Goal: Task Accomplishment & Management: Manage account settings

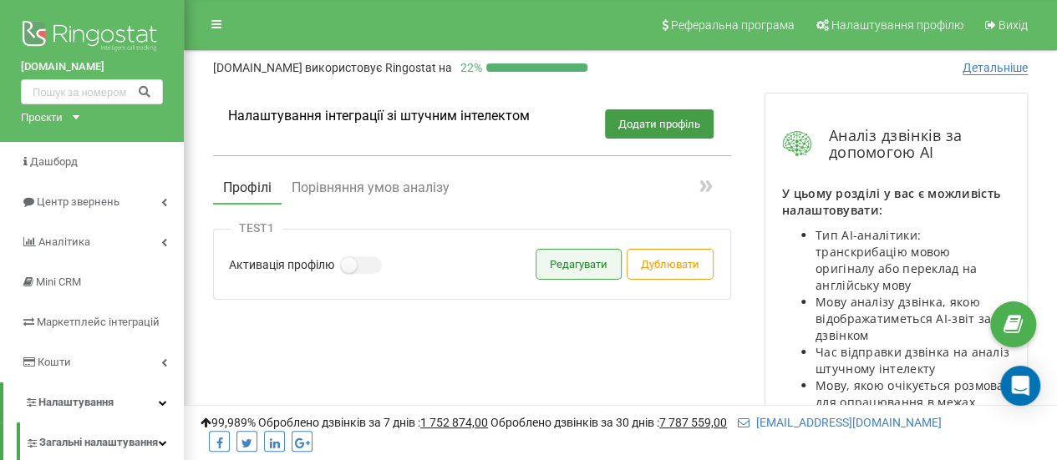
click at [596, 267] on button "Редагувати" at bounding box center [578, 264] width 84 height 29
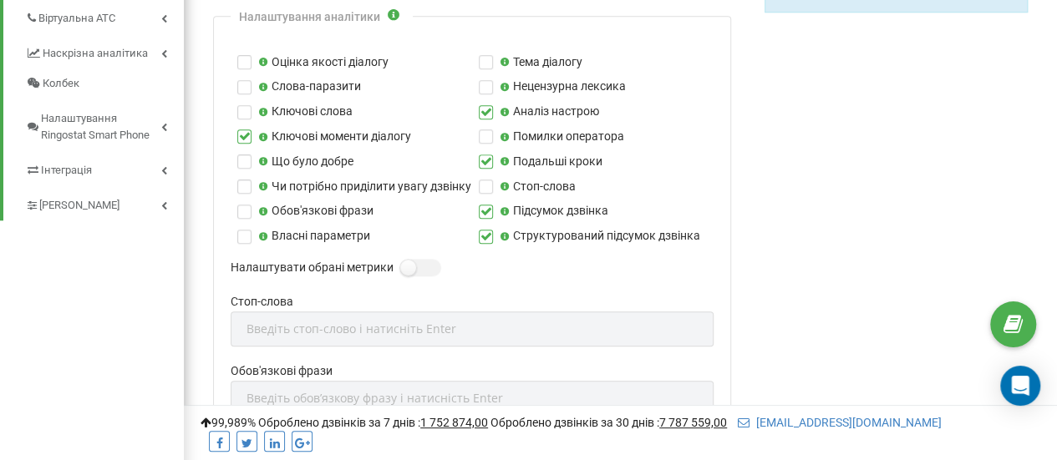
scroll to position [752, 0]
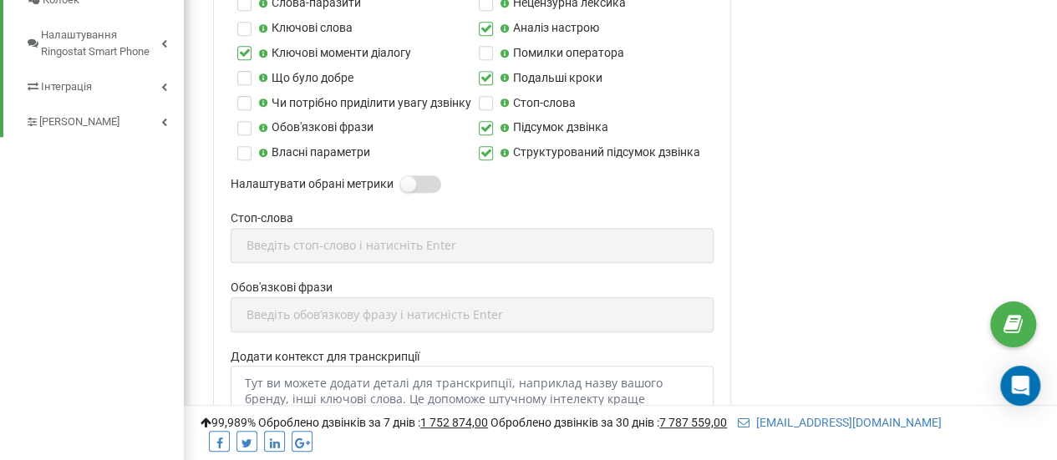
click at [414, 177] on label at bounding box center [407, 176] width 14 height 2
click at [0, 0] on input "Налаштувати обрані метрики" at bounding box center [0, 0] width 0 height 0
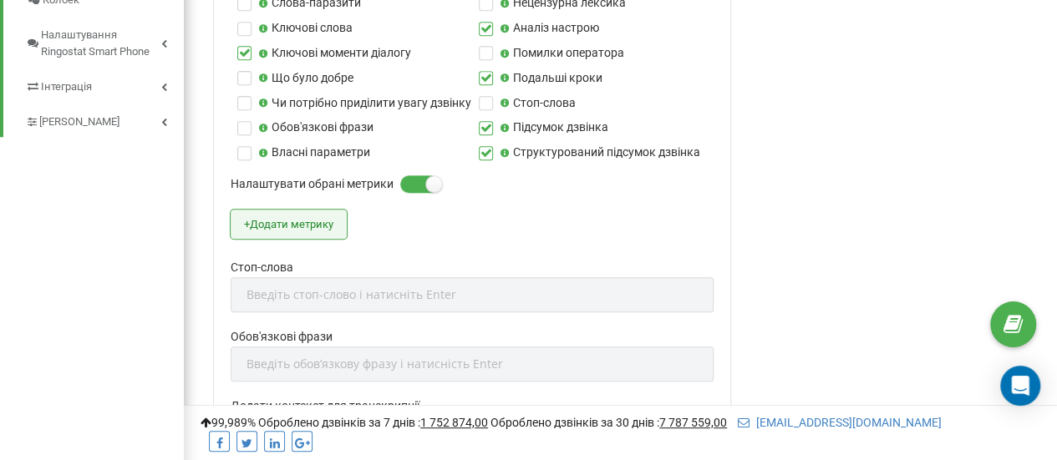
click at [291, 227] on button "+ Додати метрику" at bounding box center [289, 224] width 116 height 29
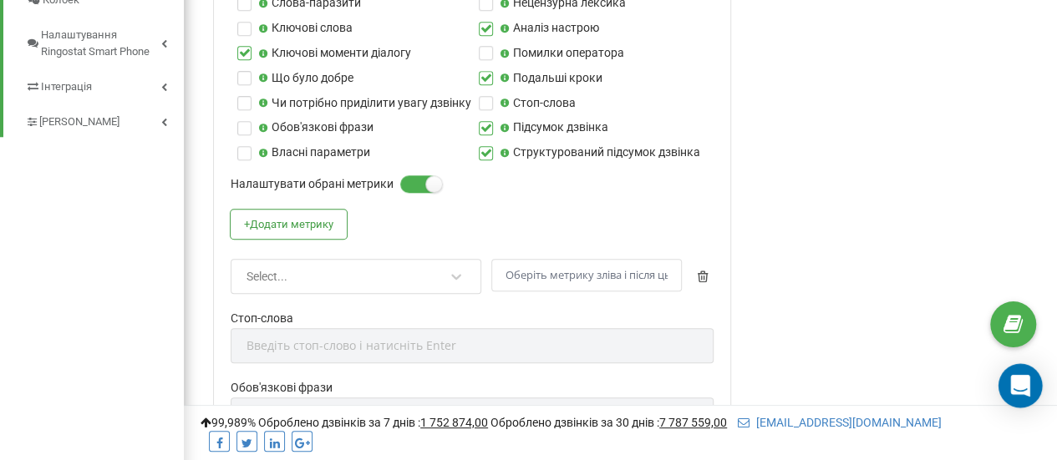
click at [1023, 400] on div "Open Intercom Messenger" at bounding box center [1021, 386] width 44 height 44
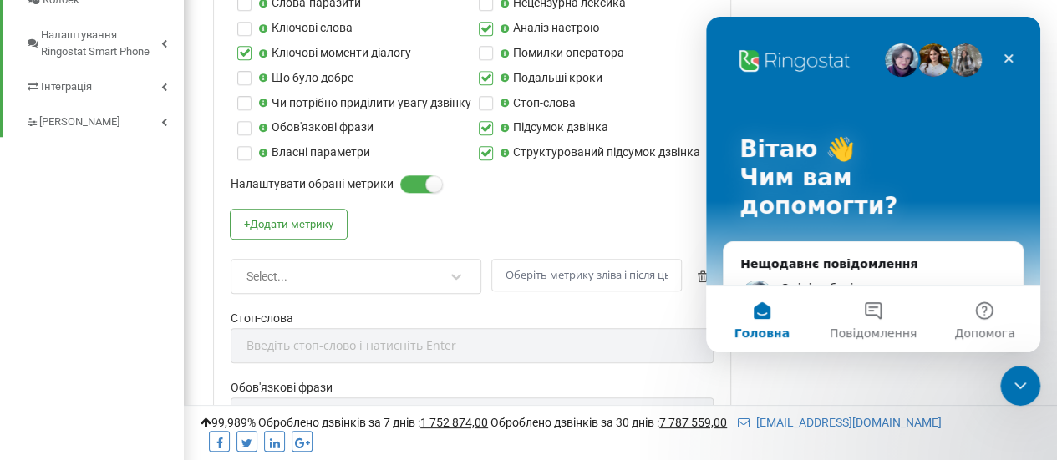
scroll to position [0, 0]
click at [865, 323] on button "Повідомлення" at bounding box center [872, 319] width 111 height 67
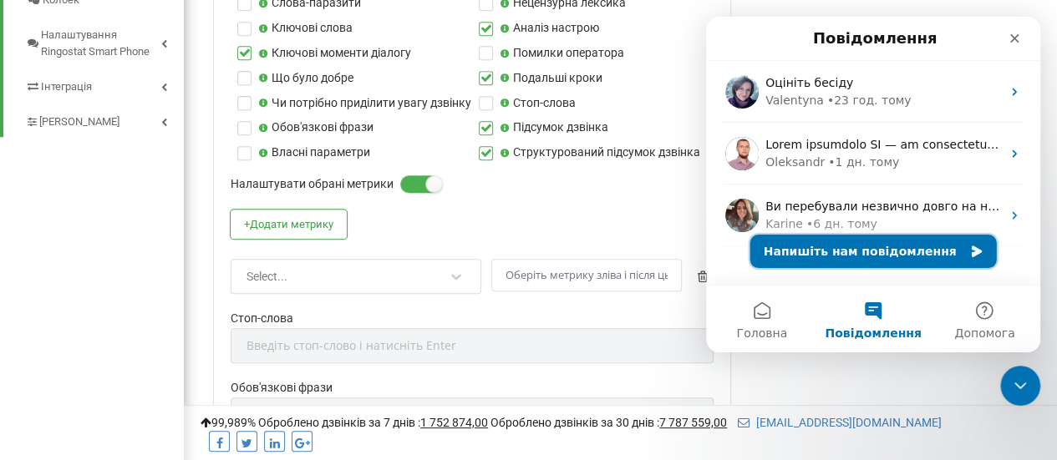
click at [912, 253] on button "Напишіть нам повідомлення" at bounding box center [873, 251] width 247 height 33
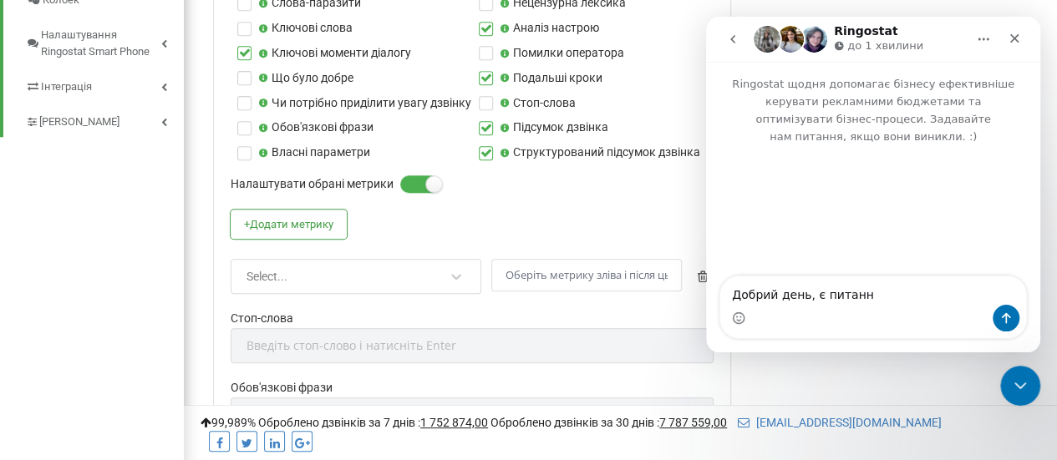
type textarea "Добрий день, є питання"
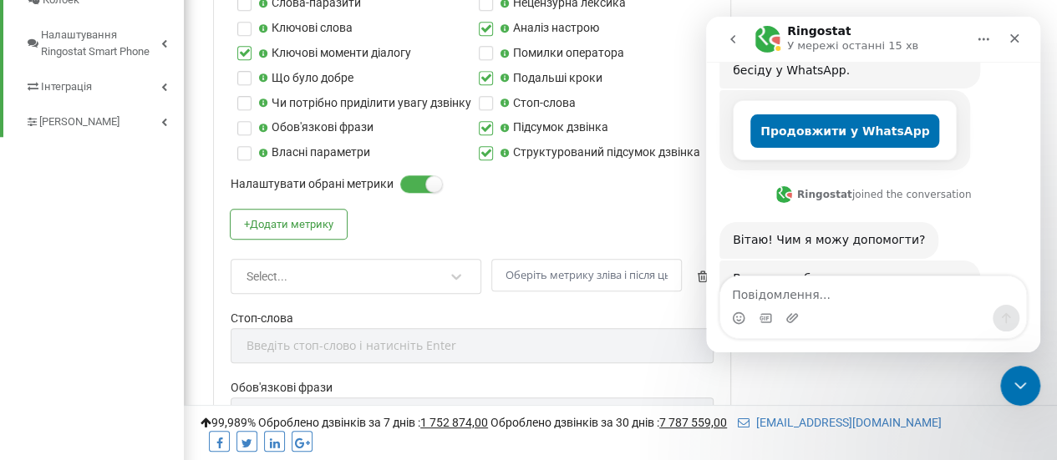
scroll to position [411, 0]
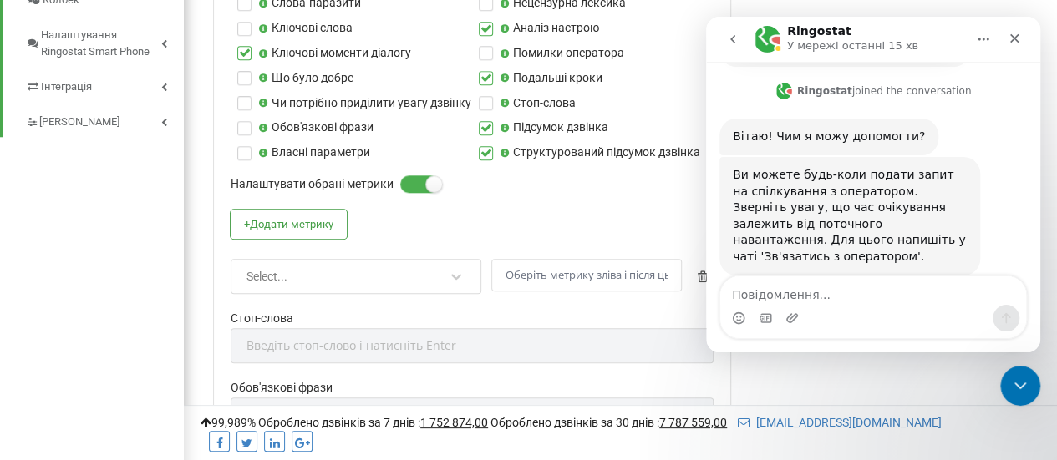
click at [755, 301] on textarea "Повідомлення..." at bounding box center [873, 291] width 306 height 28
type textarea "зв'язатися з оператором"
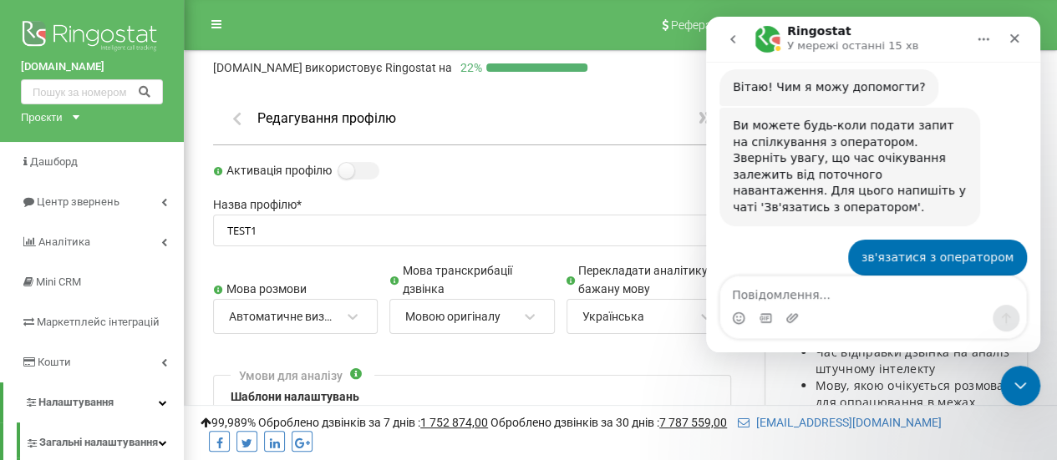
scroll to position [543, 0]
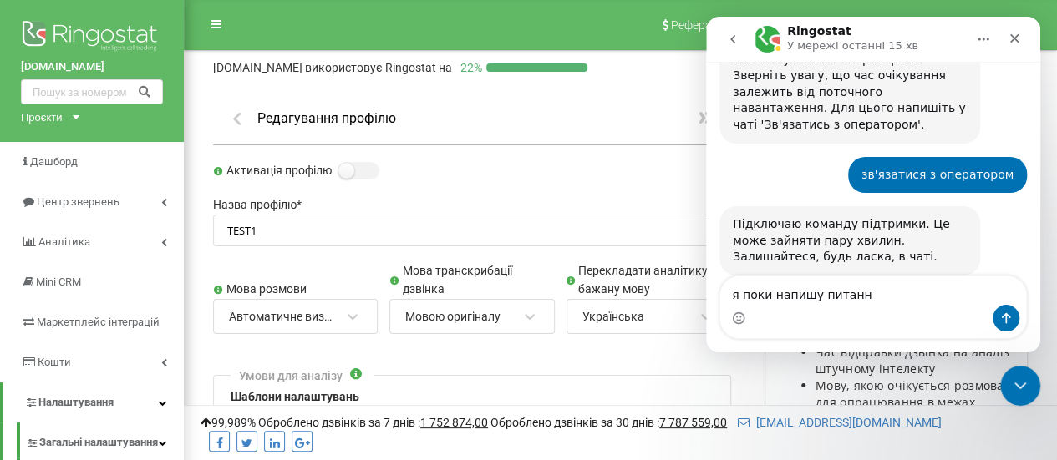
type textarea "я поки напишу питання"
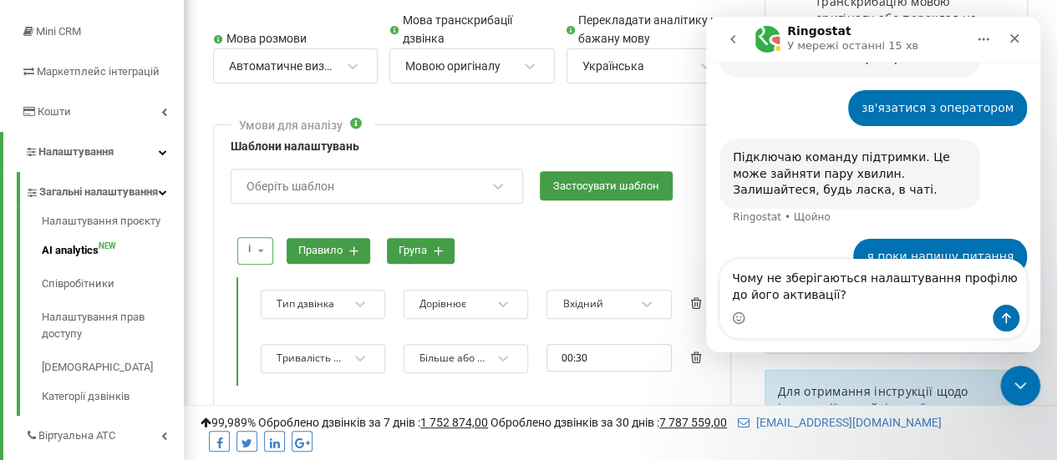
scroll to position [334, 0]
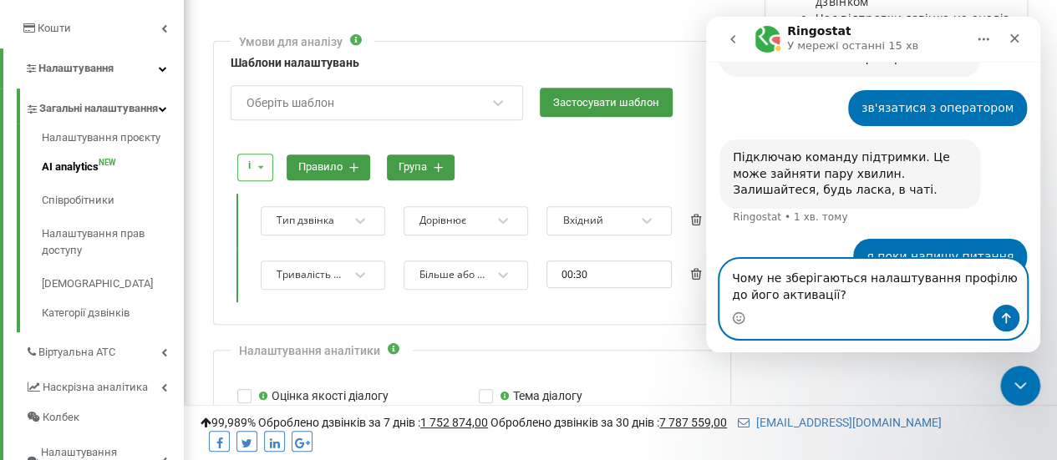
paste textarea "AI. Стандартний аналіз (налаштування профілів)"
type textarea "Чому не зберігаються налаштування профілю до його активації? AI. Стандартний ан…"
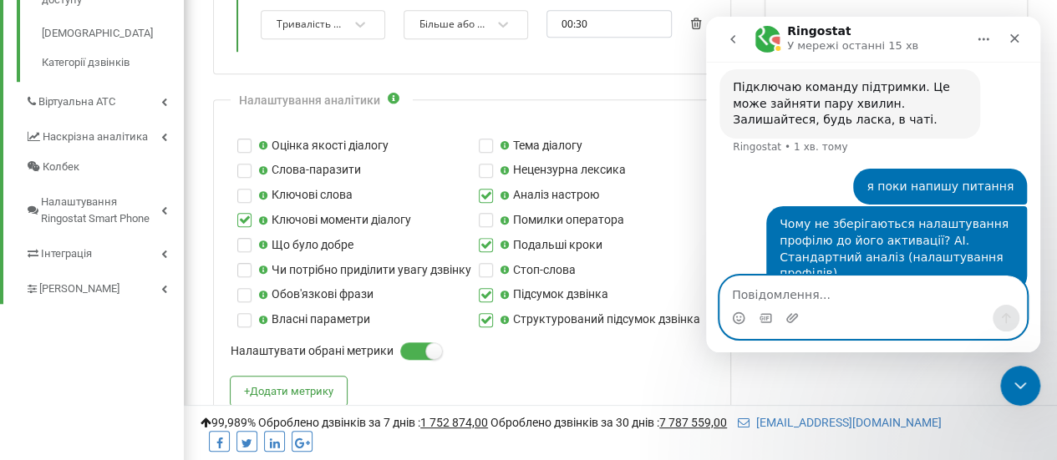
scroll to position [668, 0]
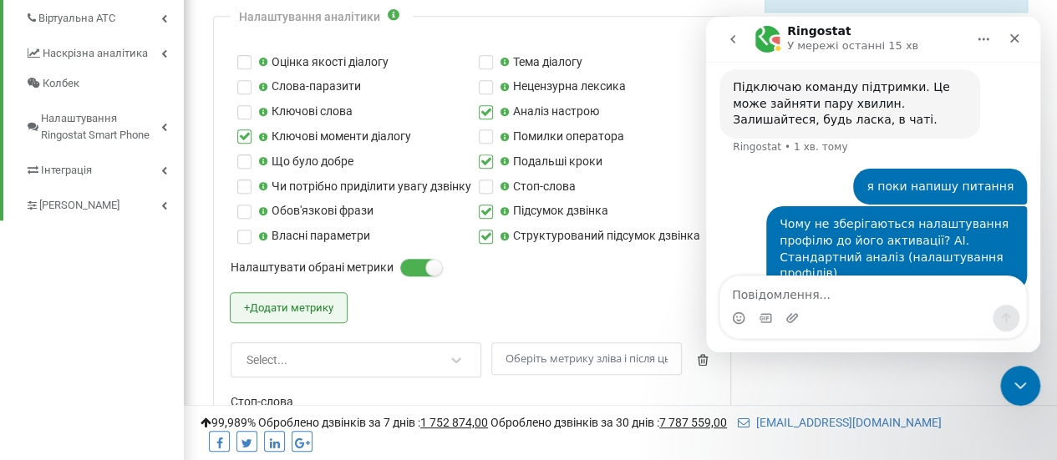
click at [332, 307] on button "+ Додати метрику" at bounding box center [289, 307] width 116 height 29
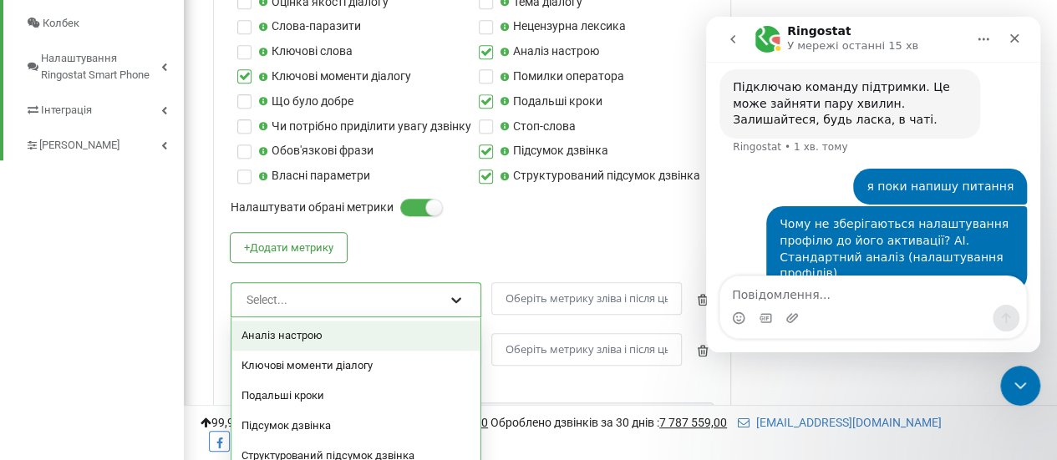
click at [455, 318] on div "option Аналіз настрою focused, 1 of 5. 5 results available. Use Up and Down to …" at bounding box center [356, 299] width 251 height 35
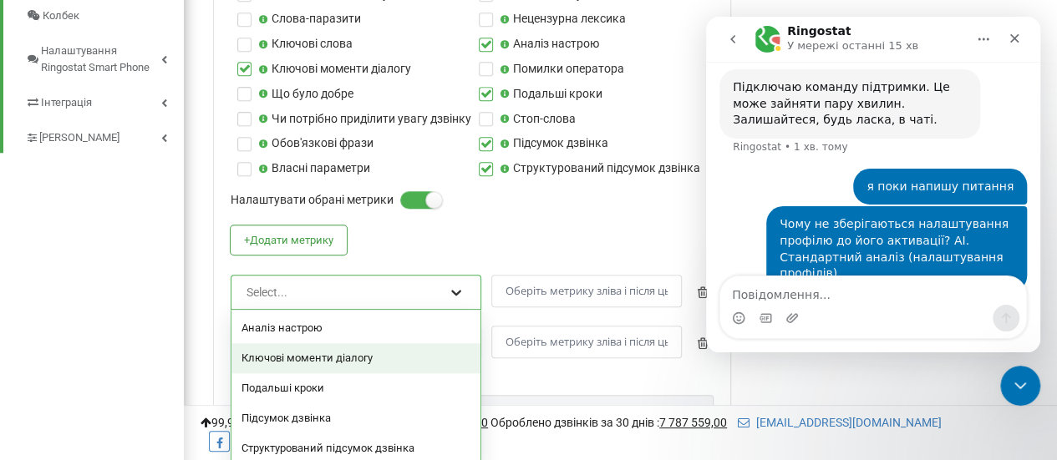
scroll to position [737, 0]
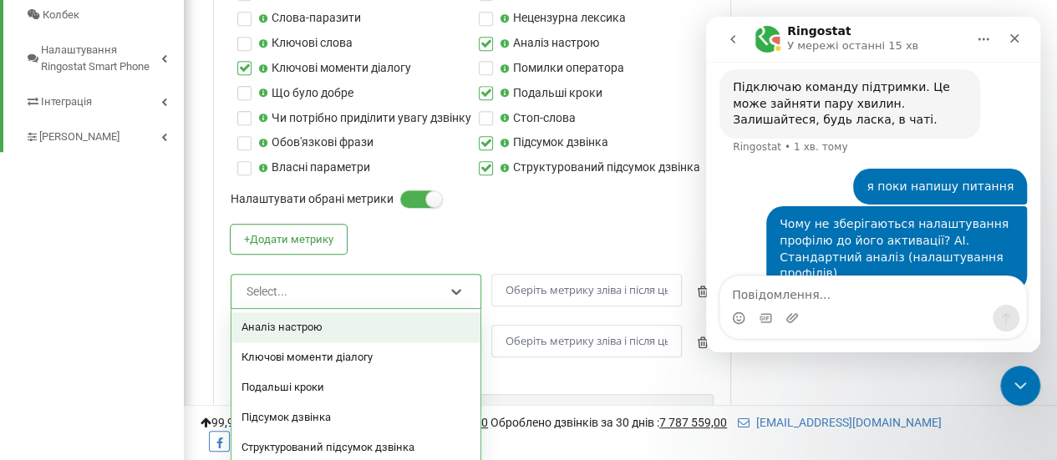
click at [399, 332] on div "Аналіз настрою" at bounding box center [355, 328] width 249 height 30
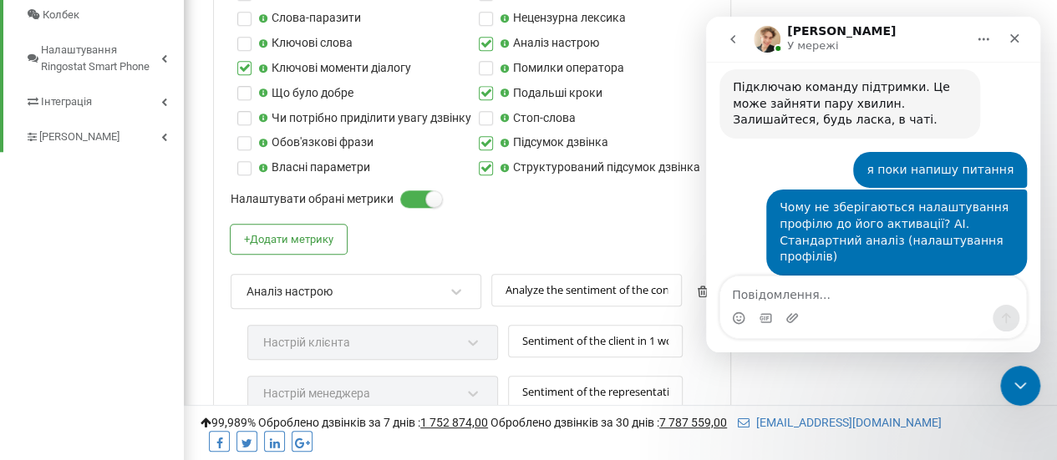
scroll to position [785, 0]
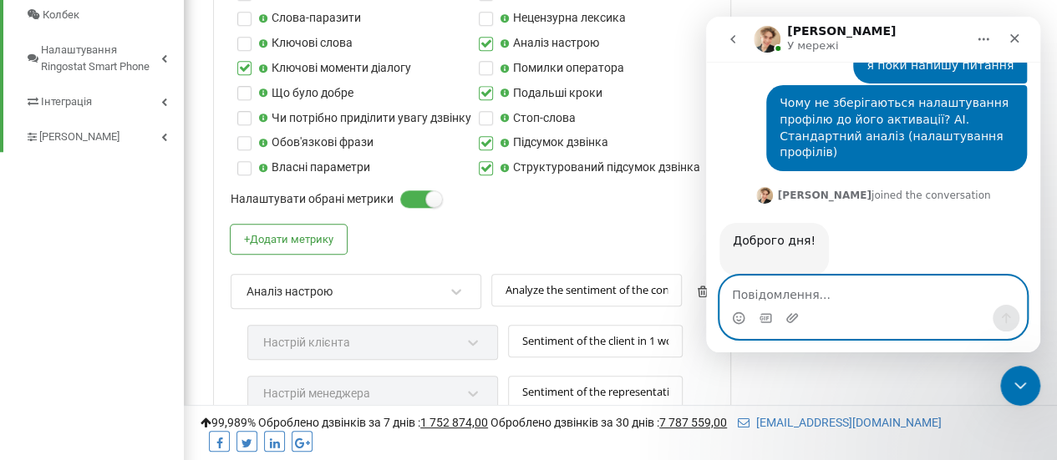
click at [761, 302] on textarea "Повідомлення..." at bounding box center [873, 291] width 306 height 28
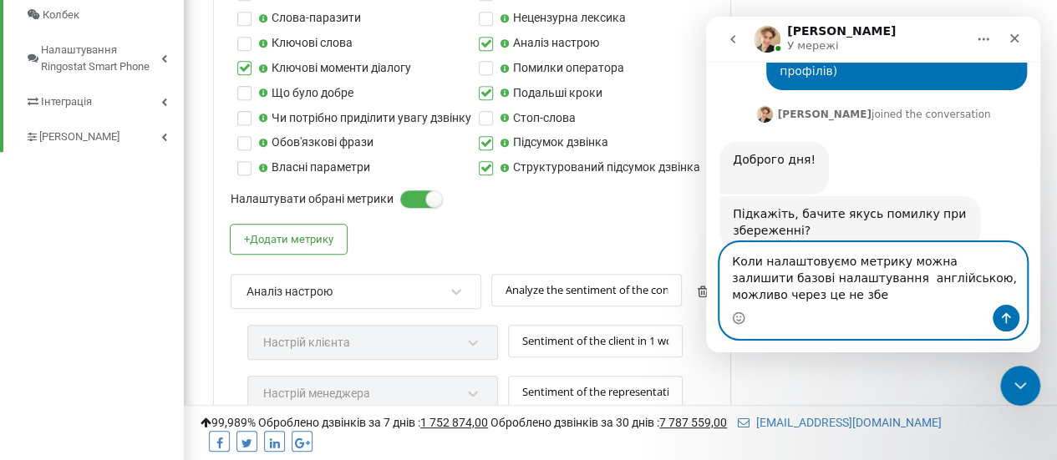
scroll to position [872, 0]
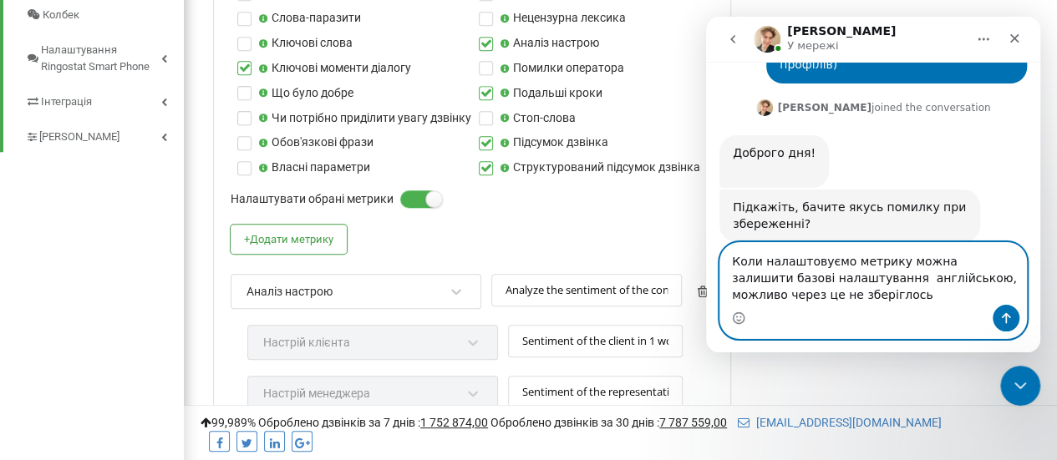
drag, startPoint x: 886, startPoint y: 284, endPoint x: 878, endPoint y: 343, distance: 59.8
click at [885, 287] on textarea "Коли налаштовуємо метрику можна залишити базові налаштування англійською, можли…" at bounding box center [873, 274] width 306 height 62
click at [881, 282] on textarea "Коли налаштовуємо метрику можна залишити базові налаштування англійською( можли…" at bounding box center [873, 274] width 306 height 62
click at [892, 280] on textarea "Коли налаштовуємо метрику можна залишити базові налаштування англійською ( можл…" at bounding box center [873, 274] width 306 height 62
click at [795, 298] on textarea "Коли налаштовуємо метрику можна залишити базові налаштування англійською (можли…" at bounding box center [873, 274] width 306 height 62
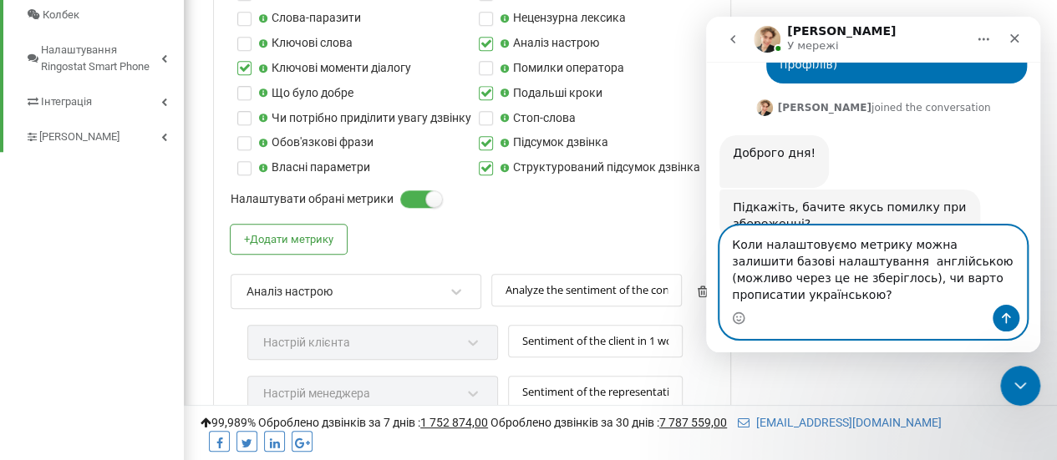
click at [731, 264] on textarea "Коли налаштовуємо метрику можна залишити базові налаштування англійською (можли…" at bounding box center [873, 265] width 306 height 79
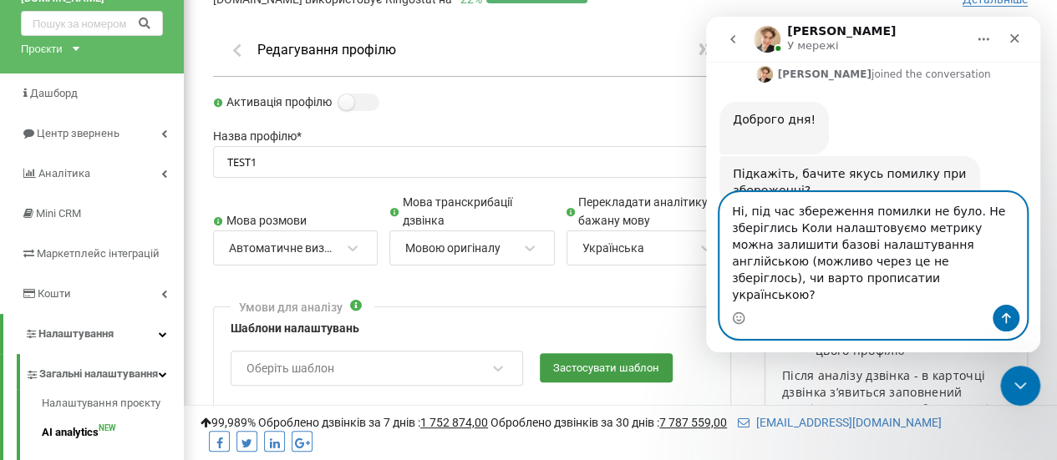
scroll to position [236, 0]
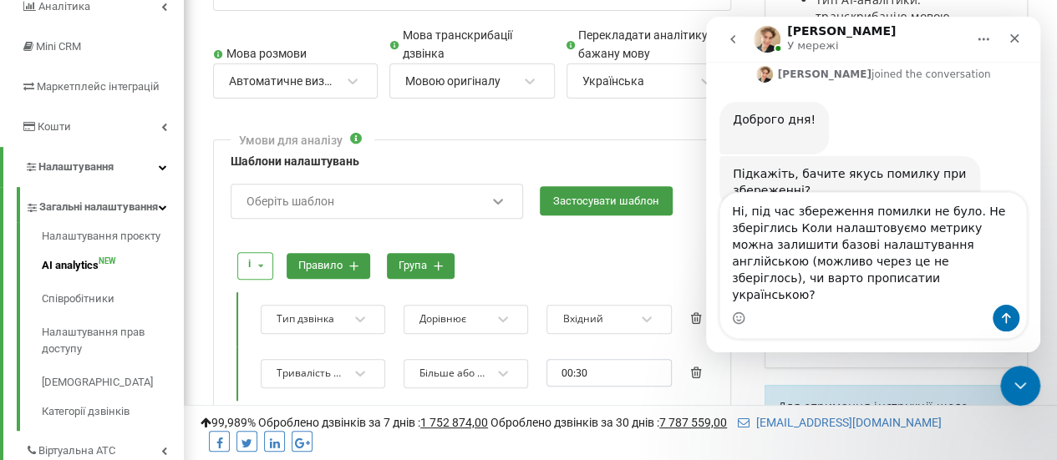
click at [501, 205] on icon at bounding box center [498, 201] width 17 height 17
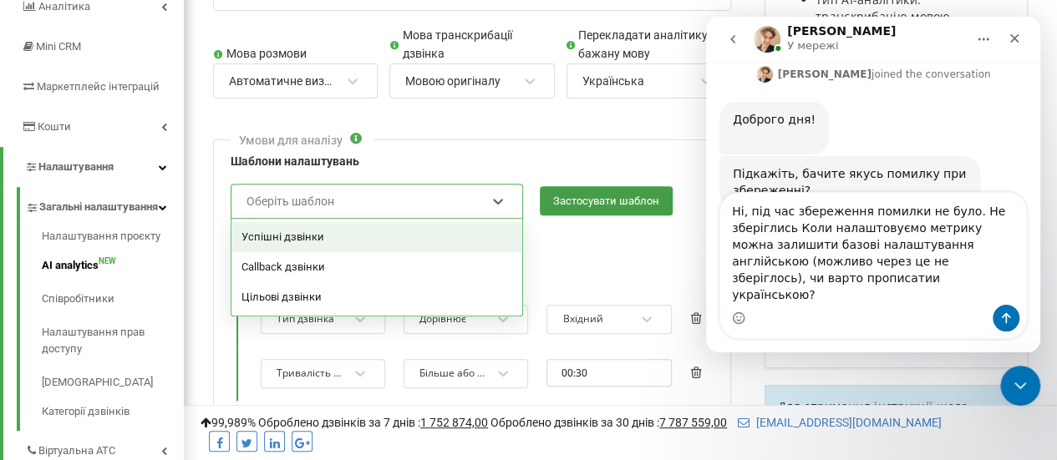
click at [405, 238] on div "Успішні дзвінки" at bounding box center [376, 237] width 291 height 30
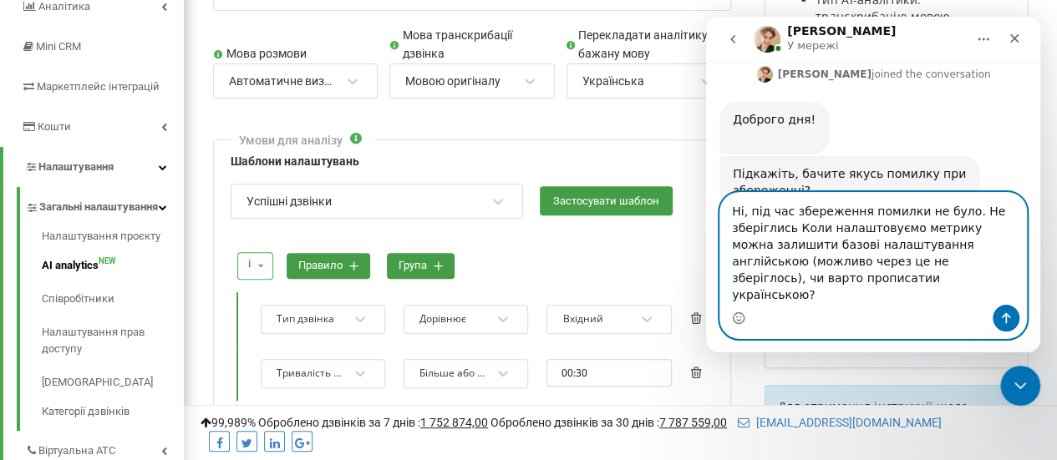
click at [787, 245] on textarea "Ні, під час збереження помилки не було. Не зберіглись Коли налаштовуємо метрику…" at bounding box center [873, 249] width 306 height 112
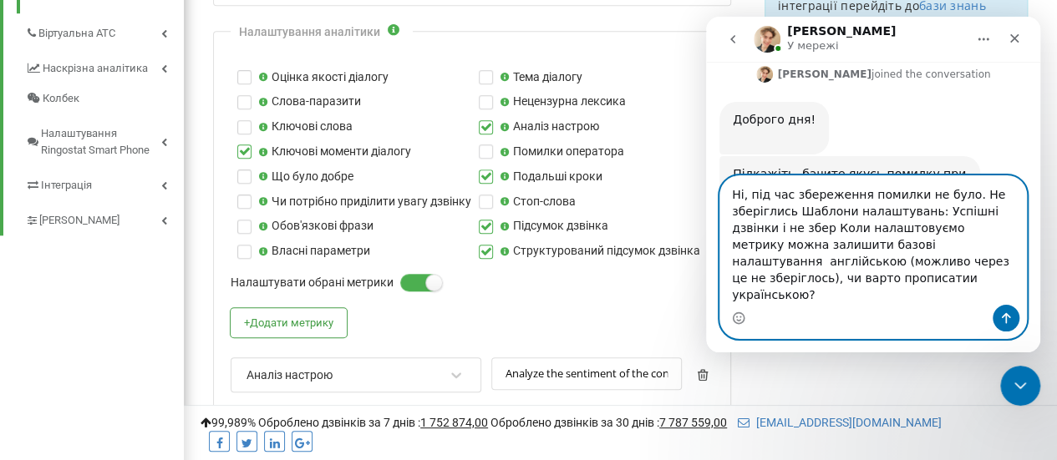
scroll to position [923, 0]
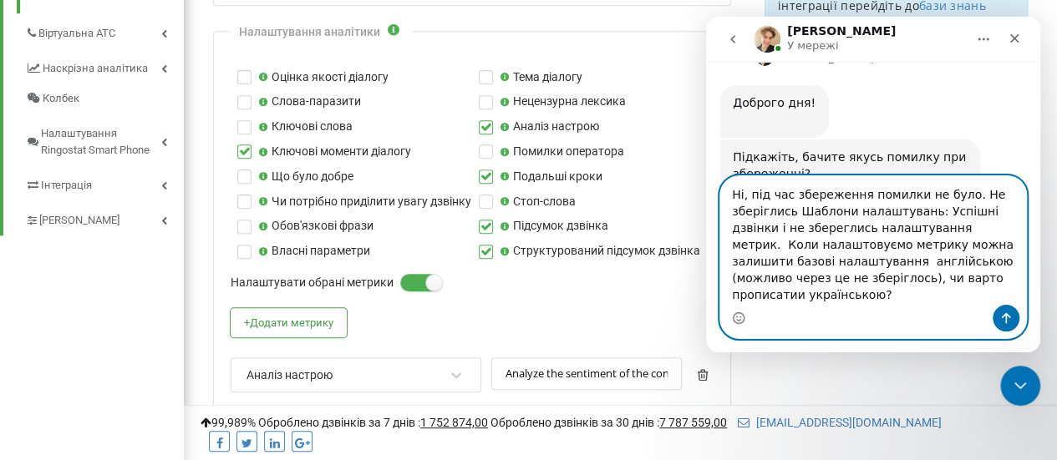
drag, startPoint x: 943, startPoint y: 247, endPoint x: 999, endPoint y: 296, distance: 74.1
click at [999, 296] on textarea "Ні, під час збереження помилки не було. Не зберіглись Шаблони налаштувань: Успі…" at bounding box center [873, 240] width 306 height 129
click at [937, 250] on textarea "Ні, під час збереження помилки не було. Не зберіглись Шаблони налаштувань: Успі…" at bounding box center [873, 240] width 306 height 129
drag, startPoint x: 937, startPoint y: 248, endPoint x: 938, endPoint y: 277, distance: 28.4
click at [988, 305] on textarea "Ні, під час збереження помилки не було. Не зберіглись Шаблони налаштувань: Успі…" at bounding box center [873, 240] width 306 height 129
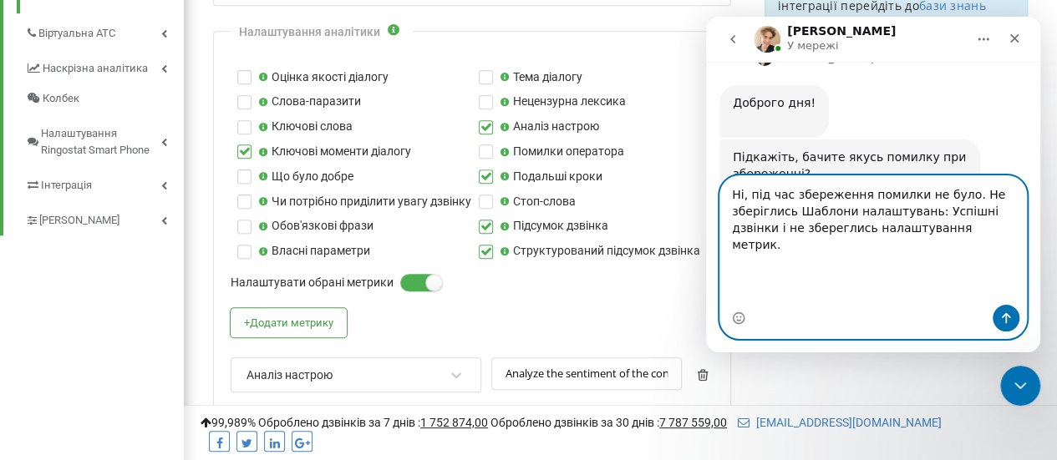
scroll to position [872, 0]
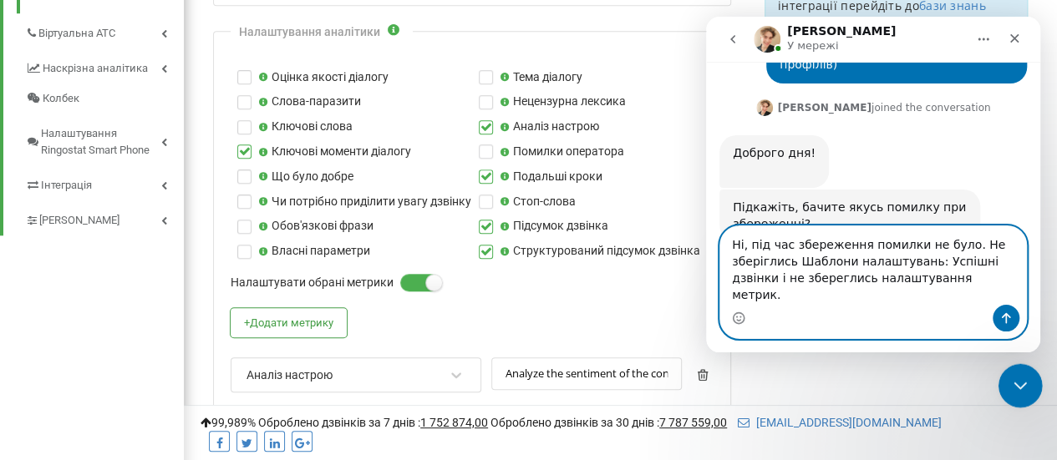
type textarea "Ні, під час збереження помилки не було. Не зберіглись Шаблони налаштувань: Успі…"
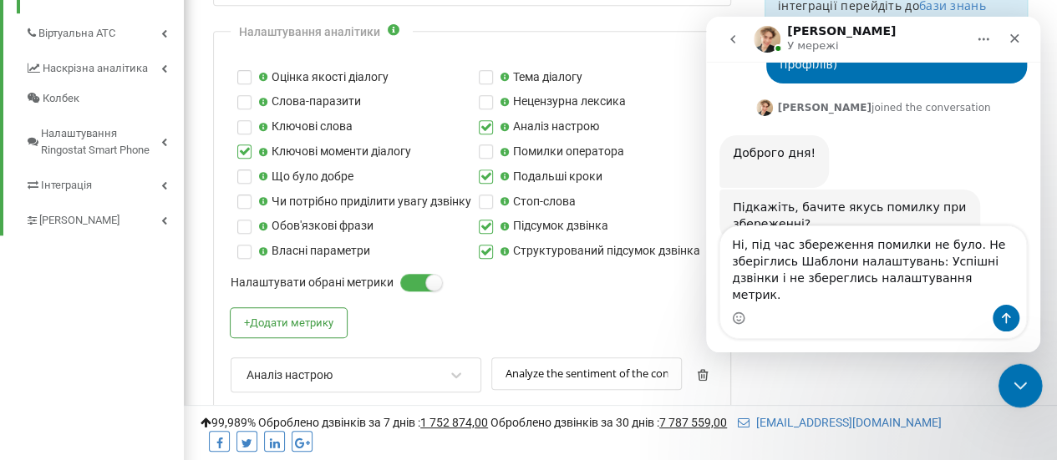
drag, startPoint x: 1019, startPoint y: 393, endPoint x: 1291, endPoint y: 667, distance: 385.8
click html
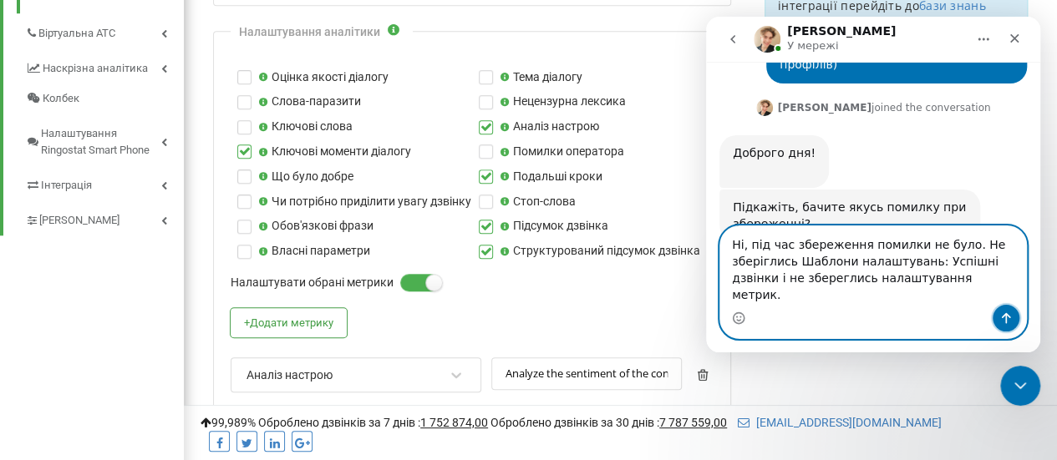
click at [1000, 320] on icon "Надіслати повідомлення…" at bounding box center [1005, 318] width 13 height 13
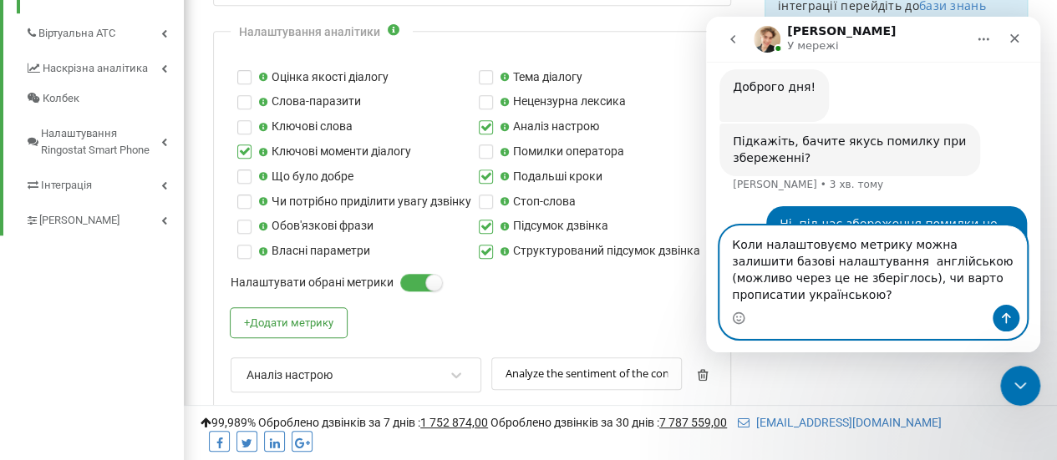
scroll to position [972, 0]
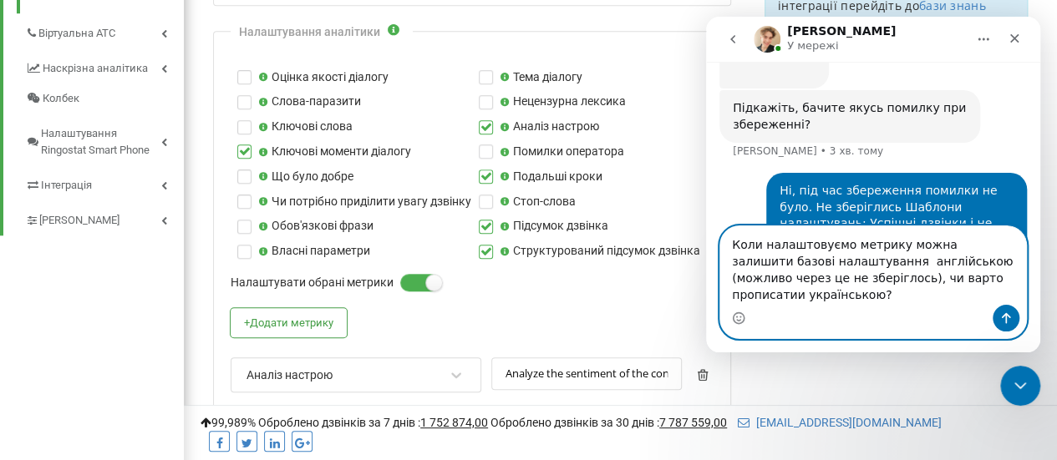
type textarea "Коли налаштовуємо метрику можна залишити базові налаштування англійською (можли…"
click at [999, 323] on icon "Надіслати повідомлення…" at bounding box center [1005, 318] width 13 height 13
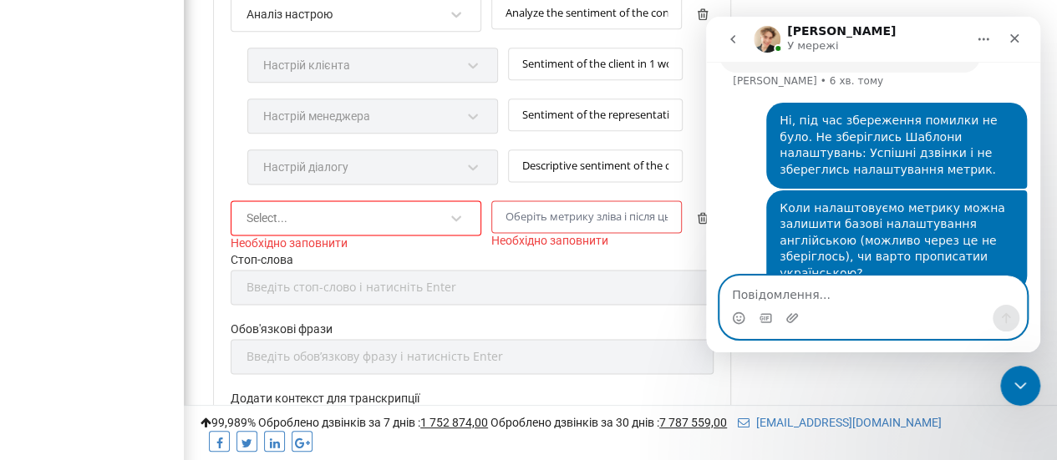
scroll to position [931, 0]
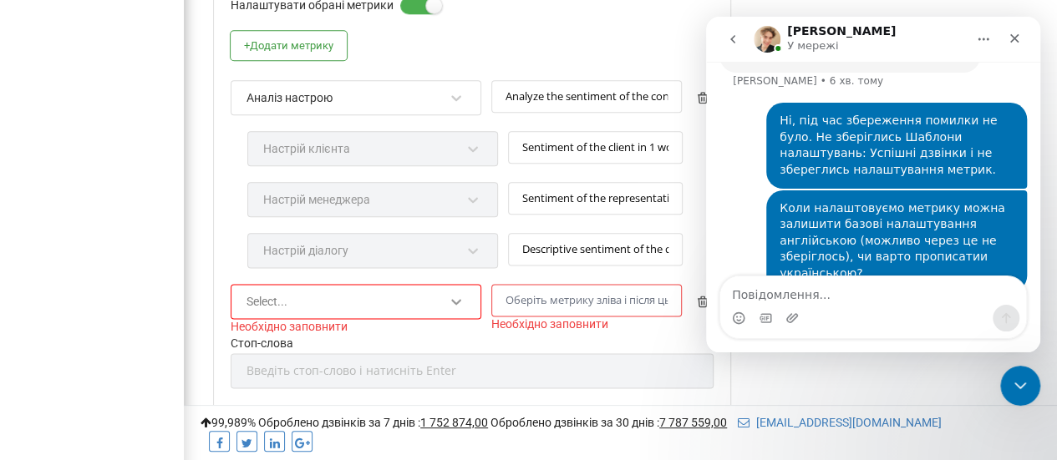
click at [463, 295] on icon at bounding box center [456, 301] width 17 height 17
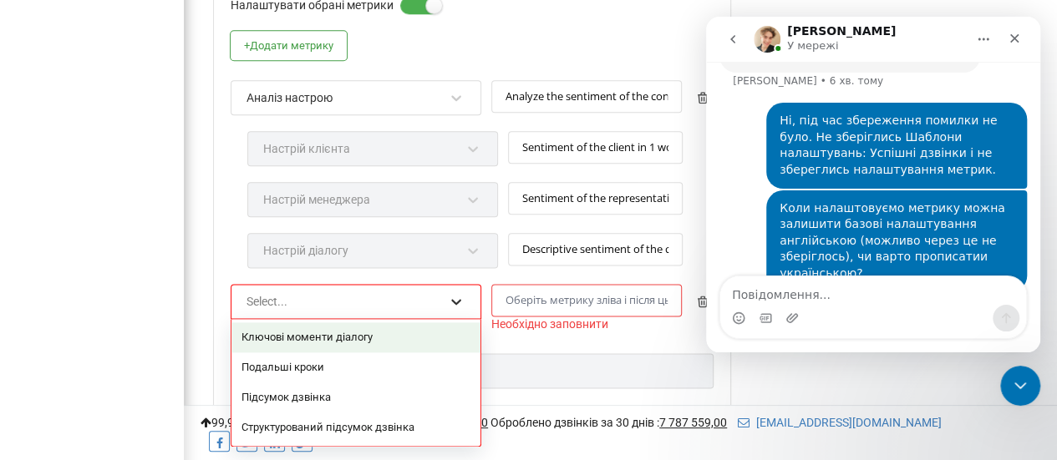
click at [450, 293] on icon at bounding box center [456, 301] width 17 height 17
click at [379, 333] on div "Ключові моменти діалогу" at bounding box center [355, 338] width 249 height 30
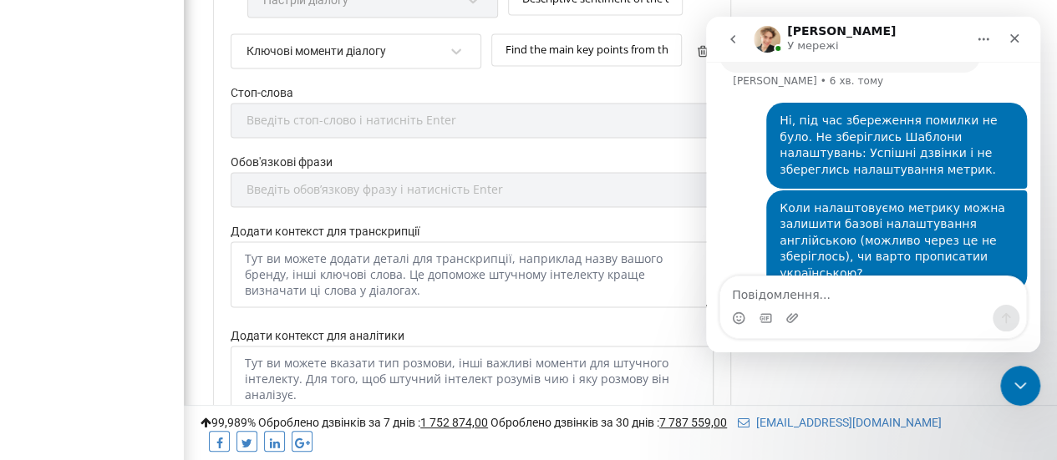
scroll to position [847, 0]
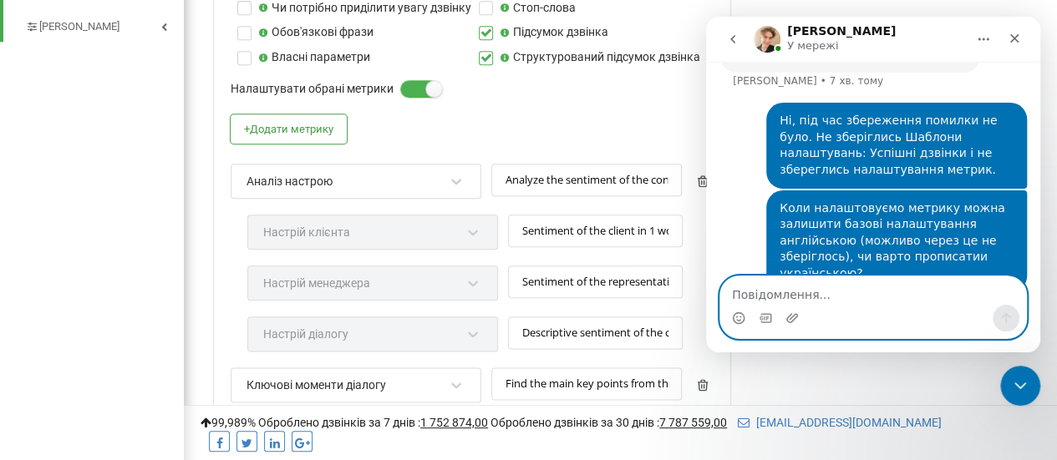
click at [787, 295] on textarea "Повідомлення..." at bounding box center [873, 291] width 306 height 28
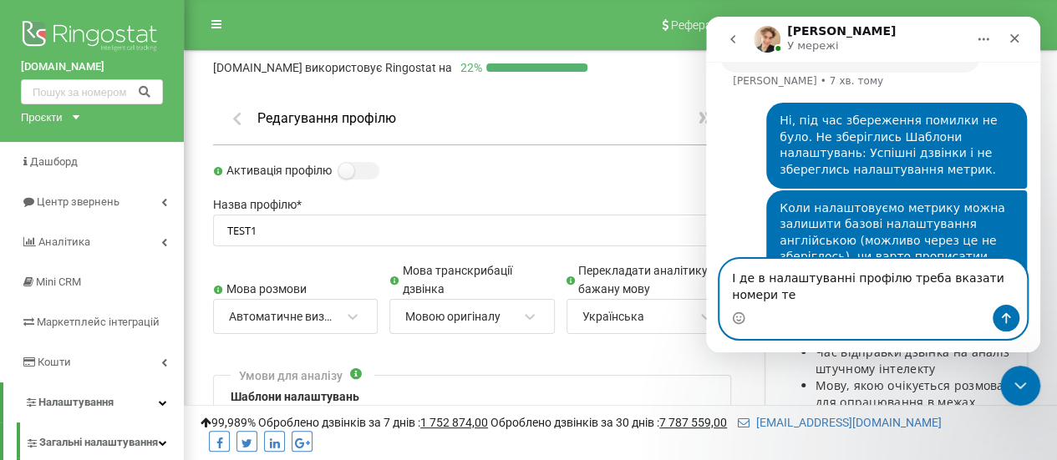
scroll to position [1059, 0]
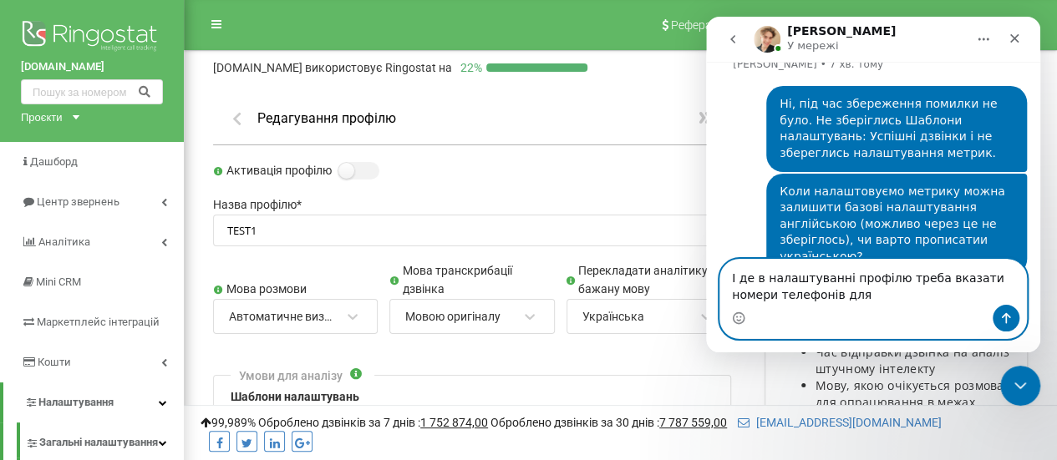
paste textarea "Коли налаштовуємо метрику можна залишити базові налаштування англійською (можли…"
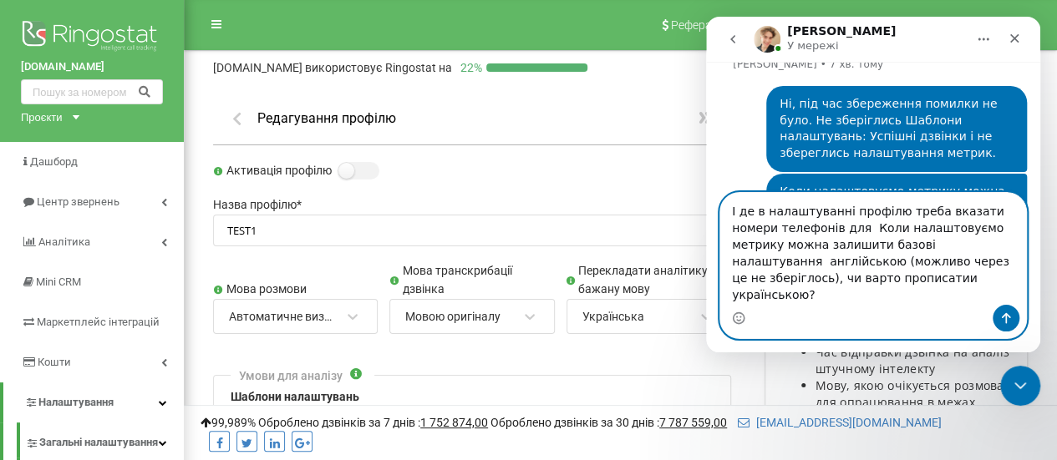
scroll to position [1109, 0]
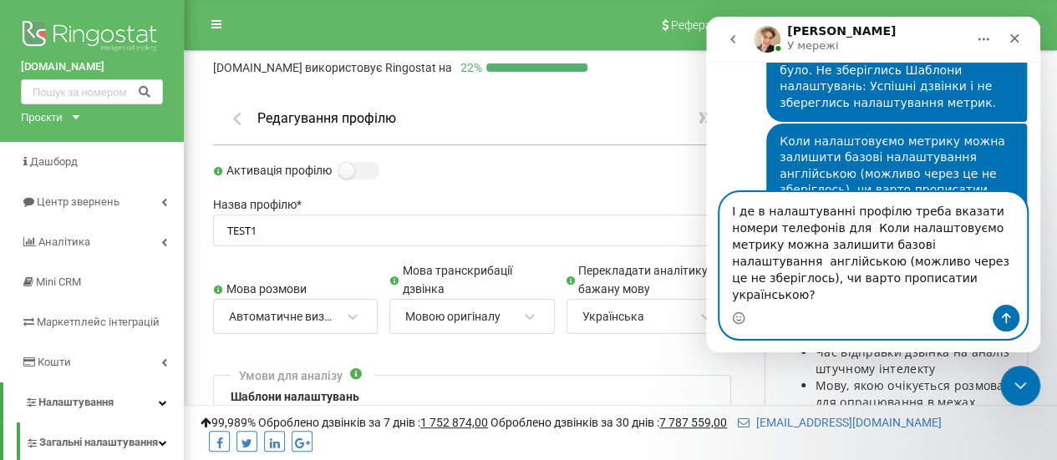
drag, startPoint x: 811, startPoint y: 245, endPoint x: 922, endPoint y: 323, distance: 135.4
click at [922, 323] on div "І де в налаштуванні профілю треба вказати номери телефонів для Коли налаштовуєм…" at bounding box center [873, 265] width 306 height 145
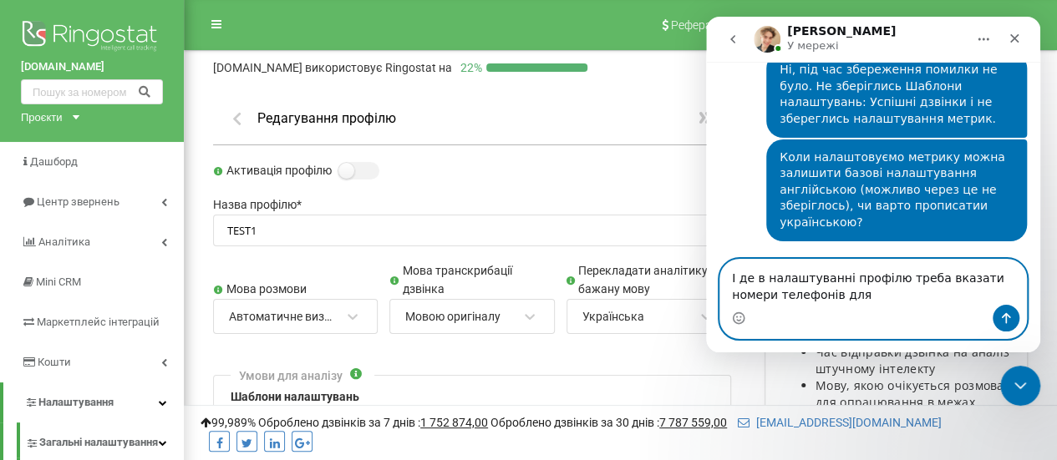
scroll to position [1059, 0]
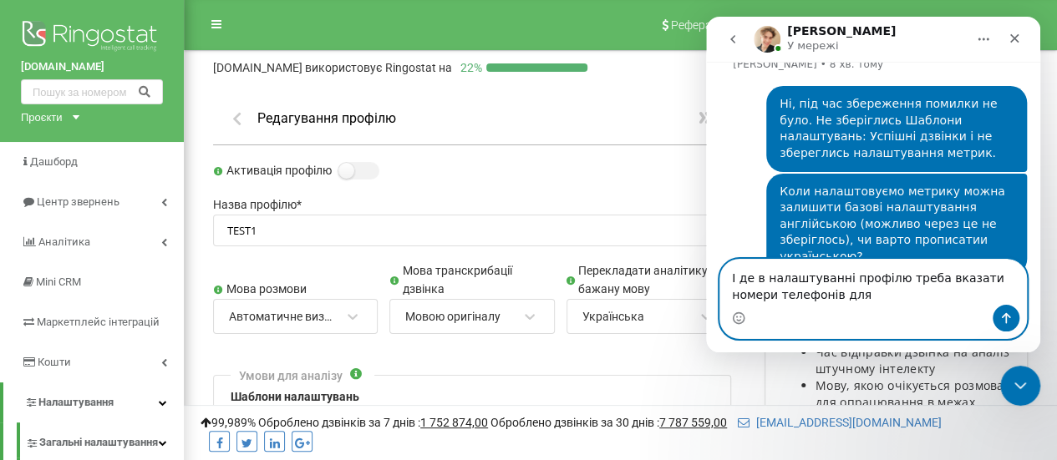
paste textarea "AI аналітики"
type textarea "І де в налаштуванні профілю треба вказати номери телефонів для AI аналітики?"
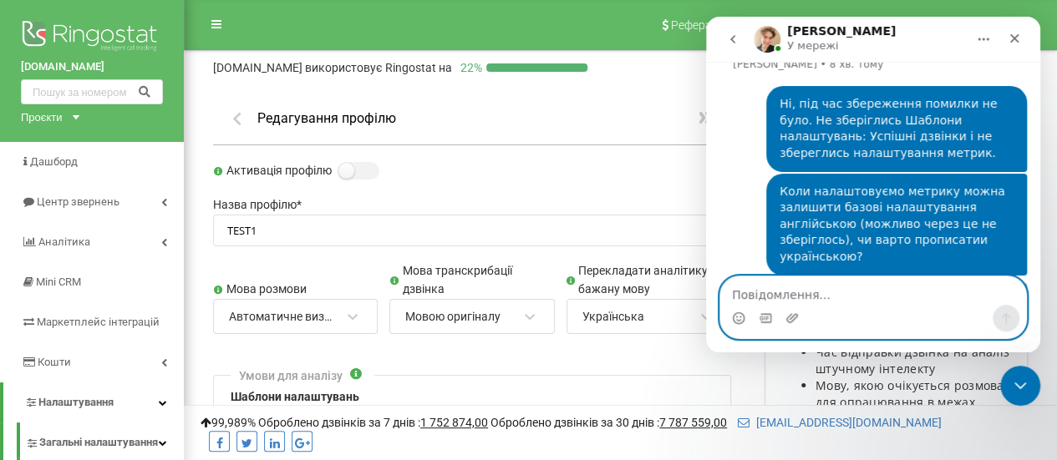
scroll to position [1096, 0]
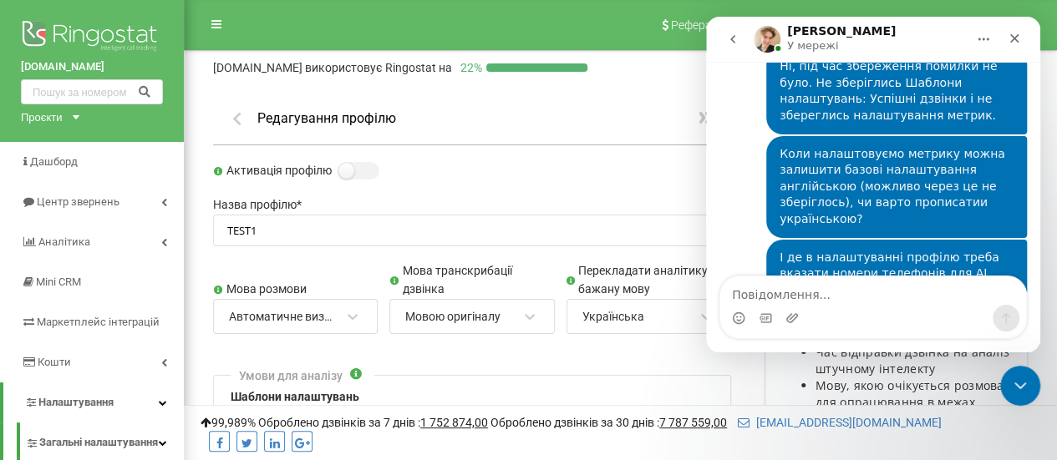
click at [984, 41] on icon "Головна" at bounding box center [983, 39] width 13 height 13
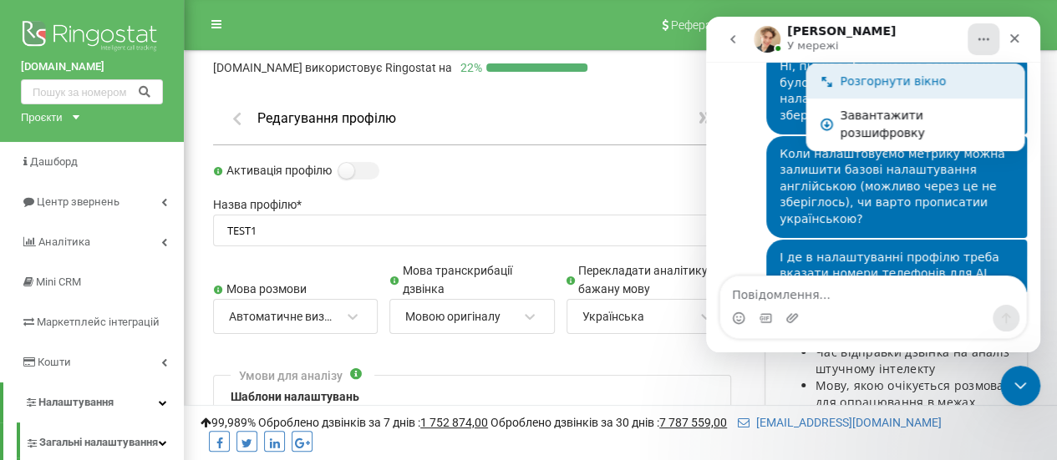
click at [877, 84] on div "Розгорнути вікно" at bounding box center [925, 82] width 170 height 18
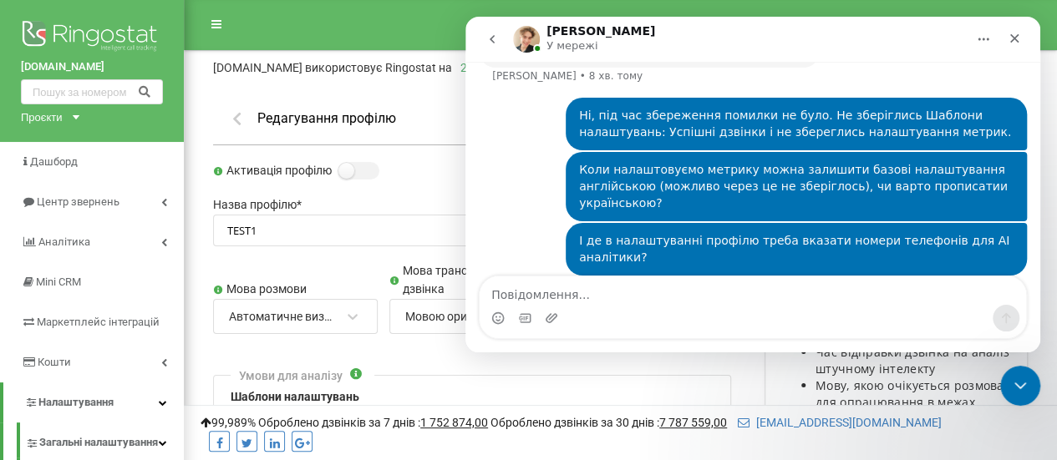
scroll to position [848, 0]
click at [982, 41] on icon "Головна" at bounding box center [983, 39] width 13 height 13
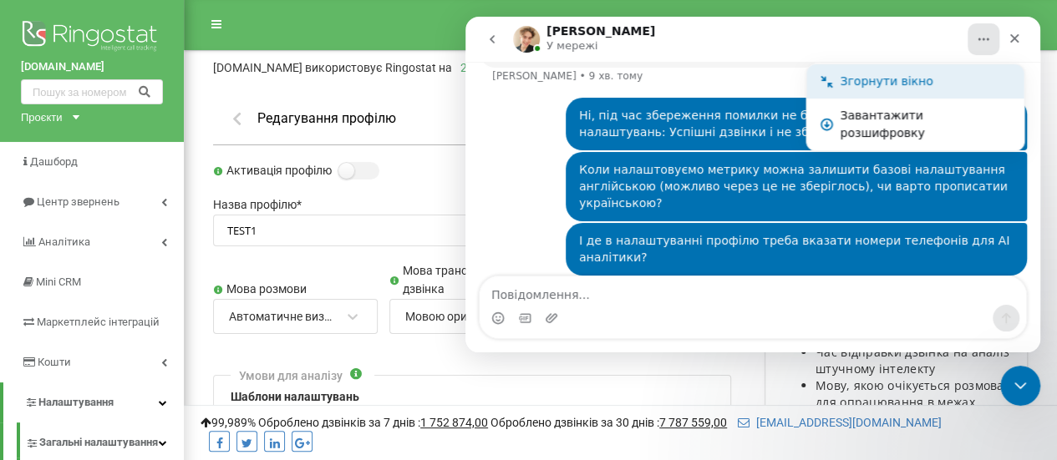
click at [862, 84] on div "Згорнути вікно" at bounding box center [925, 82] width 170 height 18
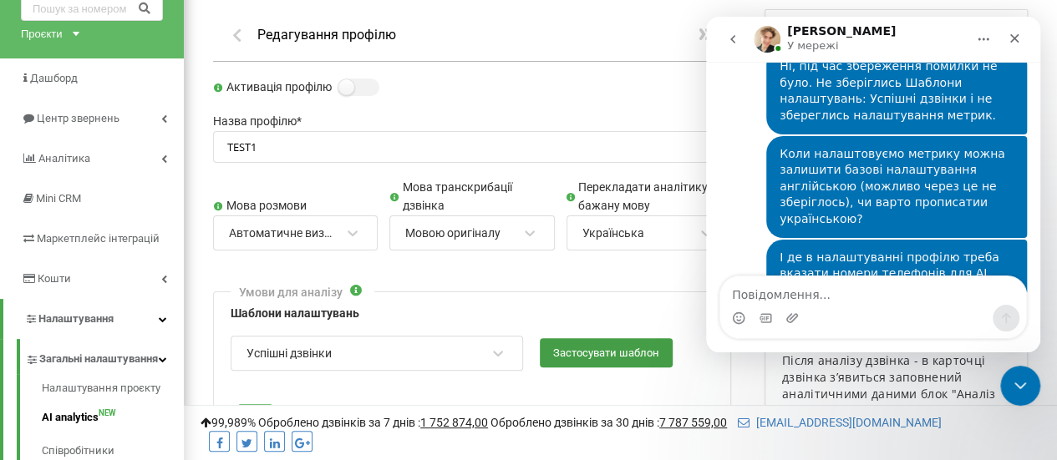
scroll to position [167, 0]
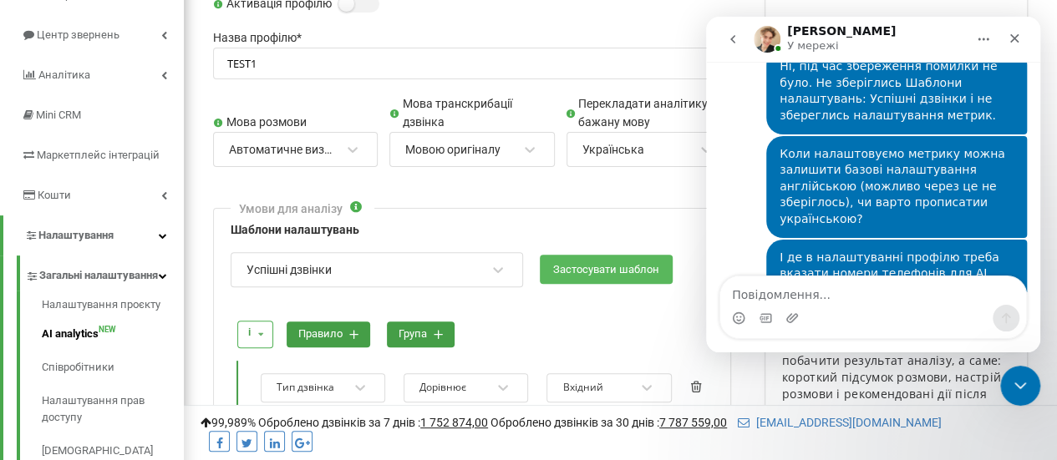
drag, startPoint x: 572, startPoint y: 272, endPoint x: 546, endPoint y: 285, distance: 29.2
click at [572, 271] on button "Застосувати шаблон" at bounding box center [606, 269] width 133 height 29
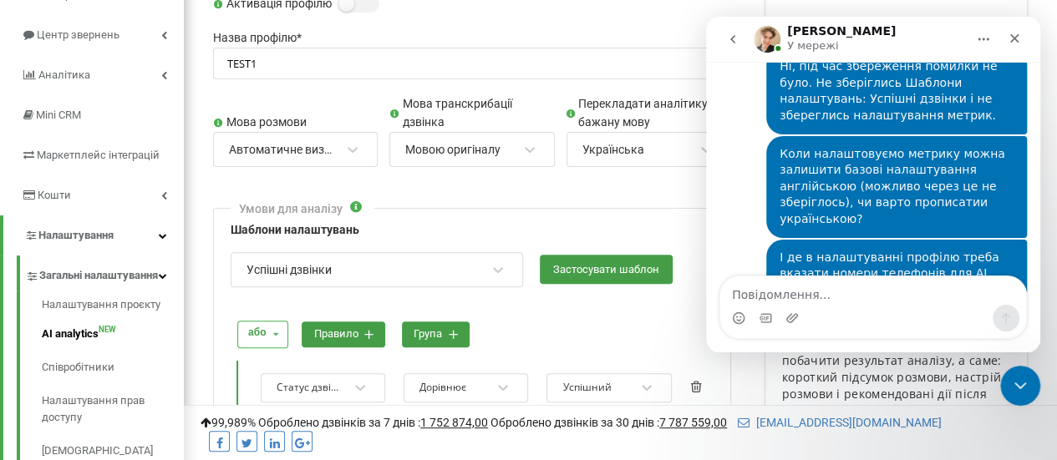
click at [281, 333] on icon at bounding box center [275, 335] width 21 height 26
click at [257, 358] on div "і" at bounding box center [262, 363] width 48 height 30
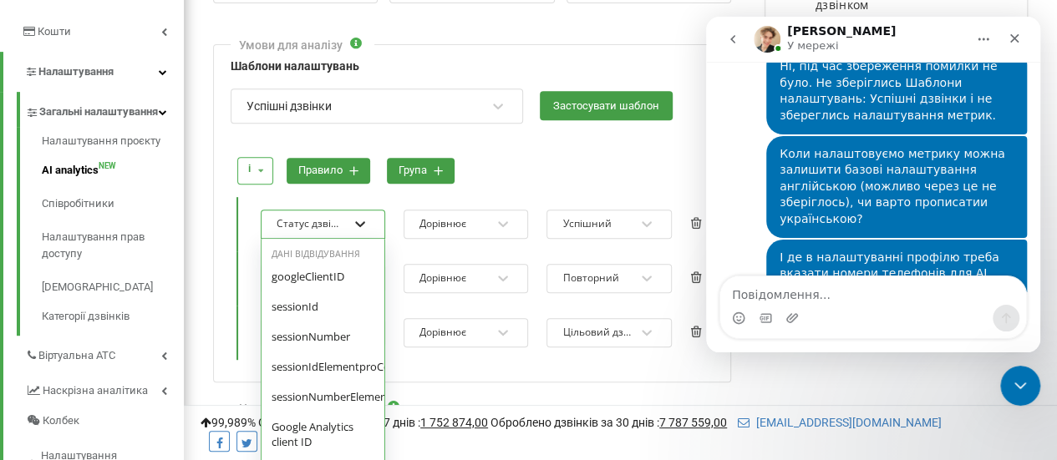
click at [366, 239] on div "option Дата дзвінка в мікросекундах focused, 0 of 4. 53 results available. Use …" at bounding box center [323, 224] width 125 height 29
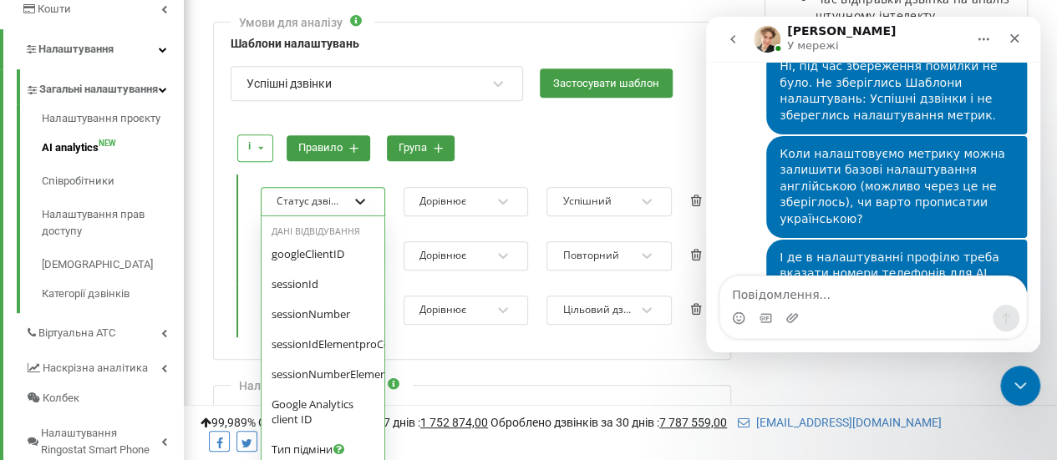
scroll to position [356, 0]
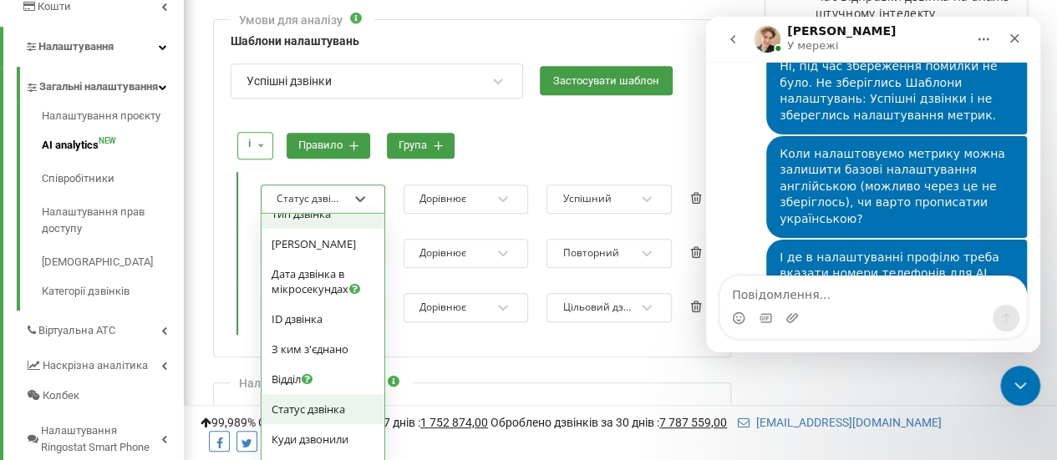
click at [329, 221] on span "Тип дзвінка" at bounding box center [301, 213] width 59 height 15
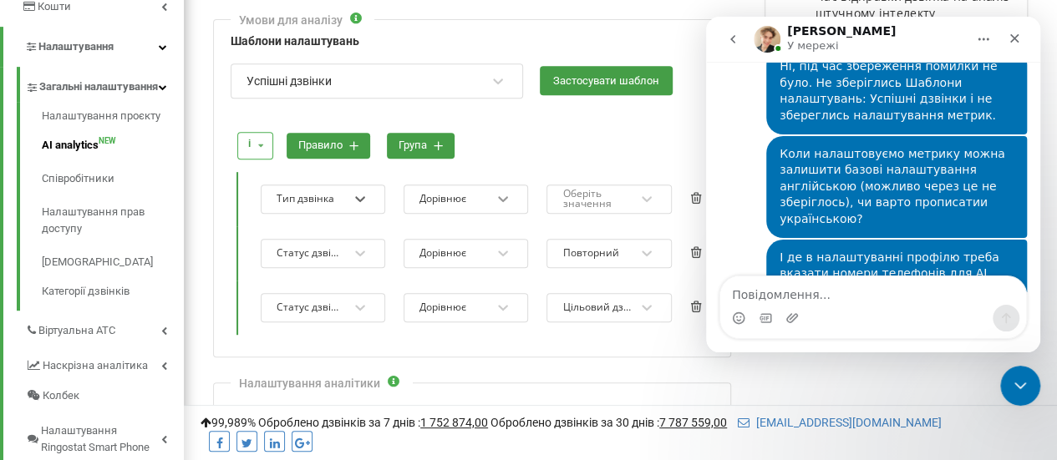
click at [510, 196] on icon at bounding box center [503, 199] width 17 height 17
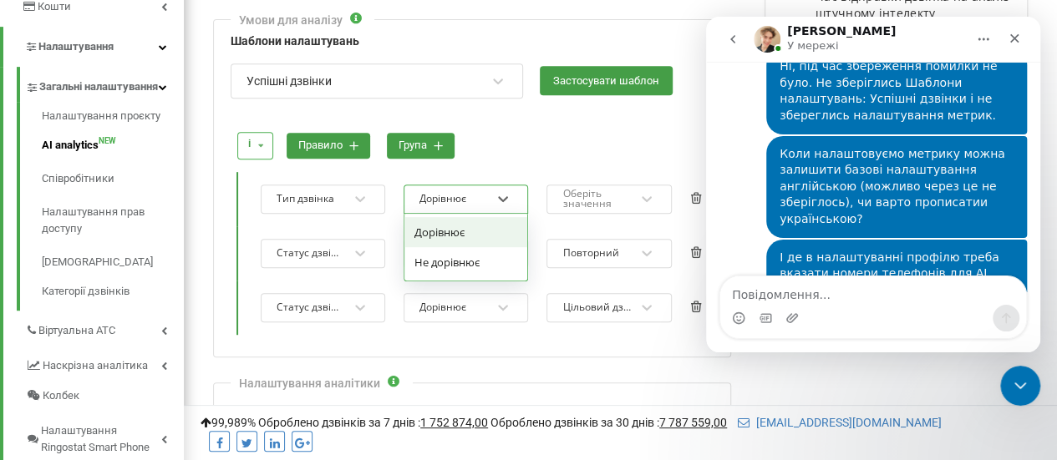
click at [474, 227] on div "Дорівнює" at bounding box center [465, 232] width 123 height 30
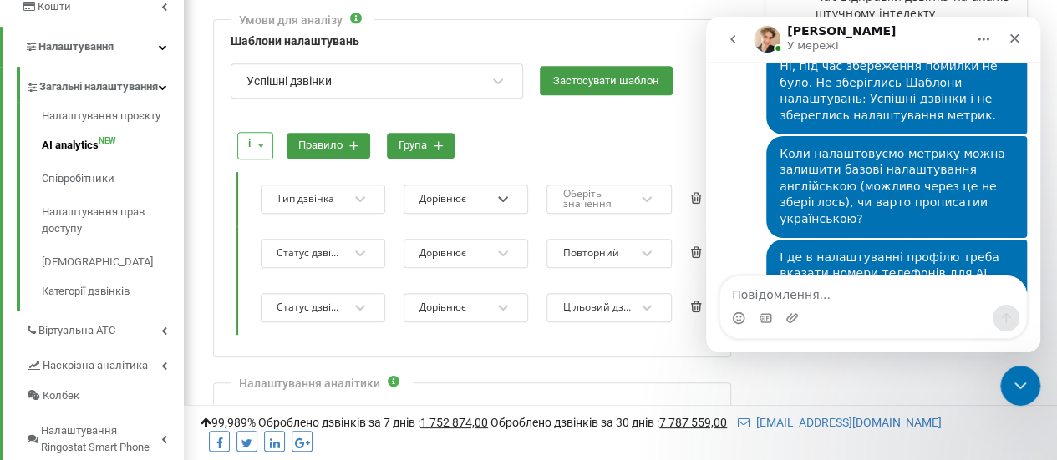
click at [592, 201] on div "Оберіть значення" at bounding box center [597, 199] width 71 height 20
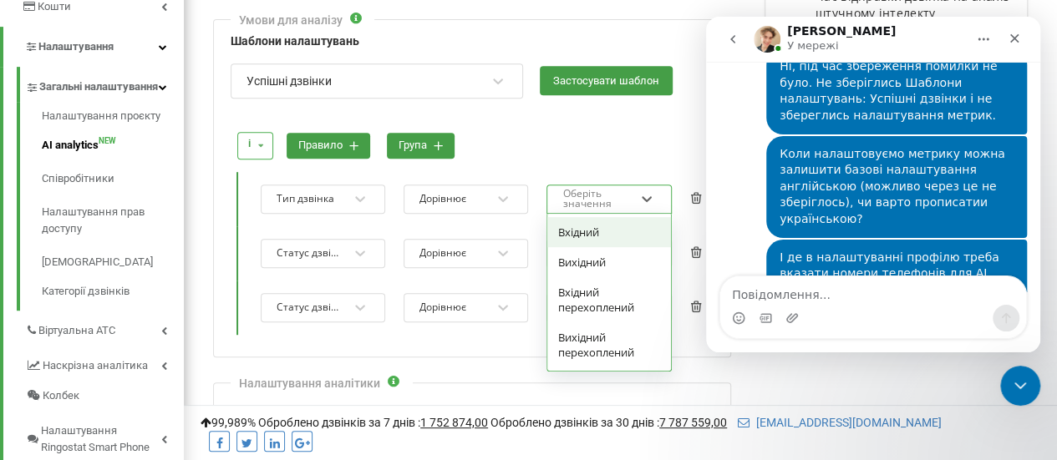
click at [579, 231] on div "Вхідний" at bounding box center [608, 232] width 123 height 30
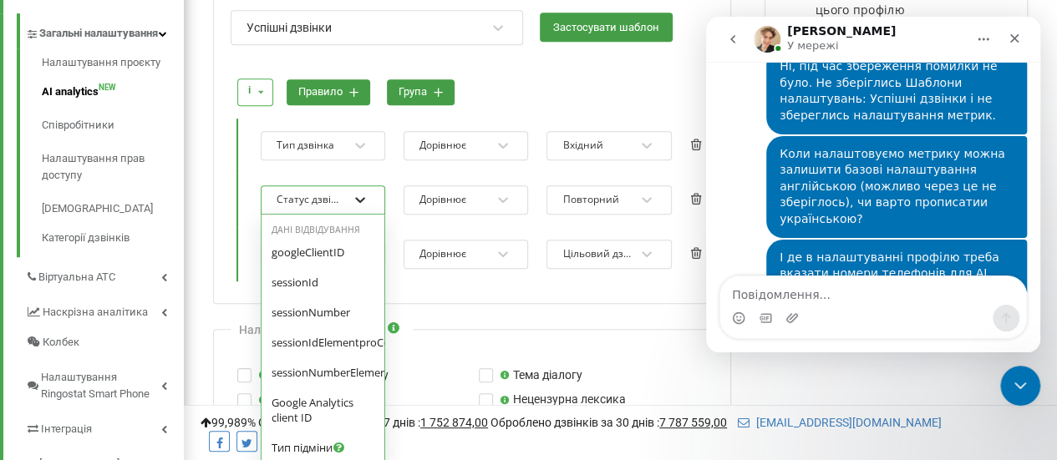
scroll to position [979, 0]
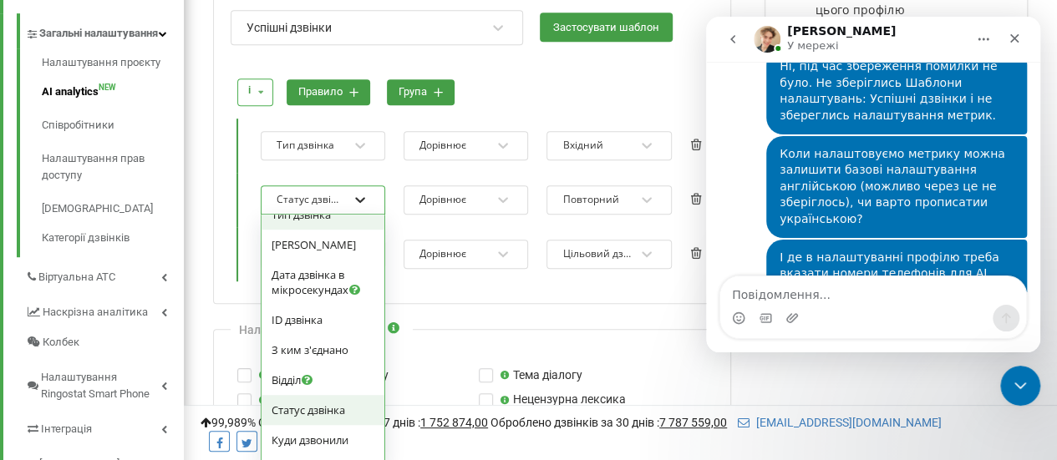
click at [361, 215] on div "option Тип дзвінка focused, 0 of 4. 53 results available. Use Up and Down to ch…" at bounding box center [323, 200] width 125 height 29
click at [356, 221] on div "Тип дзвінка" at bounding box center [323, 213] width 103 height 15
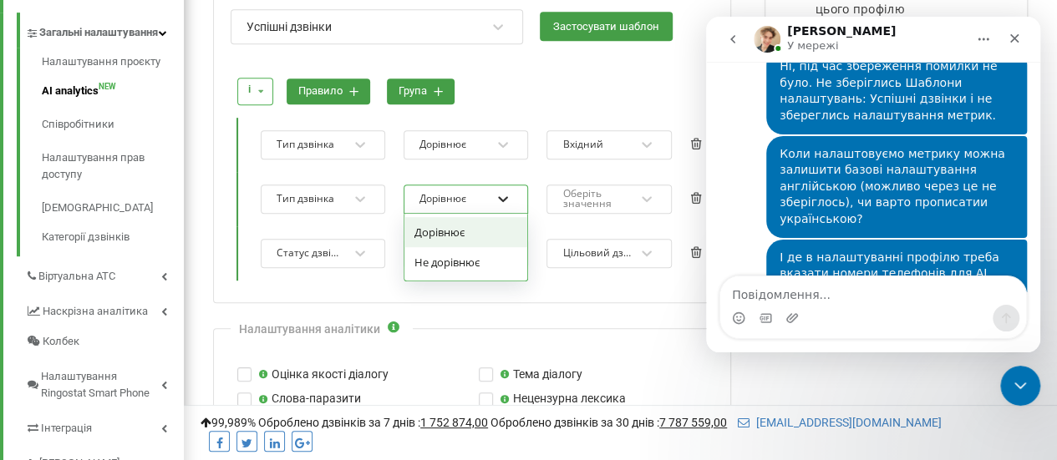
click at [496, 196] on icon at bounding box center [503, 199] width 17 height 17
drag, startPoint x: 467, startPoint y: 226, endPoint x: 492, endPoint y: 220, distance: 25.9
click at [468, 226] on div "Дорівнює" at bounding box center [465, 232] width 123 height 30
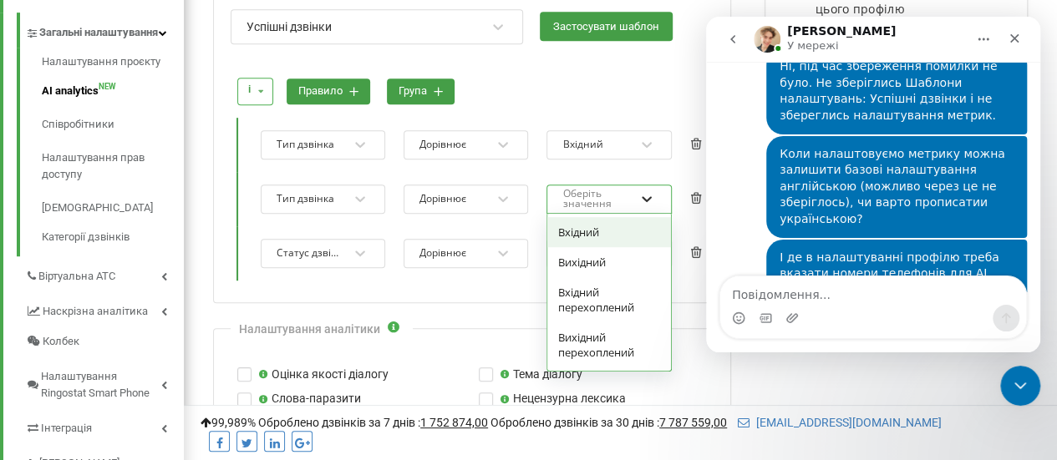
click at [648, 202] on icon at bounding box center [646, 199] width 17 height 17
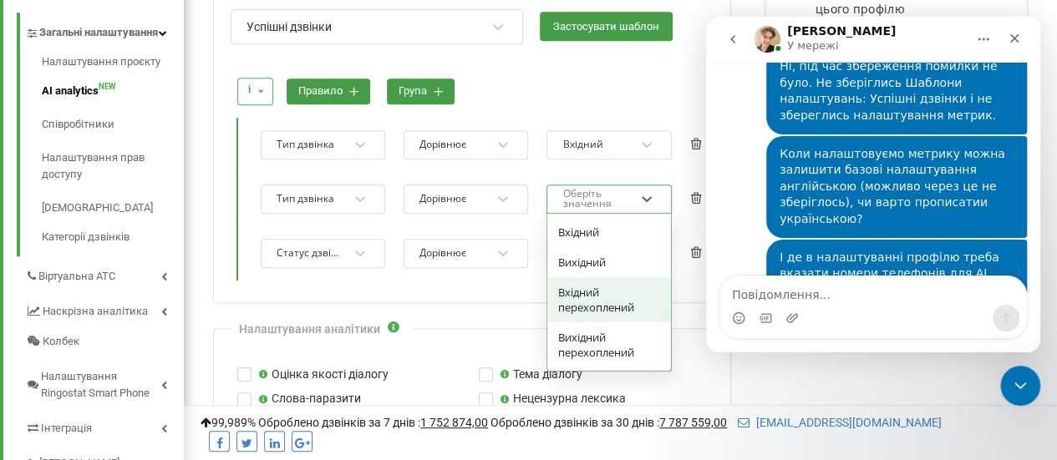
click at [590, 293] on div "Вхідний перехоплений" at bounding box center [608, 299] width 123 height 45
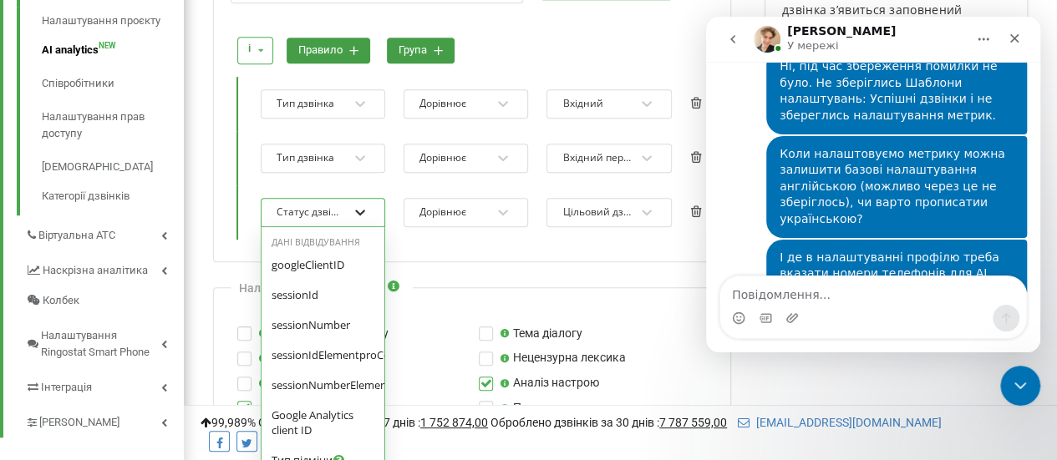
scroll to position [464, 0]
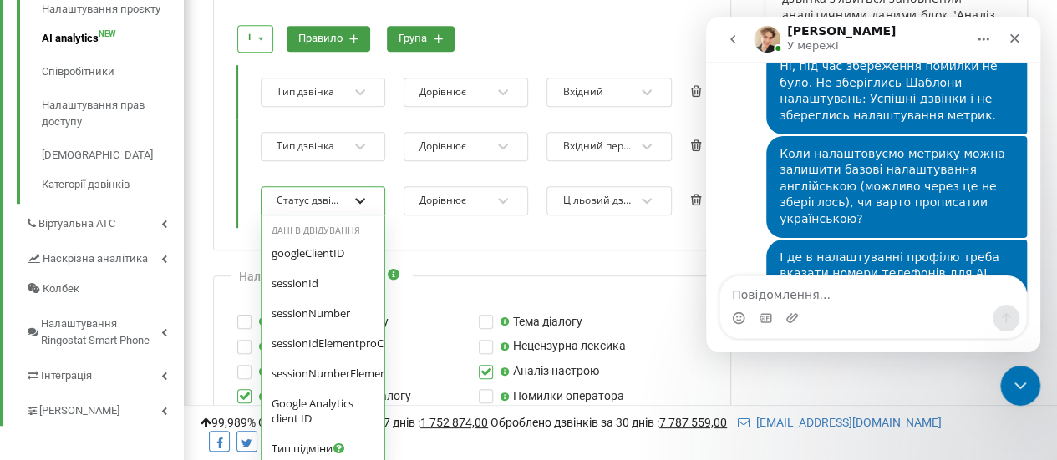
click at [360, 216] on div "option Тип дзвінка focused, 0 of 4. 53 results available. Use Up and Down to ch…" at bounding box center [323, 200] width 125 height 29
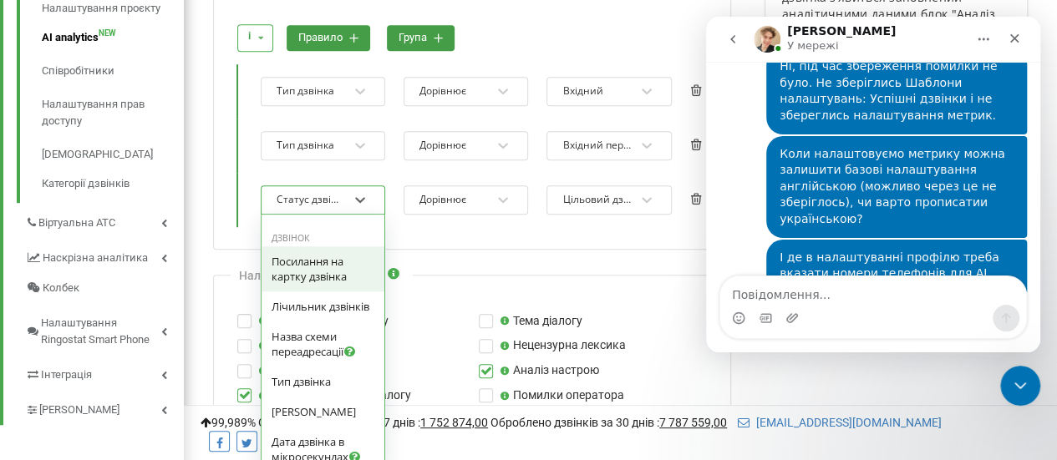
scroll to position [644, 0]
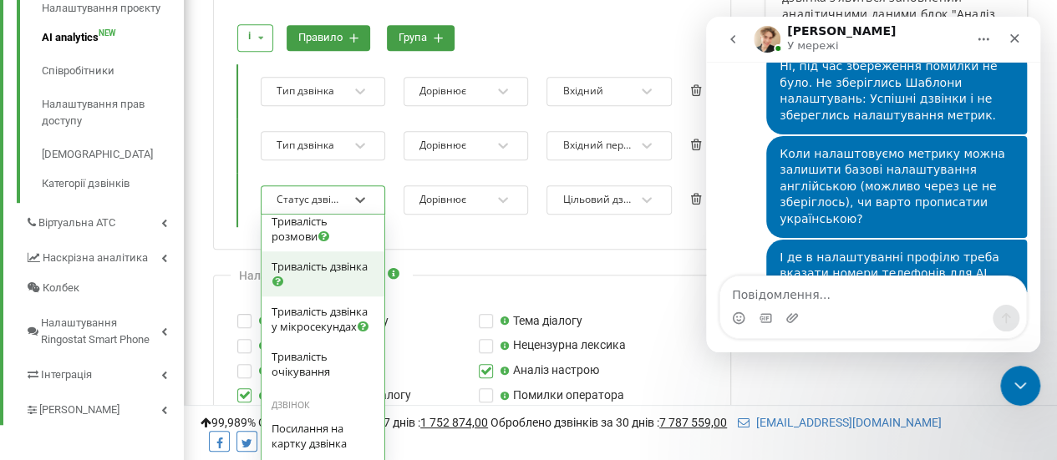
click at [323, 270] on div "Тривалість дзвінка" at bounding box center [323, 274] width 103 height 30
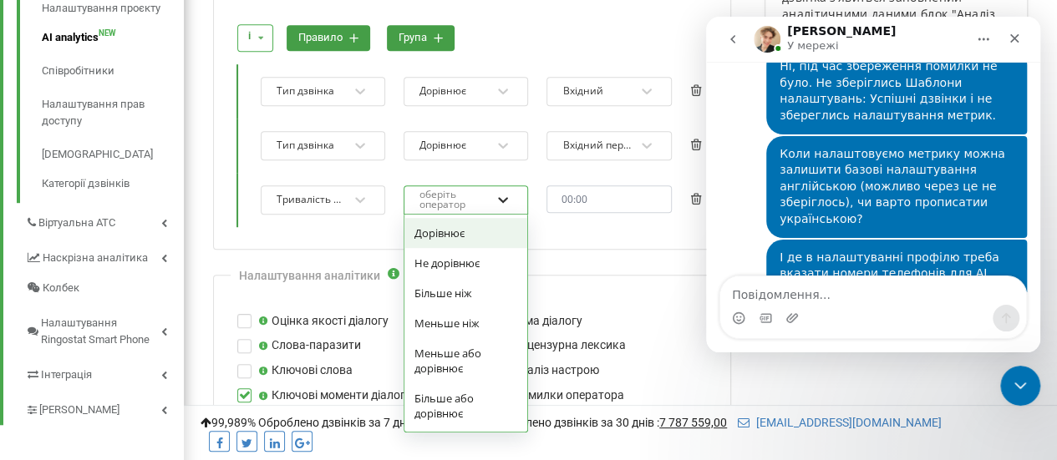
click at [511, 201] on icon at bounding box center [503, 199] width 17 height 17
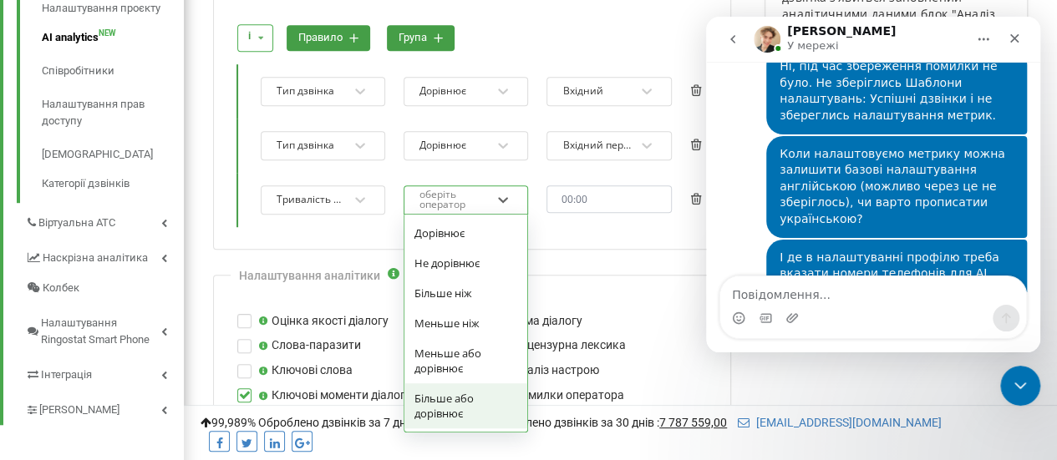
click at [441, 393] on div "Більше або дорівнює" at bounding box center [465, 406] width 123 height 45
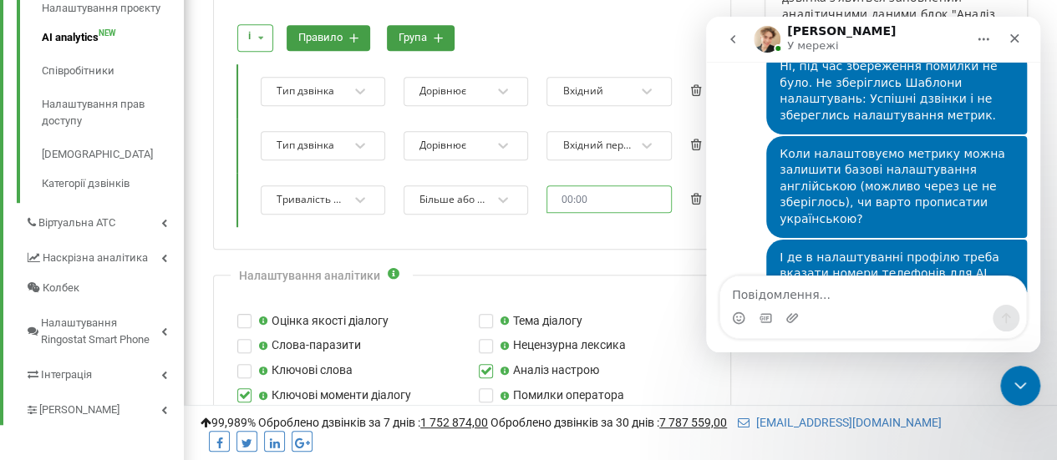
click at [577, 191] on input "text" at bounding box center [608, 200] width 125 height 28
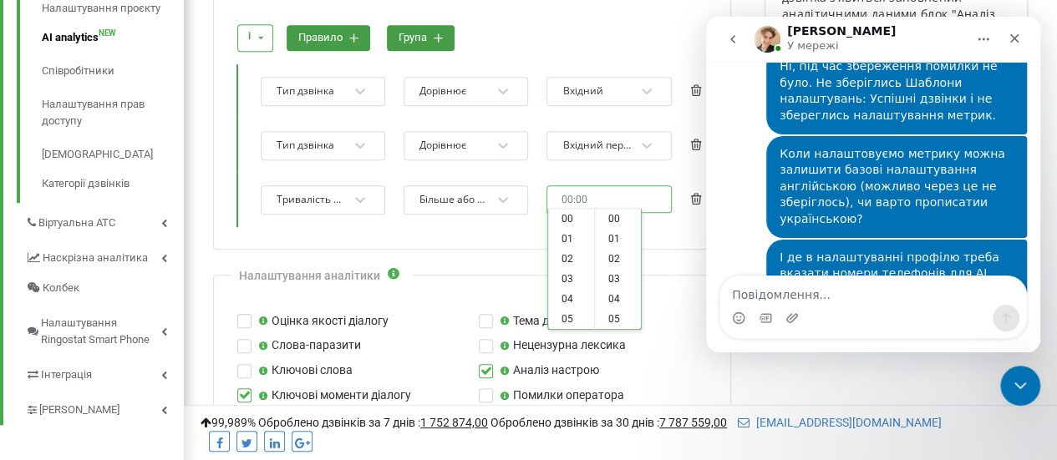
scroll to position [521, 0]
click at [577, 193] on div "00 01 02 03 04 05 06 07 08 09 10 11 12 13 14 15 16 17 18 19 20 21 22 23 24 25 2…" at bounding box center [593, 241] width 94 height 125
click at [564, 215] on li "00" at bounding box center [571, 219] width 46 height 20
click at [611, 298] on li "30" at bounding box center [618, 299] width 46 height 20
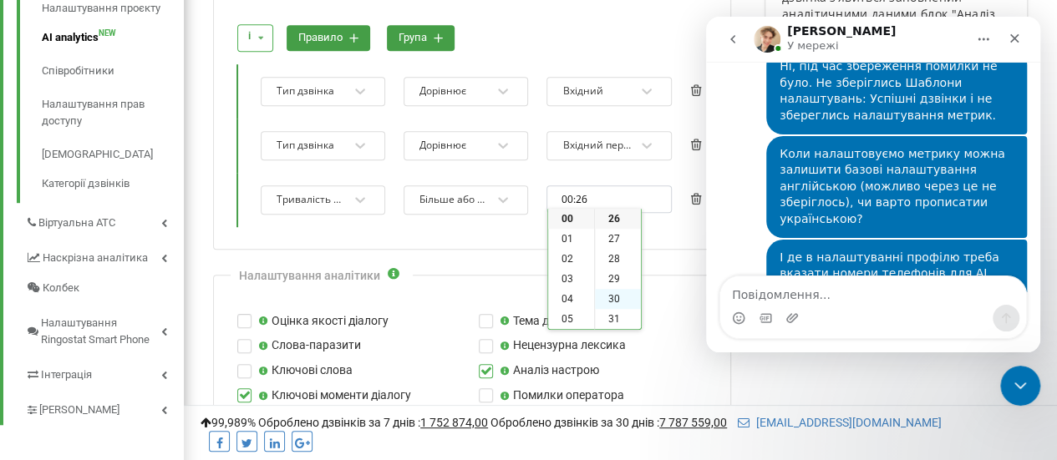
type input "00:30"
click at [653, 225] on div "і і або правило група Тип дзвінка Дорівнює Вхідний Тип дзвінка Дорівнює Вхідний…" at bounding box center [472, 117] width 483 height 237
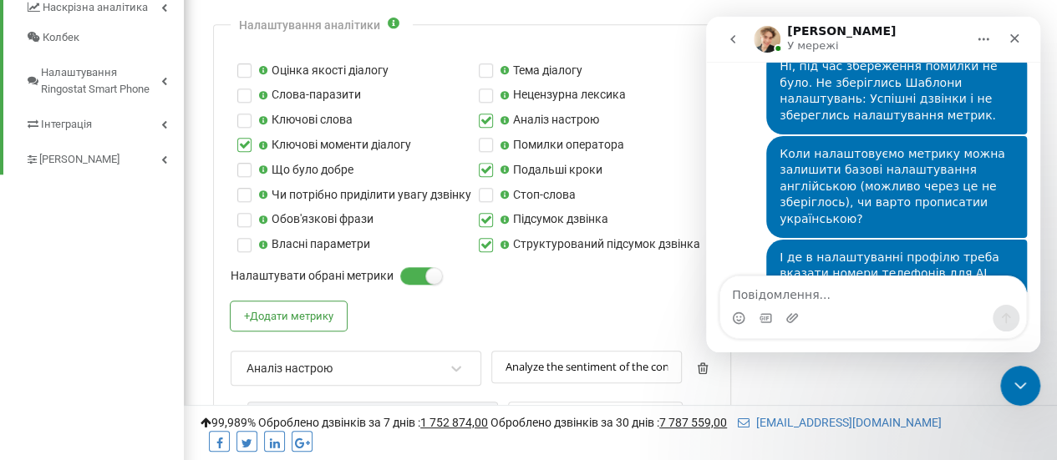
scroll to position [798, 0]
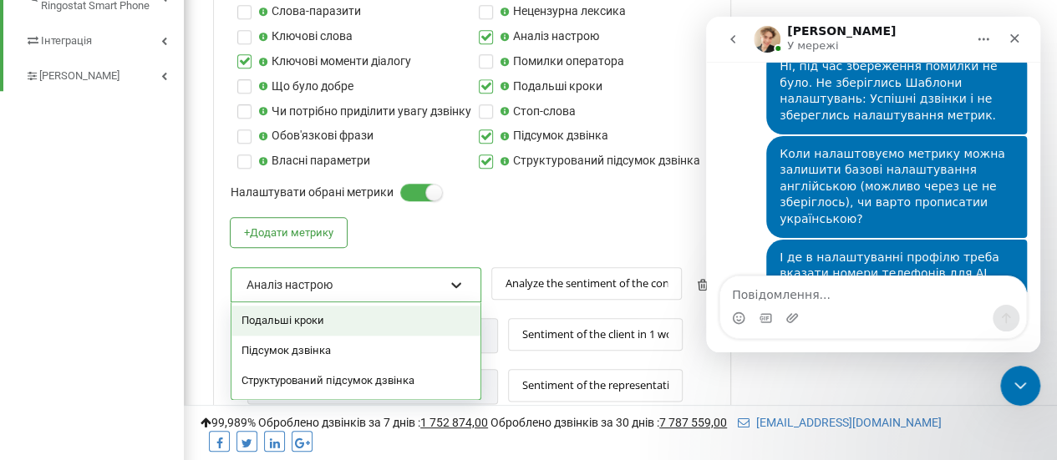
click at [463, 280] on icon at bounding box center [456, 285] width 17 height 17
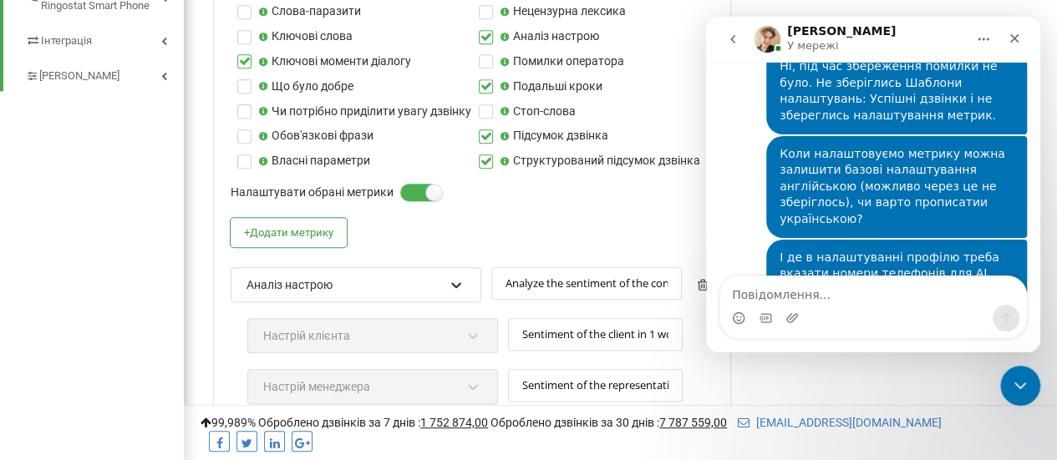
click at [463, 280] on icon at bounding box center [456, 285] width 17 height 17
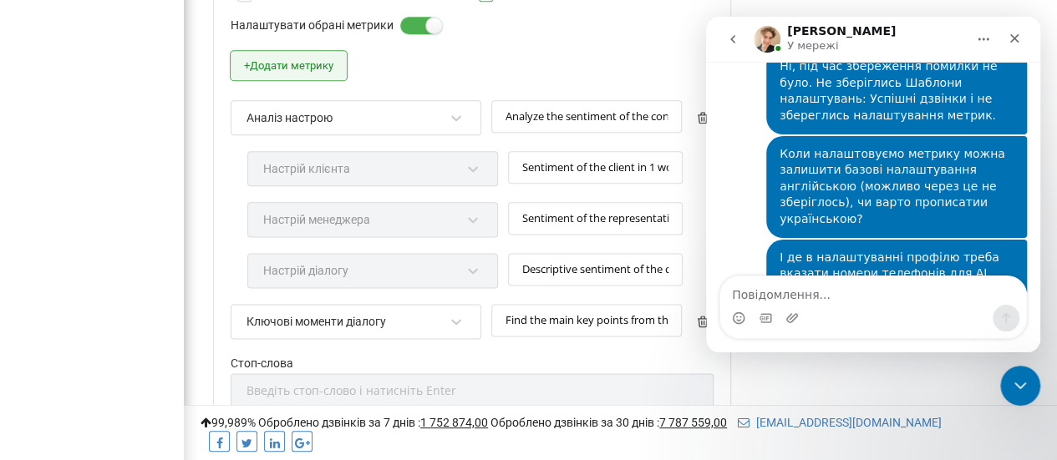
click at [279, 57] on button "+ Додати метрику" at bounding box center [289, 65] width 116 height 29
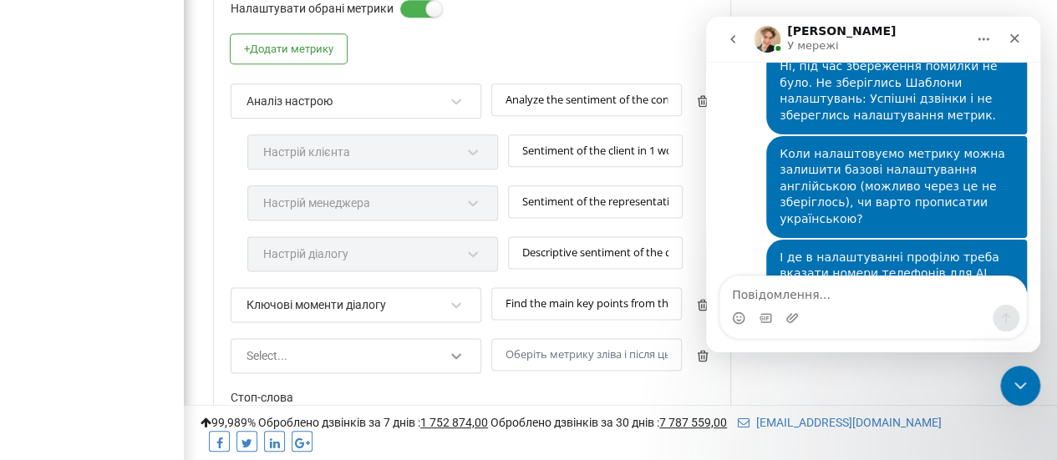
click at [461, 363] on div "Select..." at bounding box center [356, 355] width 251 height 35
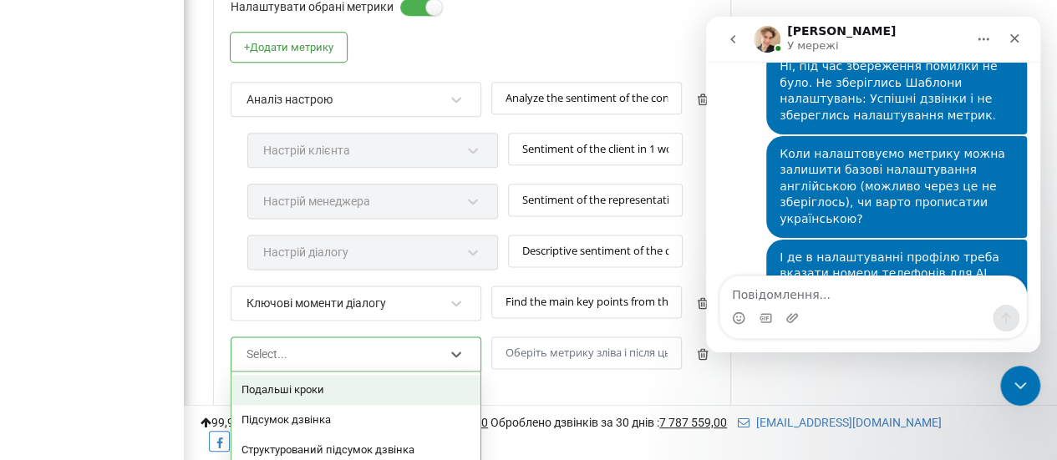
scroll to position [1067, 0]
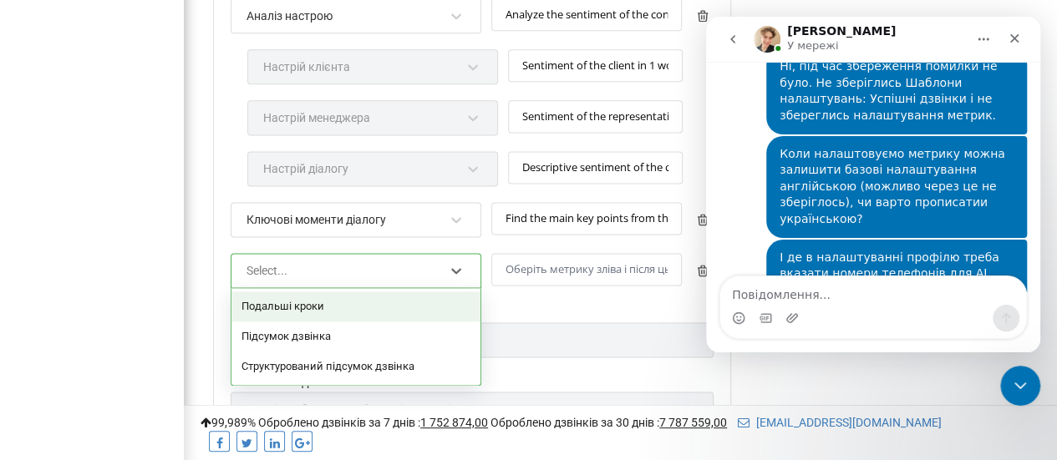
click at [346, 299] on div "Подальші кроки" at bounding box center [355, 307] width 249 height 30
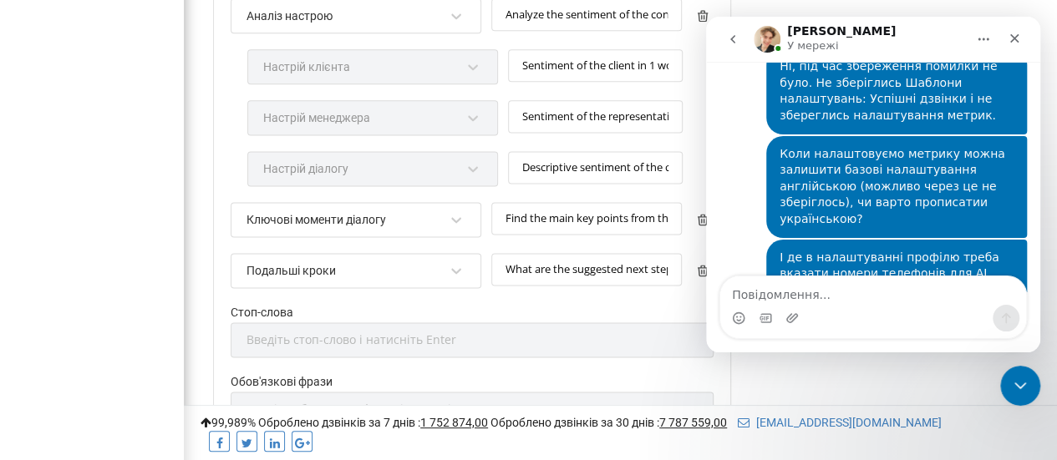
scroll to position [900, 0]
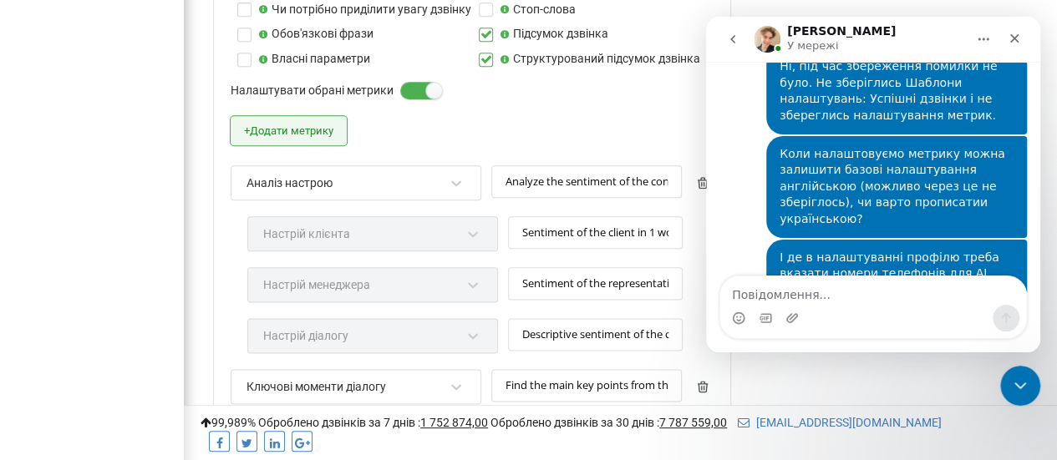
click at [298, 127] on button "+ Додати метрику" at bounding box center [289, 130] width 116 height 29
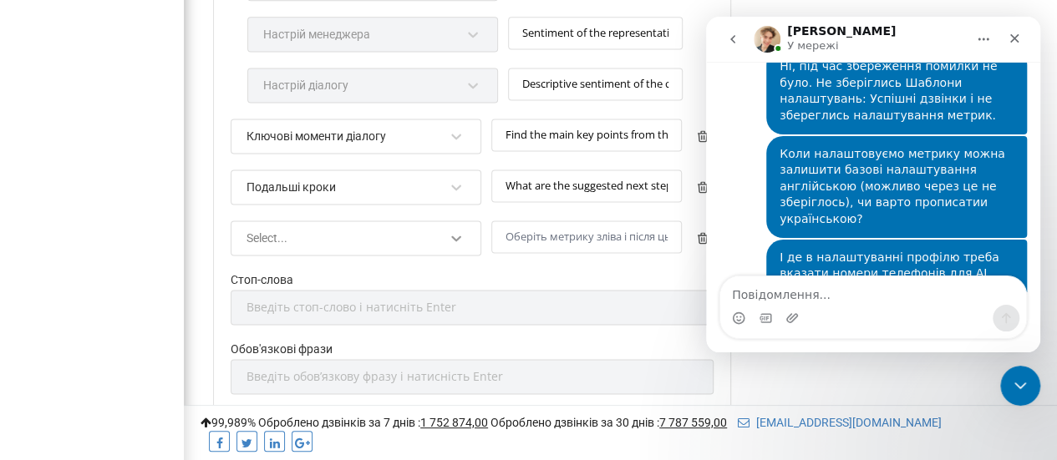
click at [458, 236] on icon at bounding box center [456, 239] width 10 height 6
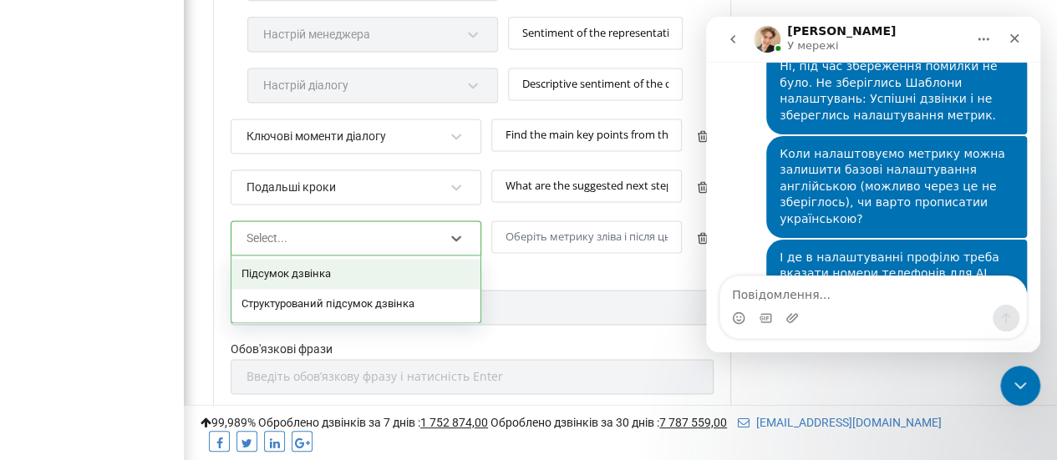
click at [343, 266] on div "Підсумок дзвінка" at bounding box center [355, 274] width 249 height 30
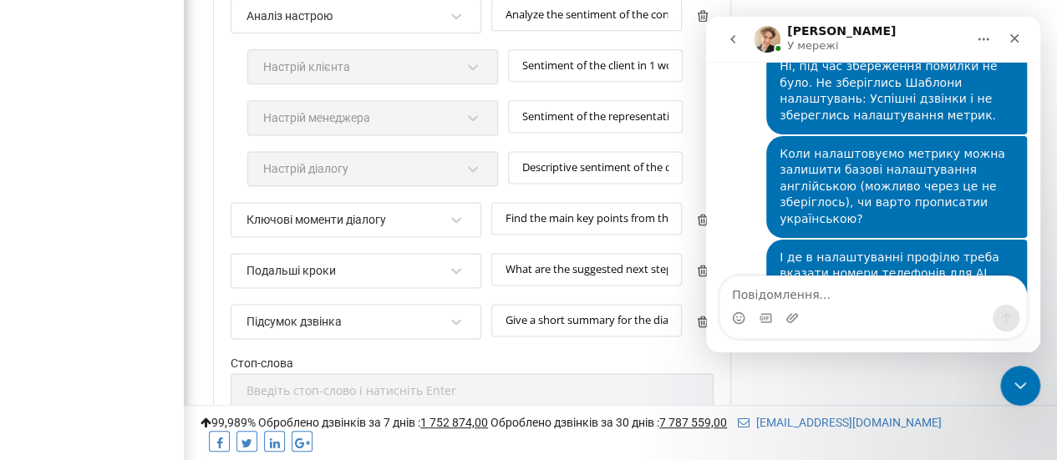
scroll to position [900, 0]
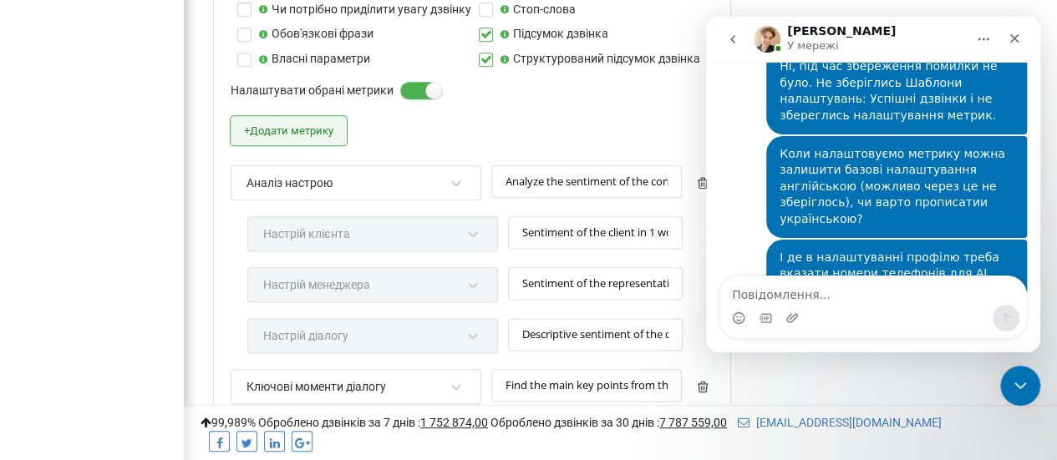
click at [270, 128] on button "+ Додати метрику" at bounding box center [289, 130] width 116 height 29
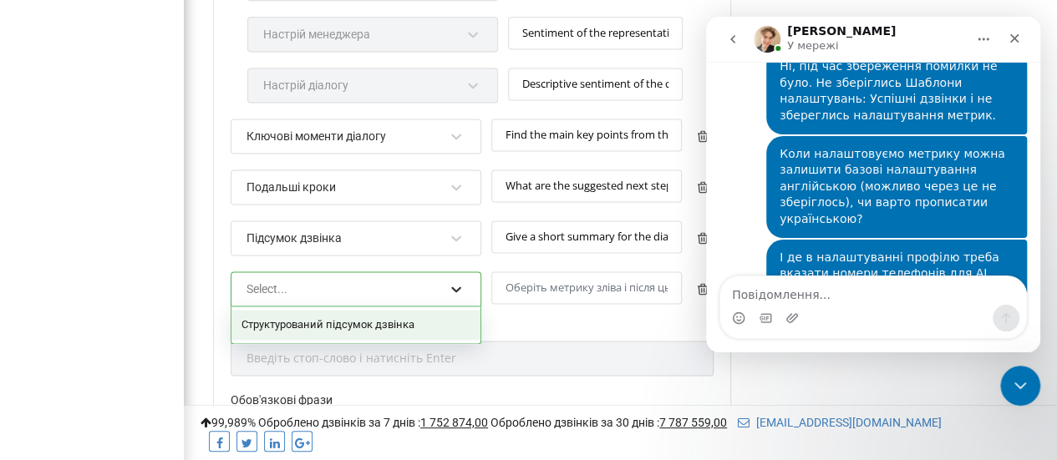
click at [460, 282] on icon at bounding box center [456, 289] width 17 height 17
click at [379, 310] on div "Структурований підсумок дзвінка" at bounding box center [355, 325] width 249 height 30
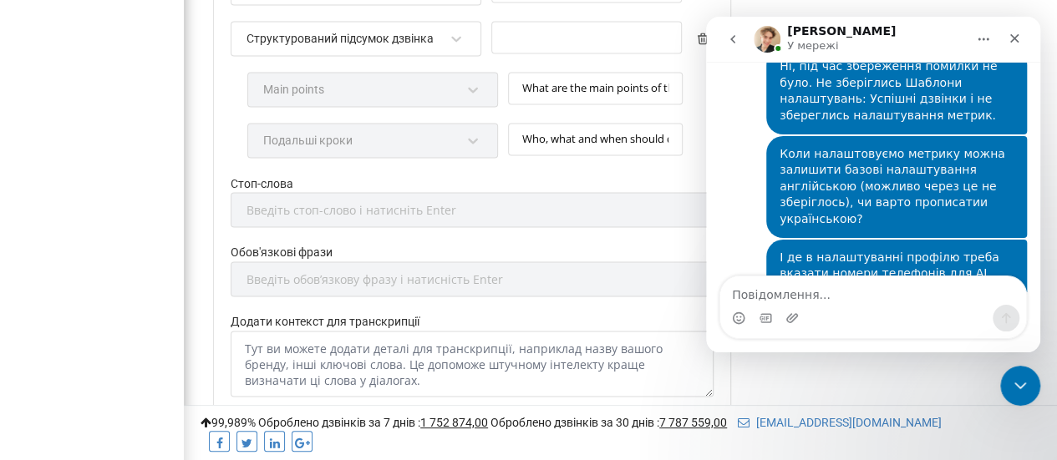
scroll to position [1485, 0]
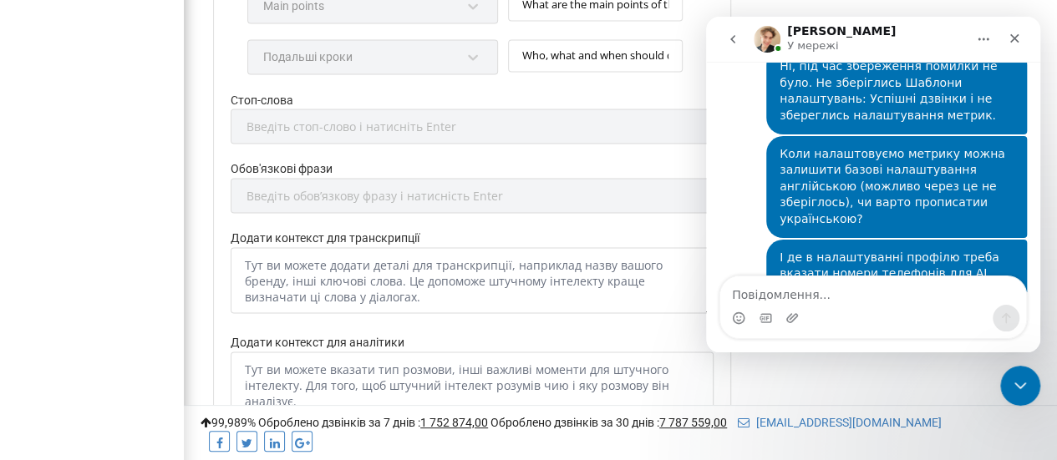
click at [452, 178] on div "Обов'язкові фрази Введіть обовʼязкову фразу і натисність Enter" at bounding box center [472, 194] width 483 height 69
drag, startPoint x: 729, startPoint y: 44, endPoint x: 881, endPoint y: 51, distance: 151.4
click at [881, 51] on div "[PERSON_NAME] У мережі" at bounding box center [873, 39] width 313 height 32
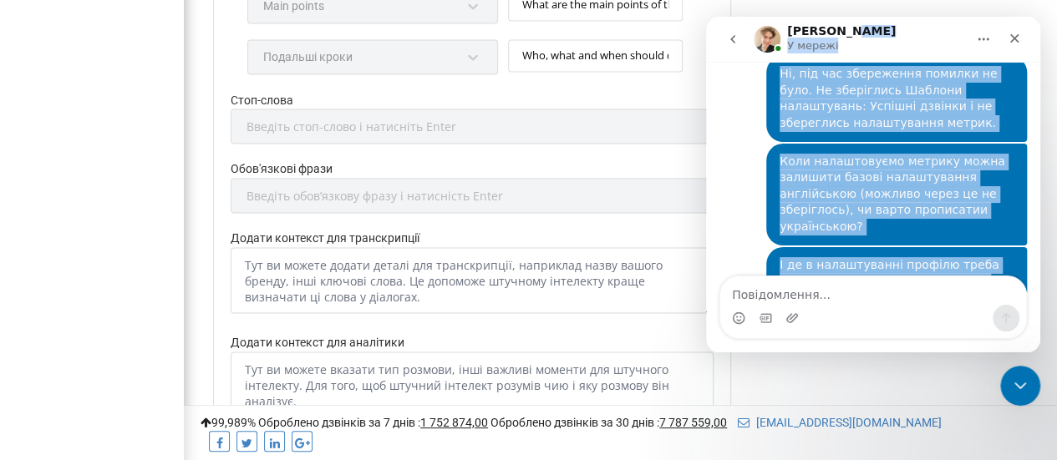
scroll to position [1096, 0]
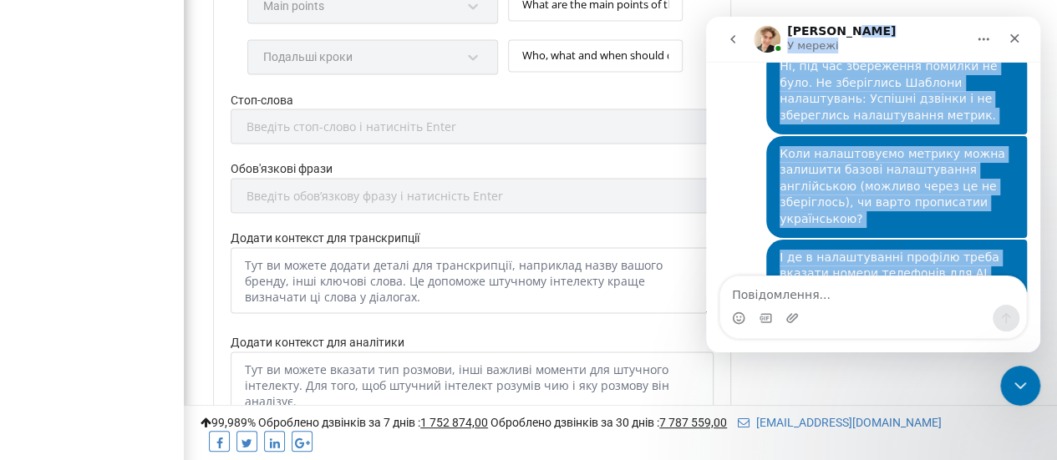
drag, startPoint x: 923, startPoint y: 39, endPoint x: 966, endPoint y: 95, distance: 70.9
click at [1020, 332] on div "[PERSON_NAME] У мережі Ringostat щодня допомагає бізнесу ефективніше керувати р…" at bounding box center [873, 185] width 334 height 336
click at [737, 36] on icon "go back" at bounding box center [732, 39] width 13 height 13
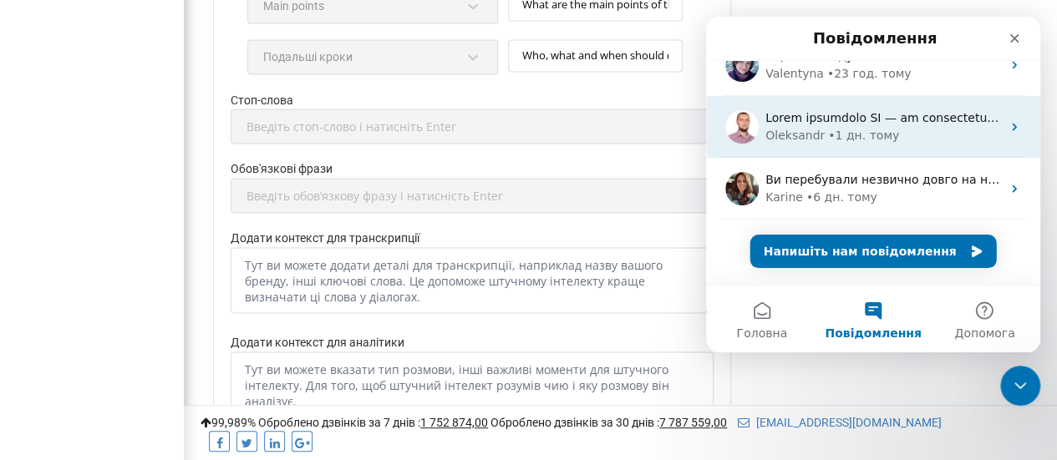
scroll to position [0, 0]
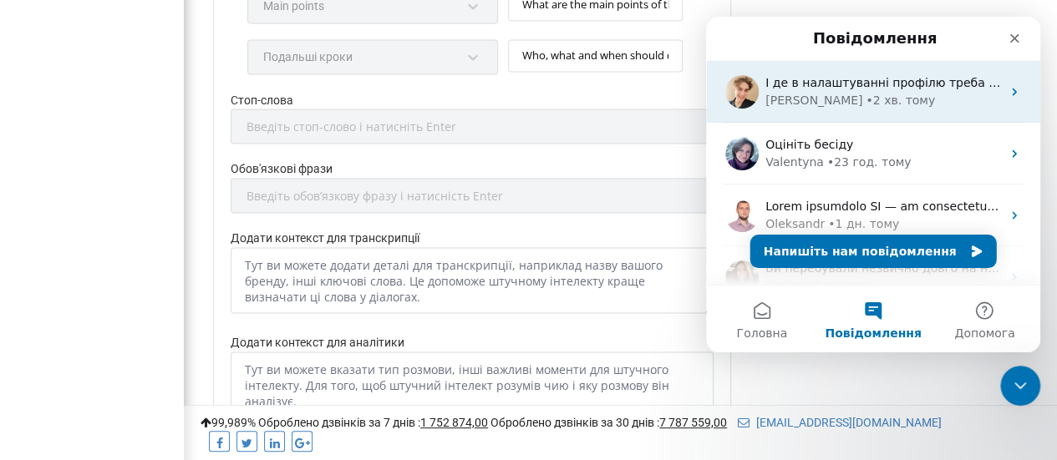
click at [809, 84] on span "І де в налаштуванні профілю треба вказати номери телефонів для AI аналітики?" at bounding box center [1016, 82] width 502 height 13
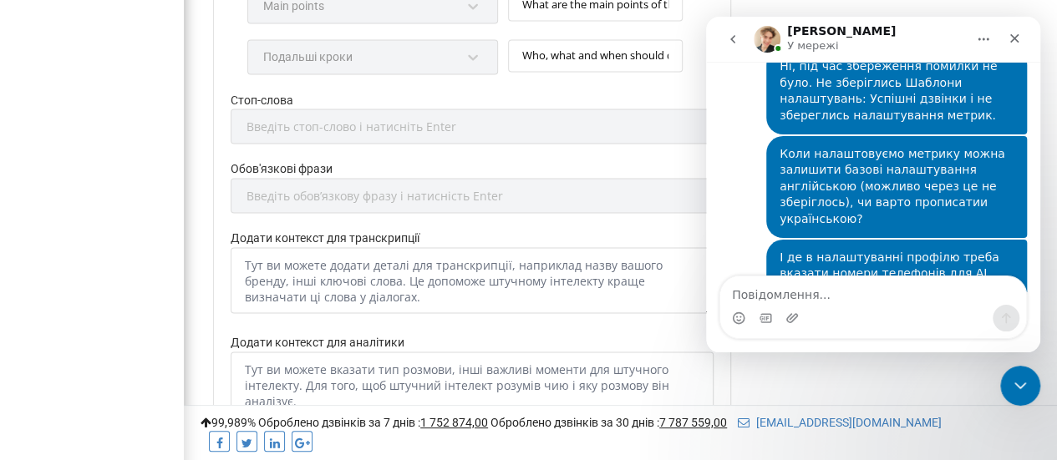
scroll to position [1568, 0]
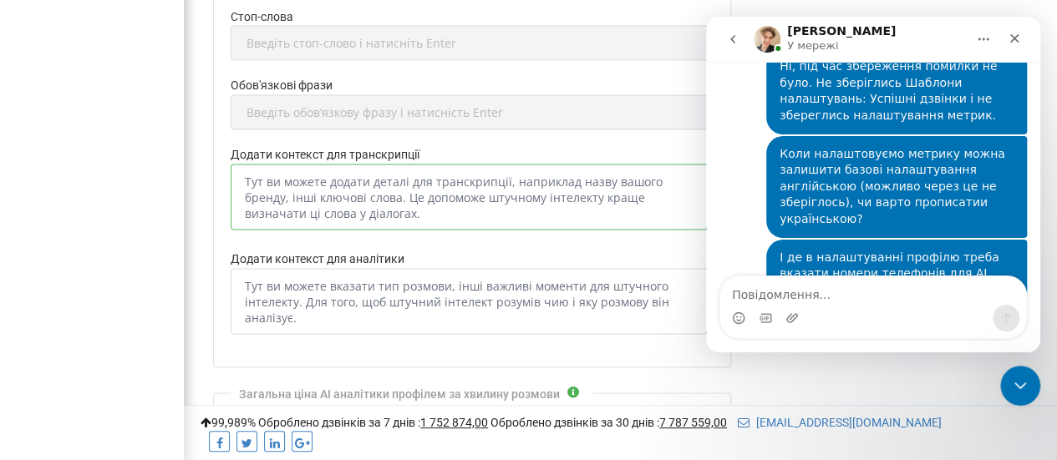
click at [358, 205] on textarea "Додати контекст для транскрипції" at bounding box center [472, 197] width 483 height 66
drag, startPoint x: 359, startPoint y: 205, endPoint x: 242, endPoint y: 166, distance: 123.1
click at [242, 166] on textarea "Додати контекст для транскрипції" at bounding box center [472, 197] width 483 height 66
drag, startPoint x: 242, startPoint y: 166, endPoint x: 352, endPoint y: 195, distance: 113.1
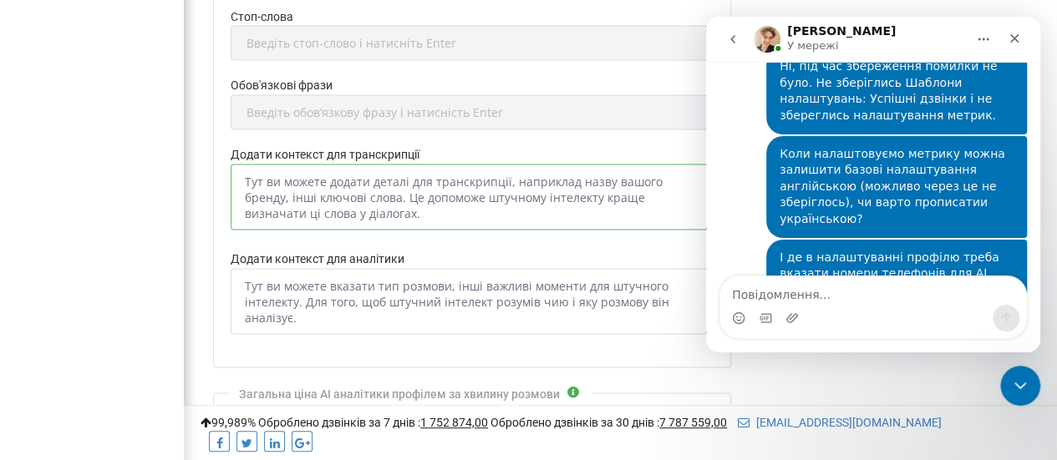
click at [352, 195] on textarea "Додати контекст для транскрипції" at bounding box center [472, 197] width 483 height 66
click at [338, 195] on textarea "Додати контекст для транскрипції" at bounding box center [472, 197] width 483 height 66
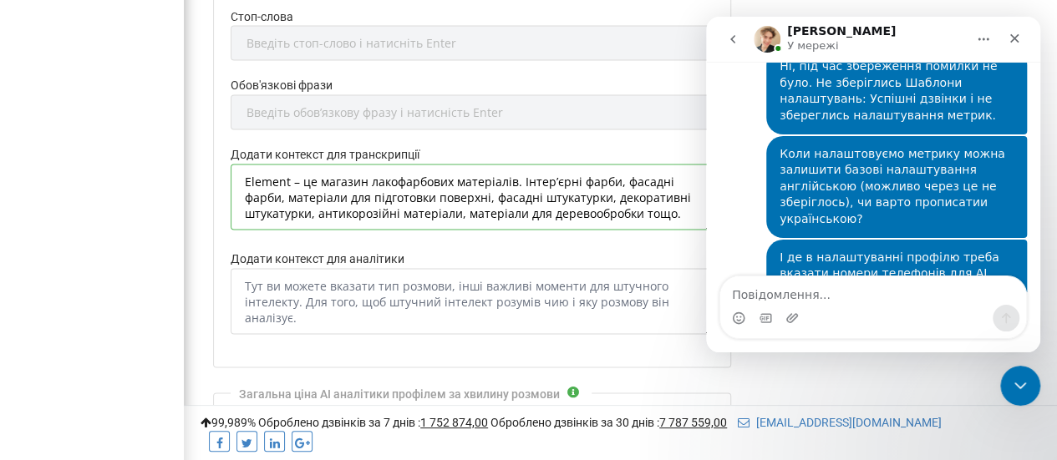
type textarea "Element – це магазин лакофарбових матеріалів. Інтер’єрні фарби, фасадні фарби, …"
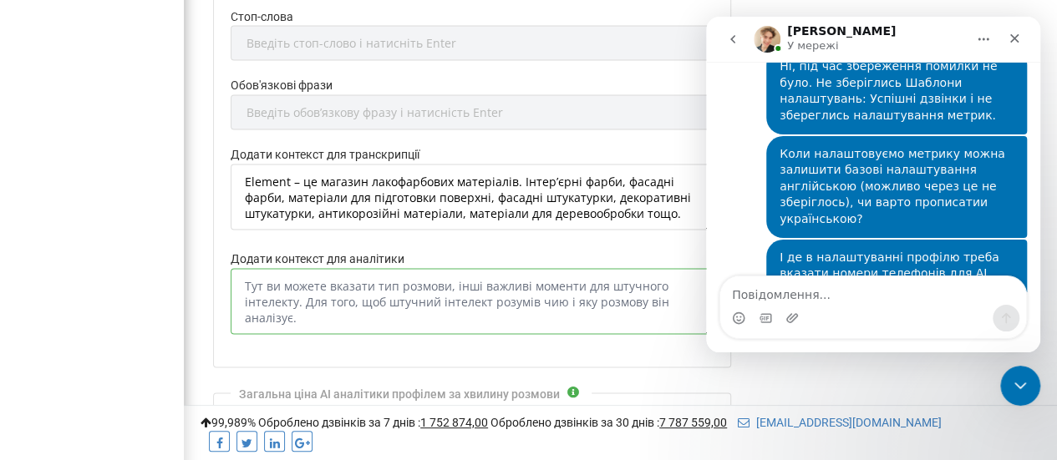
click at [293, 303] on textarea "Додати контекст для аналітики" at bounding box center [472, 301] width 483 height 66
drag, startPoint x: 246, startPoint y: 275, endPoint x: 317, endPoint y: 310, distance: 79.2
click at [317, 310] on textarea "Додати контекст для аналітики" at bounding box center [472, 301] width 483 height 66
paste textarea "Як керівник відділу підтримки продажів, я очікую 'діалог між клієнтом, який цік…"
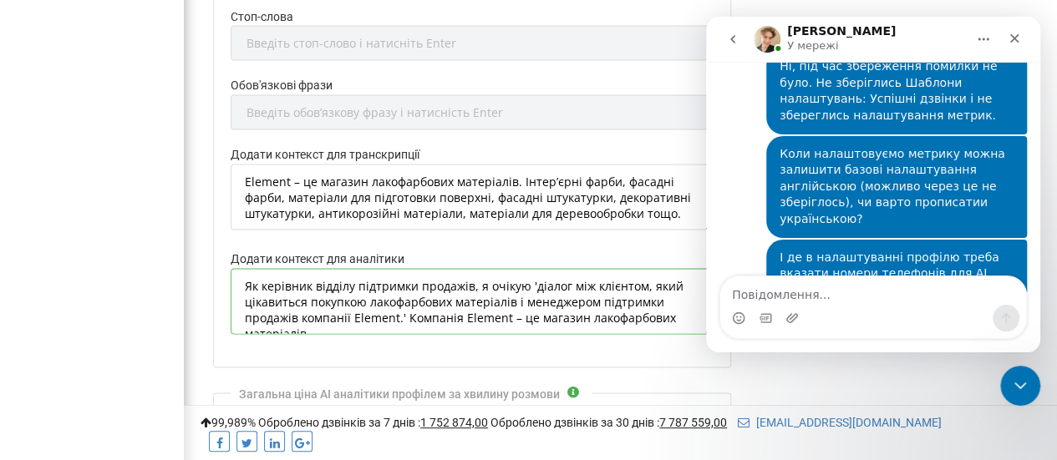
scroll to position [7, 0]
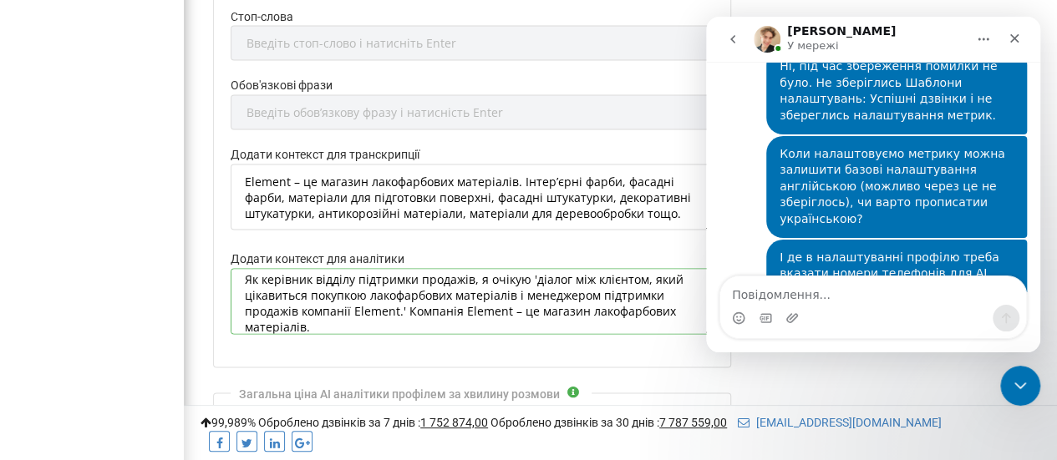
click at [528, 268] on textarea "Як керівник відділу підтримки продажів, я очікую 'діалог між клієнтом, який цік…" at bounding box center [472, 301] width 483 height 66
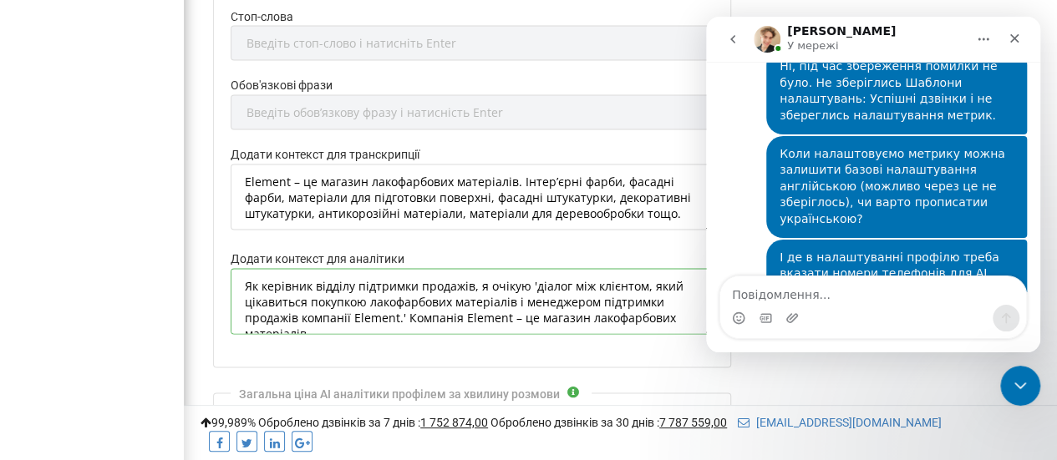
type textarea "Як керівник відділу підтримки продажів, я очікую 'діалог між клієнтом, який цік…"
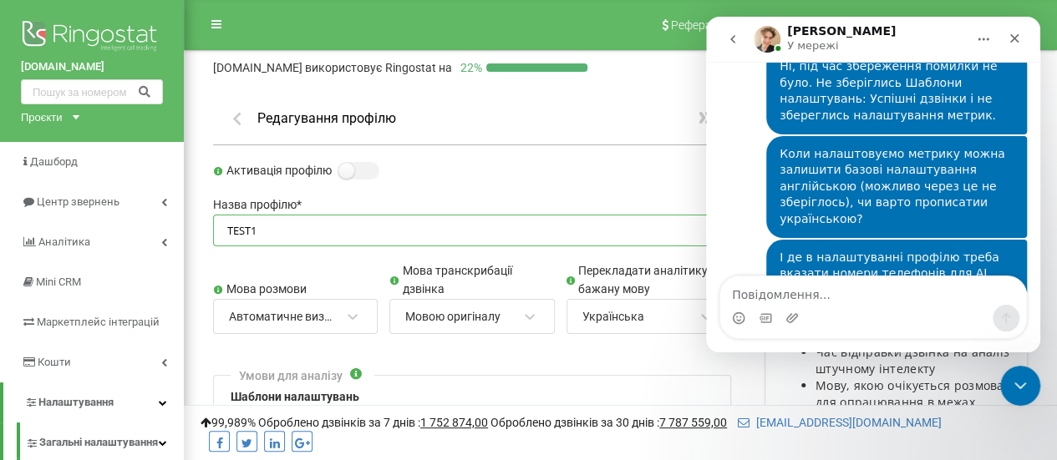
click at [252, 231] on input "TEST1" at bounding box center [472, 231] width 518 height 33
click at [228, 230] on input "TEST1" at bounding box center [472, 231] width 518 height 33
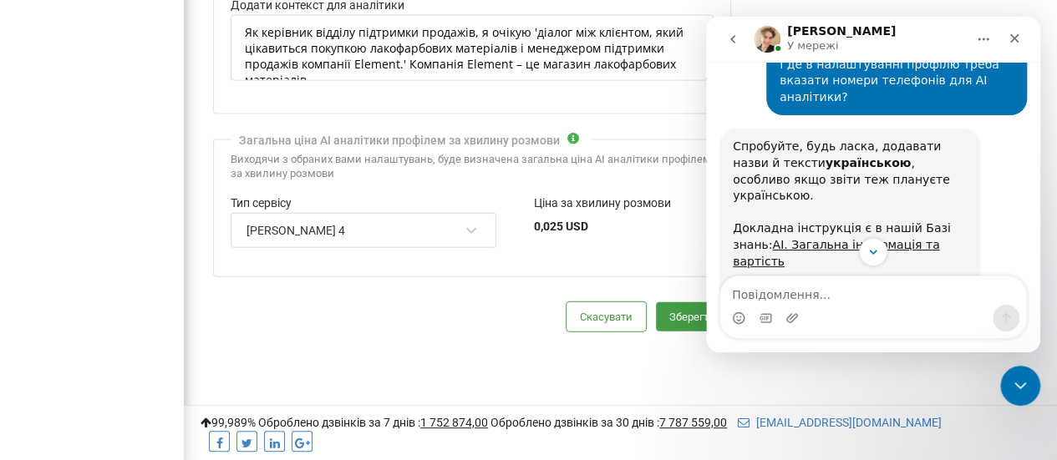
scroll to position [1356, 0]
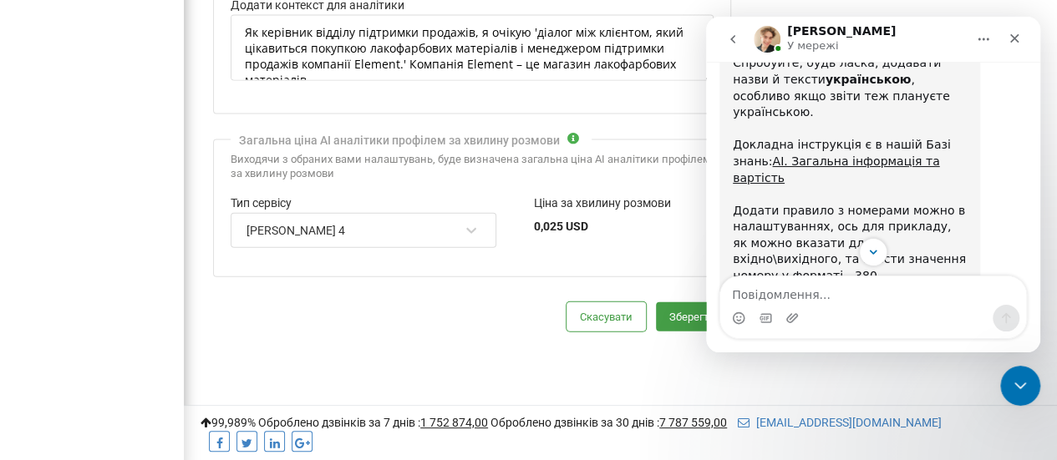
type input "ELEMENT_TEST_1"
click at [885, 285] on img "Volodymyr каже…" at bounding box center [845, 350] width 224 height 130
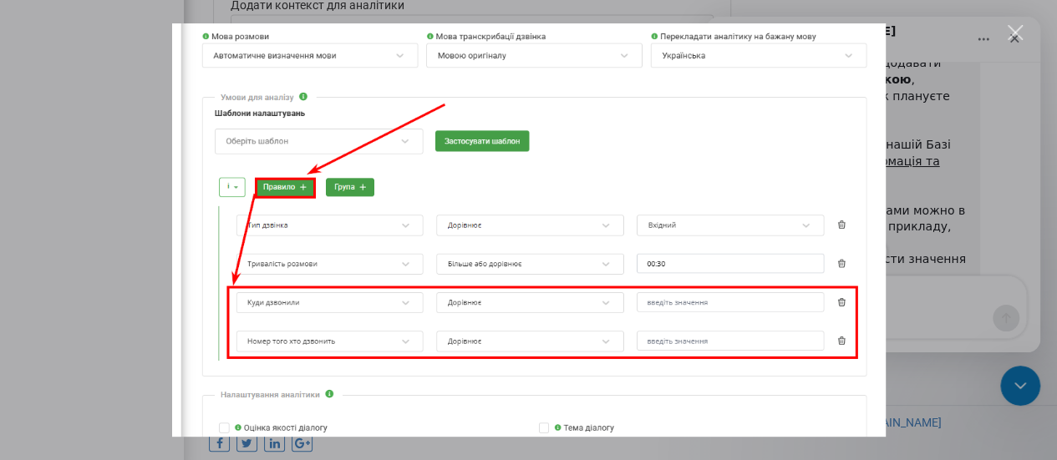
scroll to position [0, 0]
click at [994, 374] on div "Месенджер Intercom" at bounding box center [528, 230] width 1057 height 460
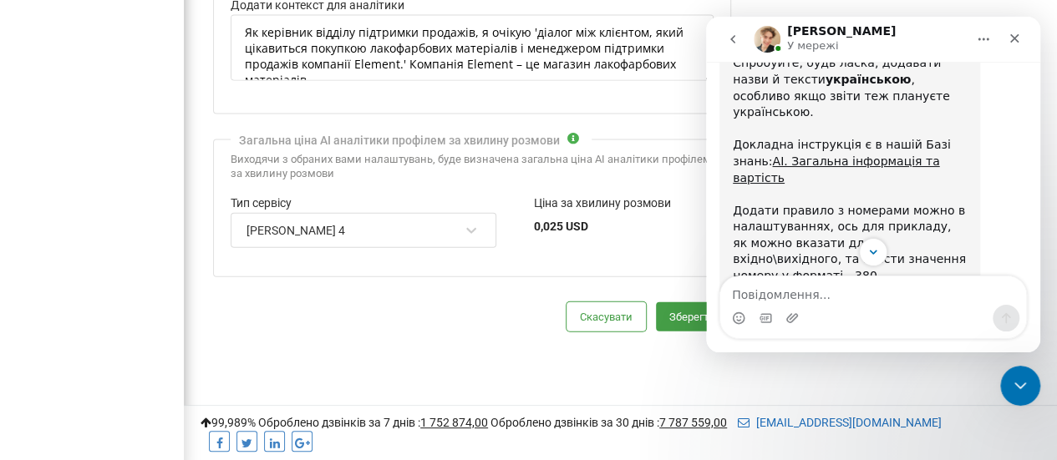
scroll to position [1379, 0]
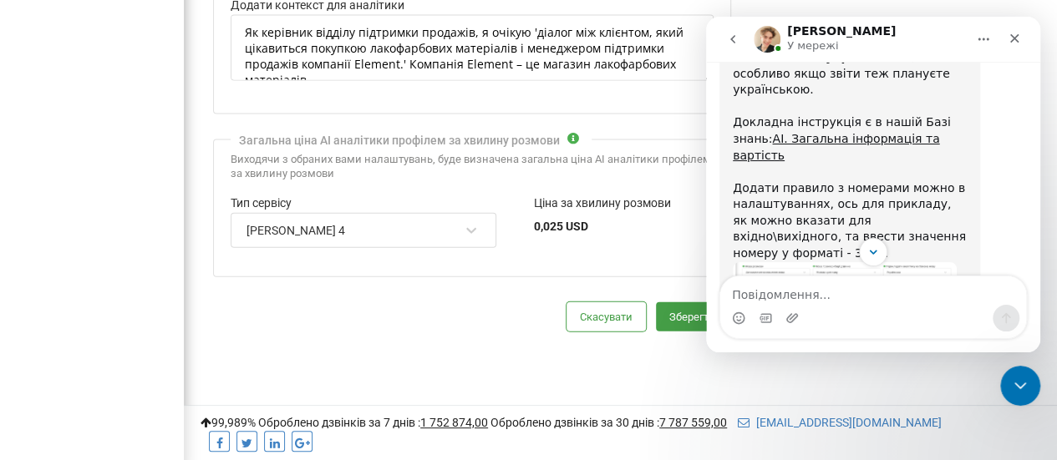
click at [729, 37] on icon "go back" at bounding box center [732, 39] width 13 height 13
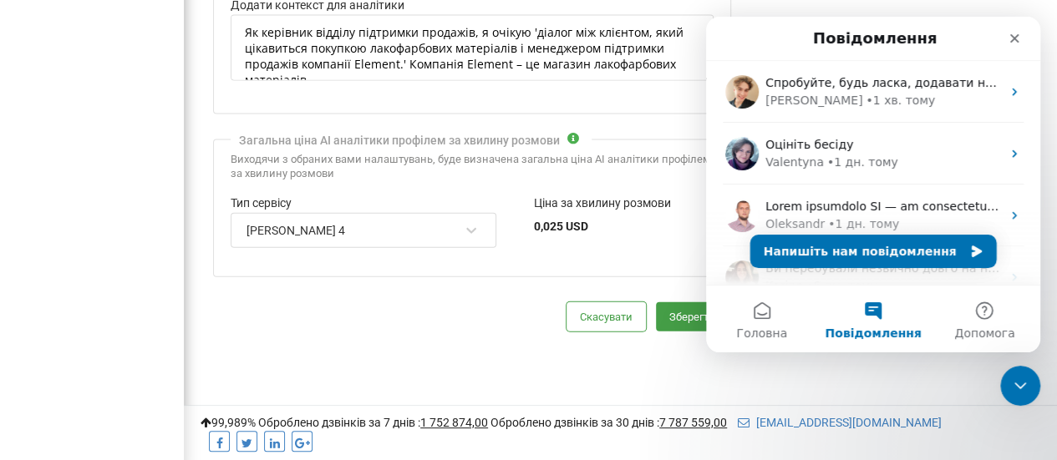
scroll to position [0, 0]
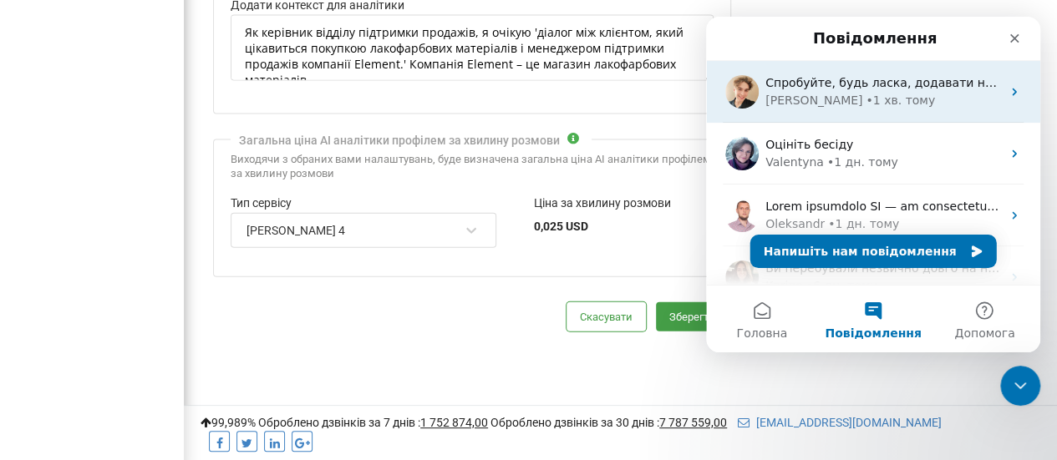
click at [887, 98] on div "[PERSON_NAME] • 1 хв. тому" at bounding box center [883, 101] width 236 height 18
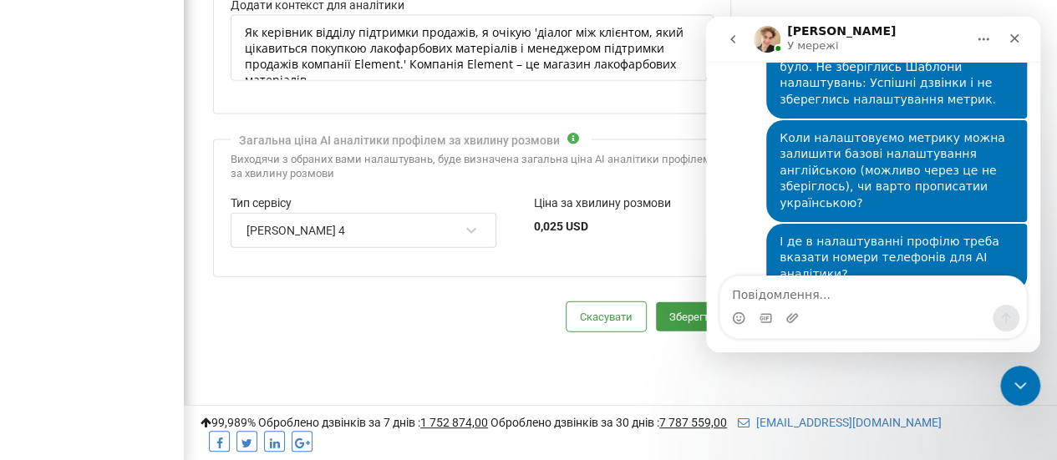
scroll to position [1440, 0]
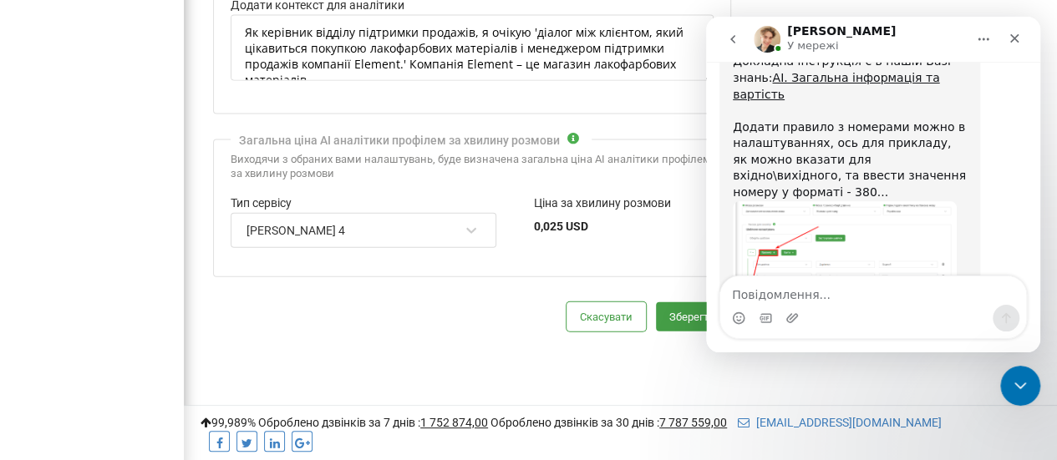
click at [984, 41] on icon "Головна" at bounding box center [983, 39] width 13 height 13
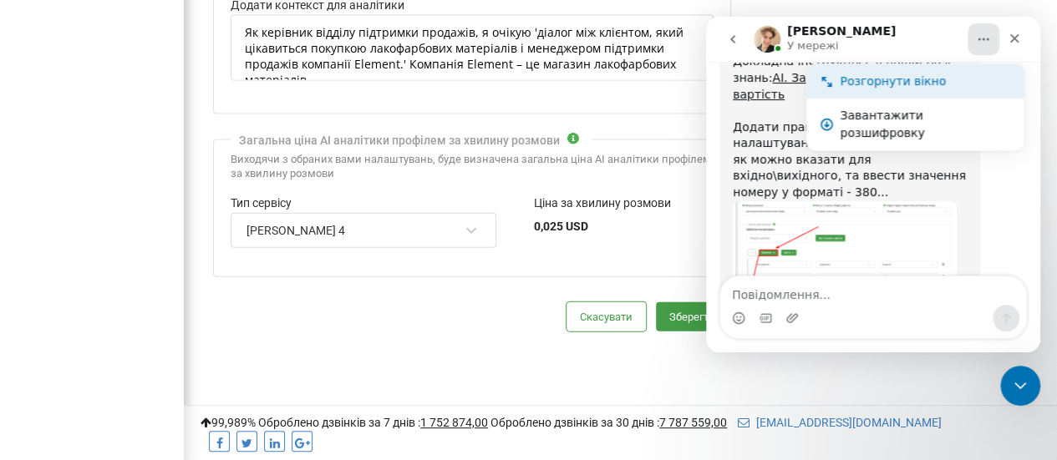
click at [900, 81] on div "Розгорнути вікно" at bounding box center [925, 82] width 170 height 18
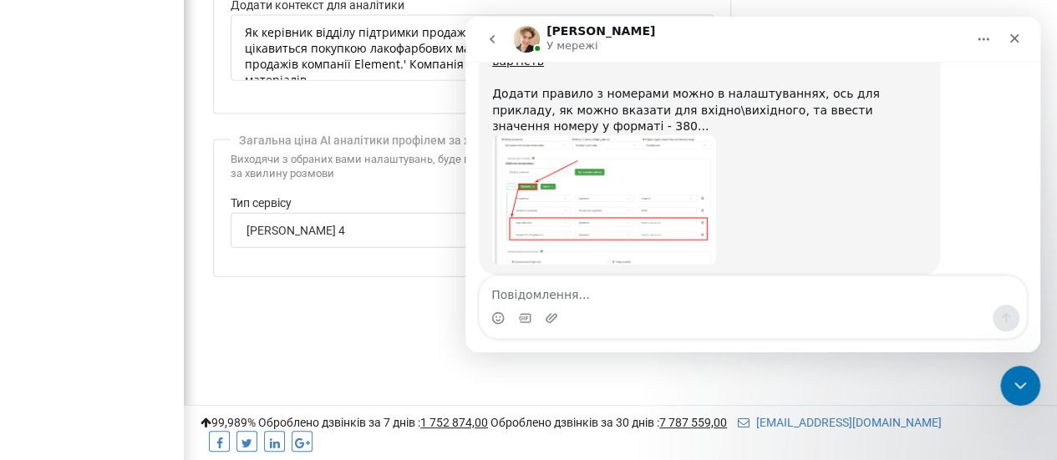
scroll to position [976, 0]
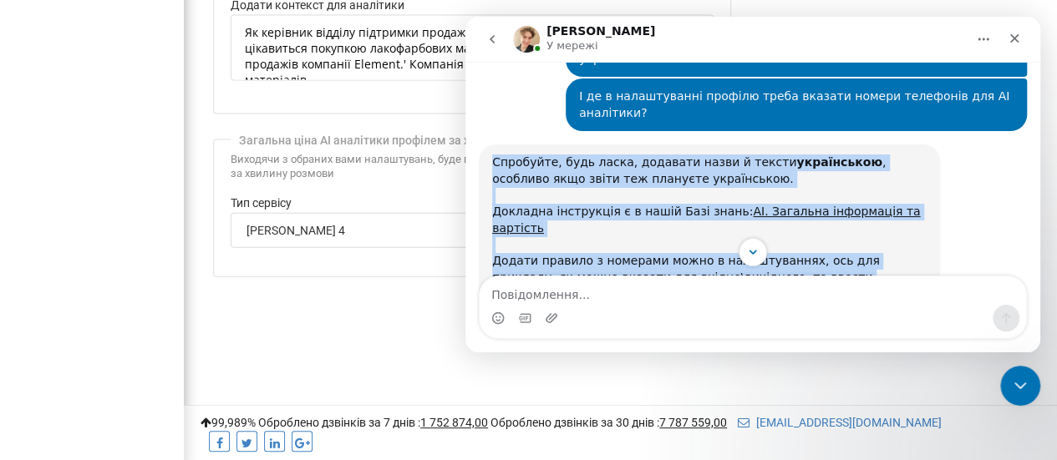
drag, startPoint x: 494, startPoint y: 147, endPoint x: 628, endPoint y: 247, distance: 167.8
click at [625, 253] on div "Ringostat щодня допомагає бізнесу ефективніше керувати рекламними бюджетами та …" at bounding box center [752, 177] width 575 height 231
copy div "Спробуйте, будь ласка, додавати назви й тексти українською , особливо якщо звіт…"
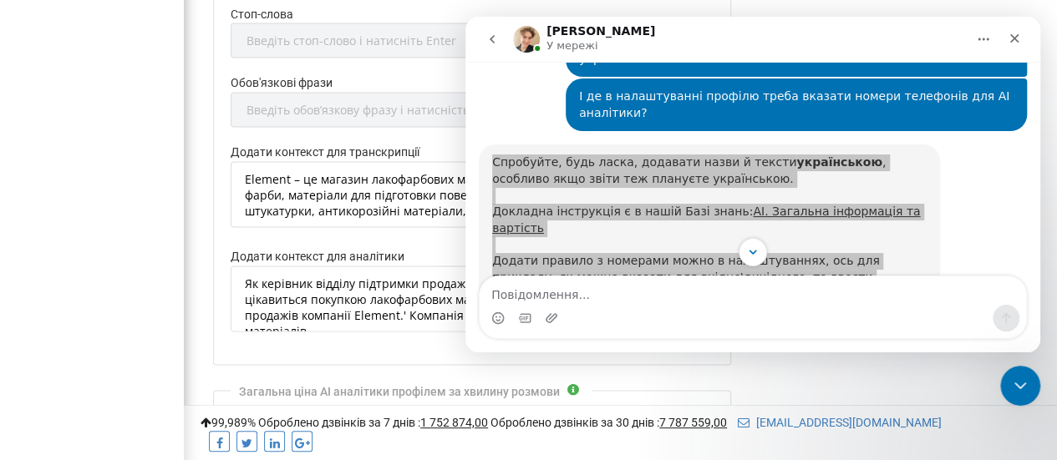
scroll to position [1487, 0]
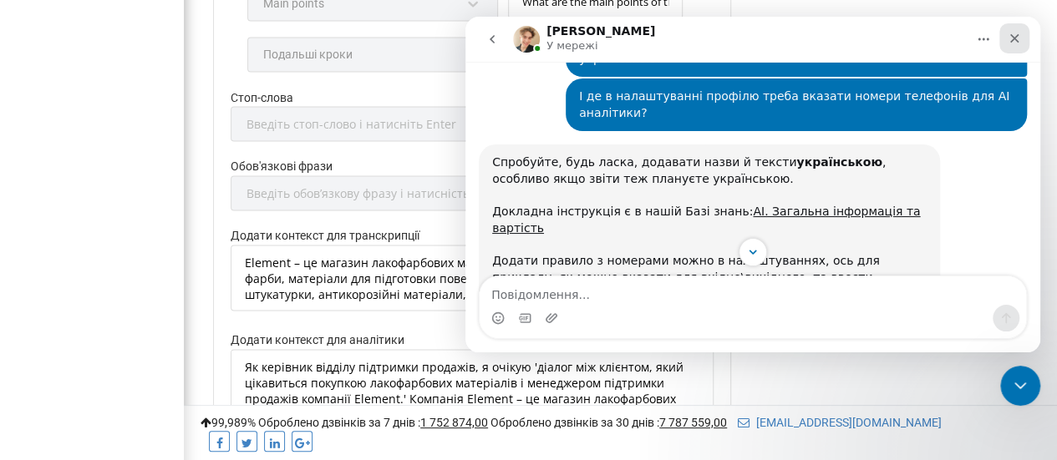
click at [1018, 44] on icon "Закрити" at bounding box center [1014, 38] width 13 height 13
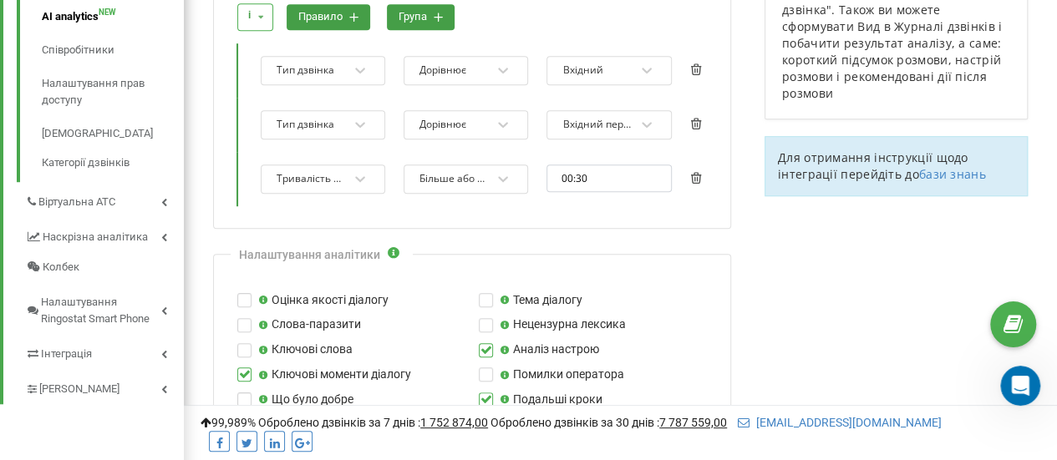
scroll to position [401, 0]
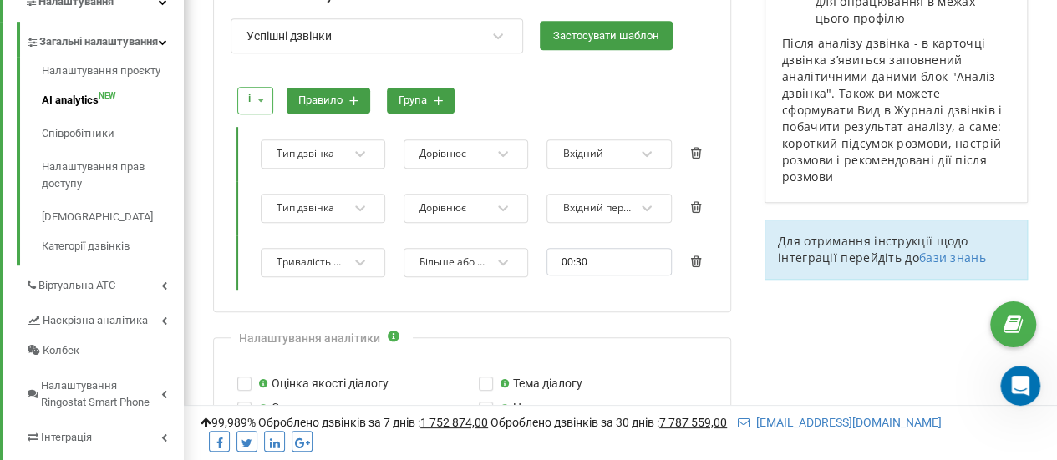
click at [338, 94] on button "правило" at bounding box center [329, 101] width 84 height 26
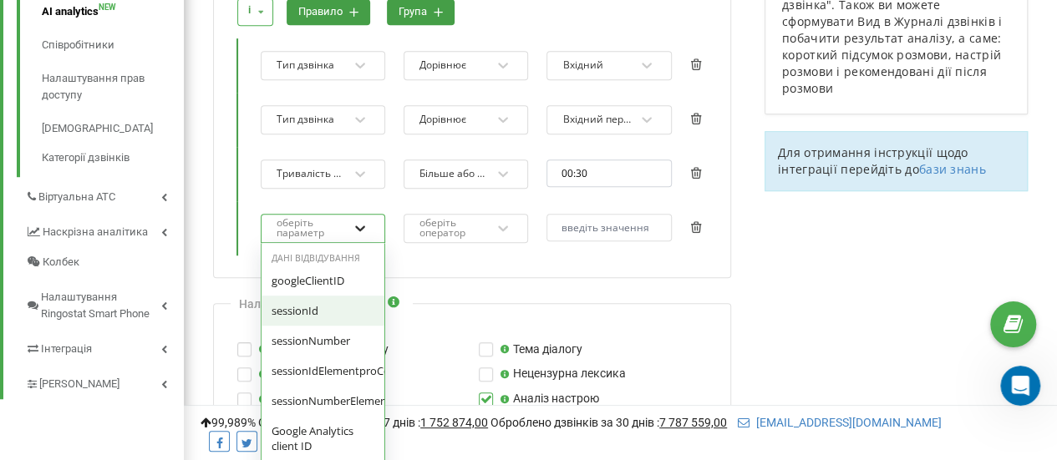
click at [371, 243] on div "option sessionId focused, 0 of 4. 53 results available. Use Up and Down to choo…" at bounding box center [323, 228] width 125 height 29
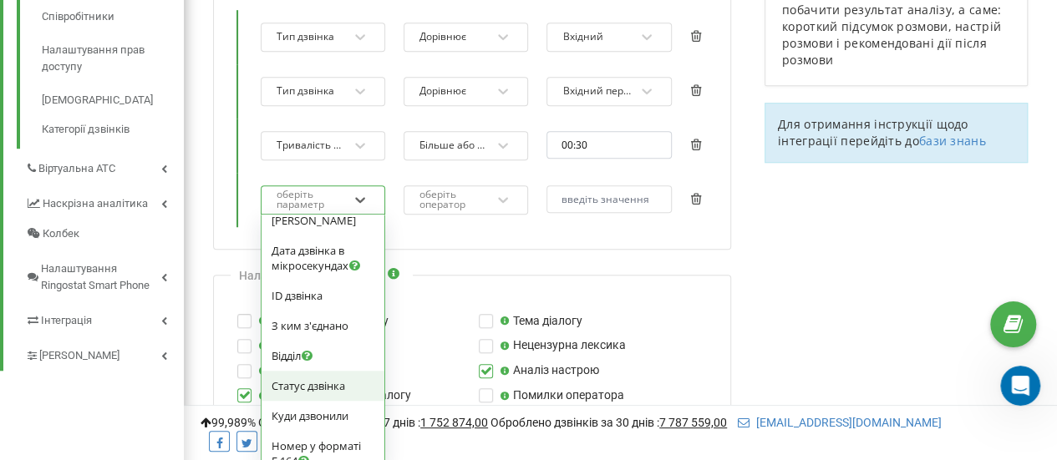
scroll to position [1086, 0]
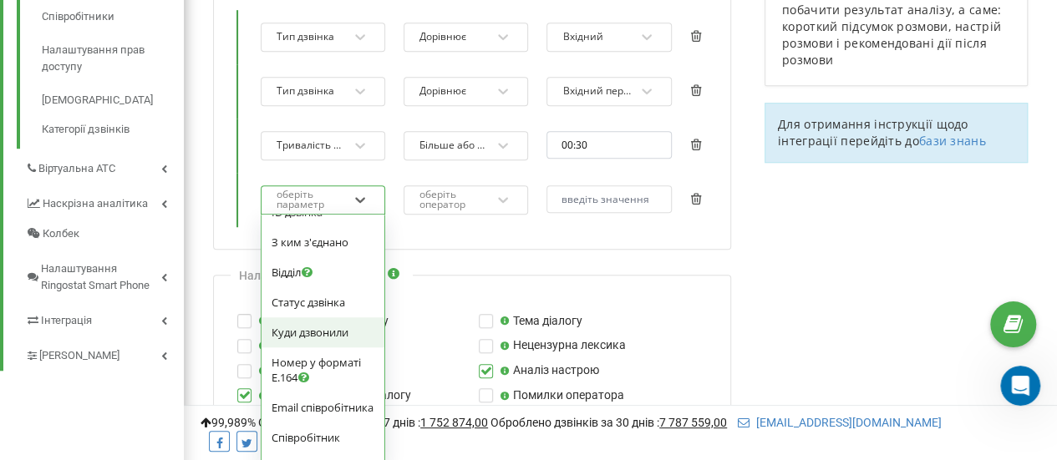
click at [338, 340] on span "Куди дзвонили" at bounding box center [310, 332] width 77 height 15
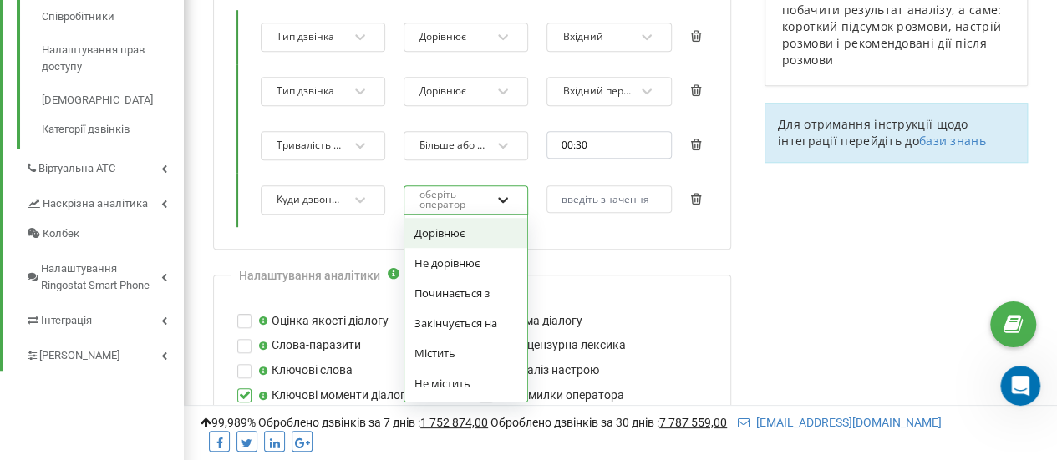
click at [501, 193] on icon at bounding box center [503, 199] width 17 height 17
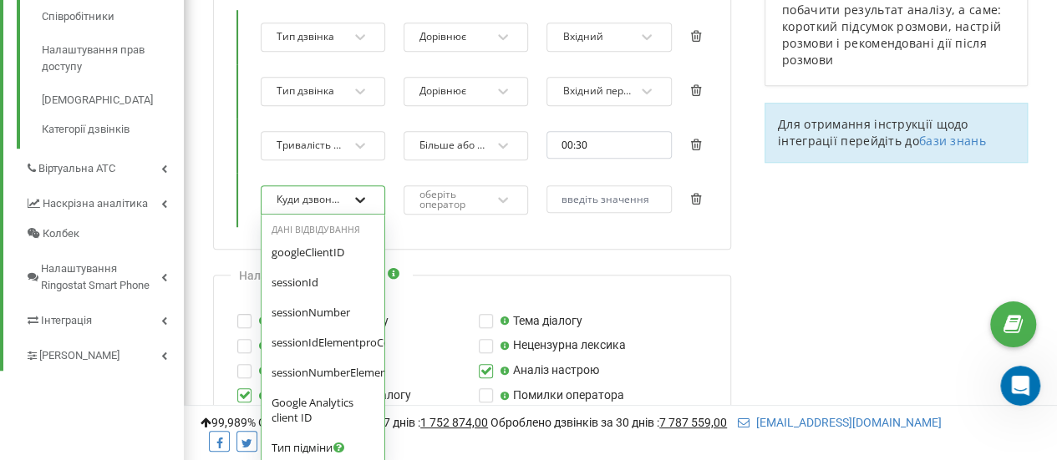
click at [363, 191] on icon at bounding box center [360, 199] width 17 height 17
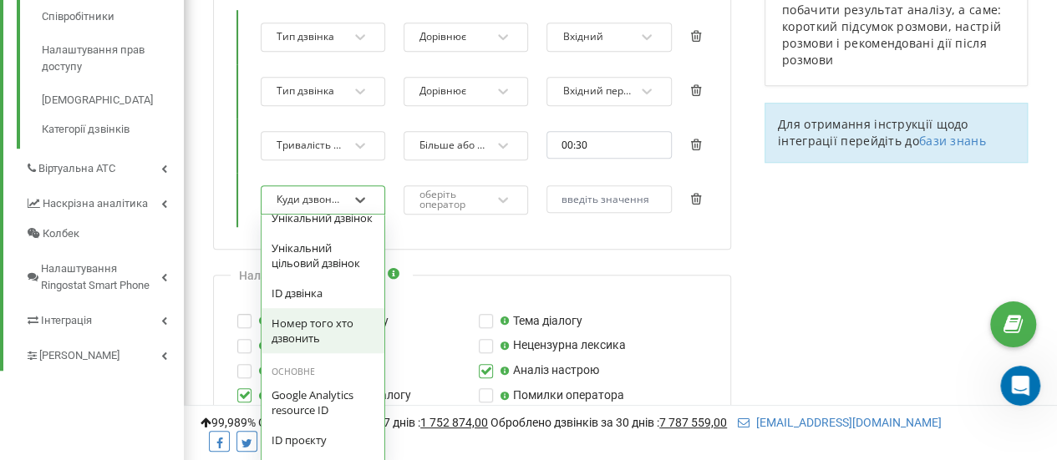
scroll to position [1871, 0]
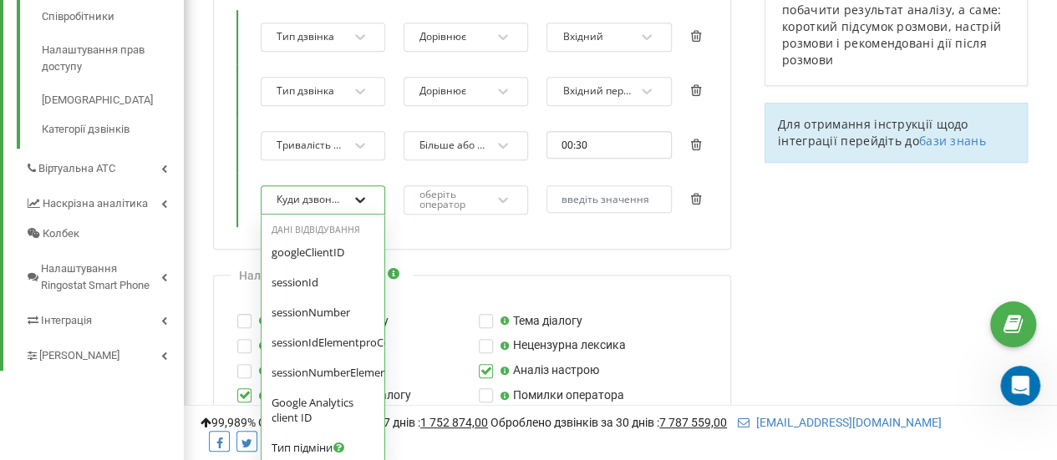
click at [355, 194] on icon at bounding box center [360, 199] width 17 height 17
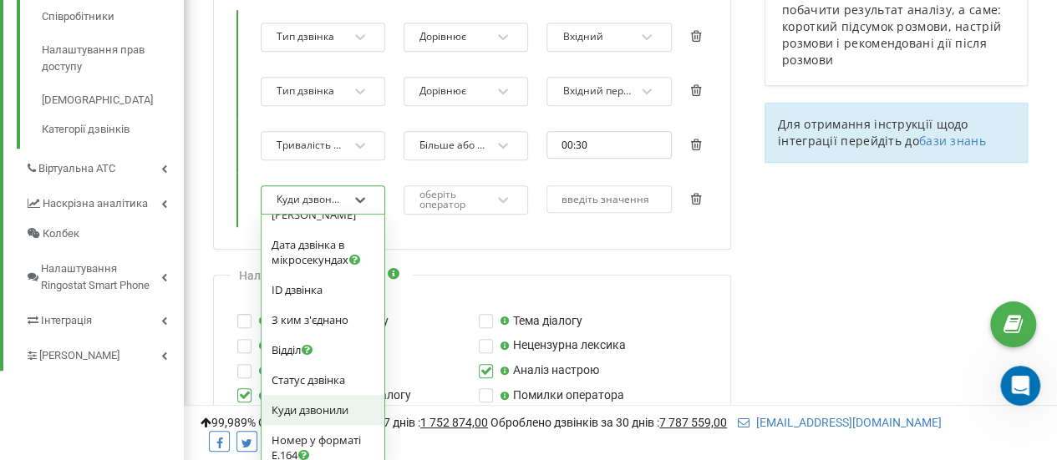
click at [320, 418] on span "Куди дзвонили" at bounding box center [310, 410] width 77 height 15
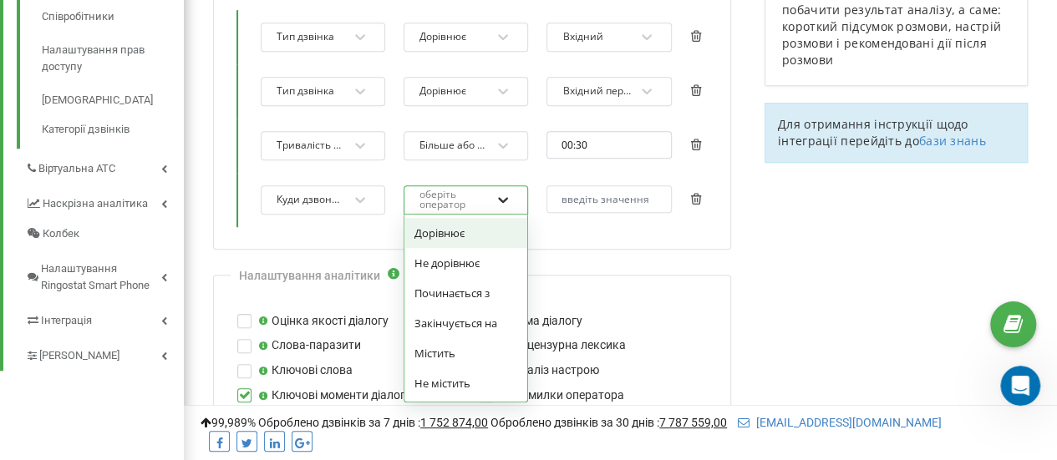
click at [506, 191] on icon at bounding box center [503, 199] width 17 height 17
click at [474, 229] on div "Дорівнює" at bounding box center [465, 233] width 123 height 30
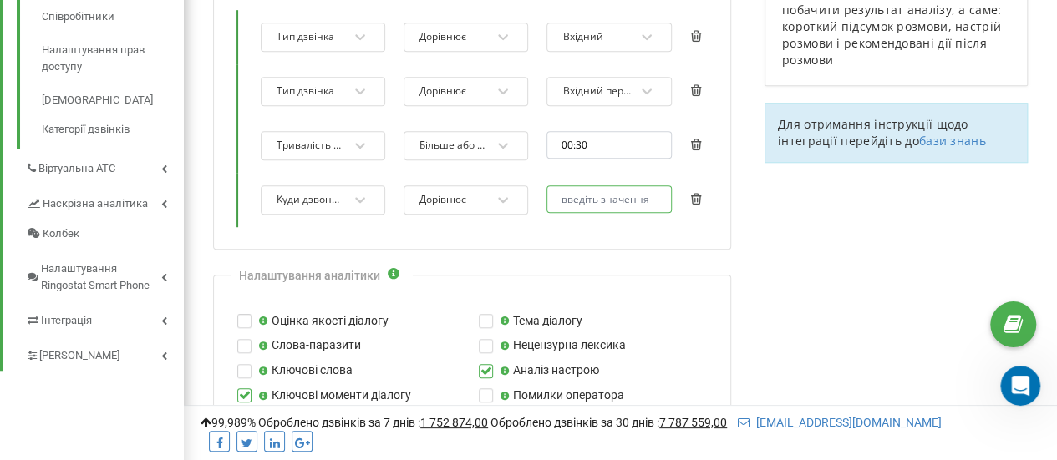
drag, startPoint x: 570, startPoint y: 191, endPoint x: 573, endPoint y: 201, distance: 10.6
click at [571, 191] on input "text" at bounding box center [608, 200] width 125 height 28
paste input "380675631888"
type input "380675631888"
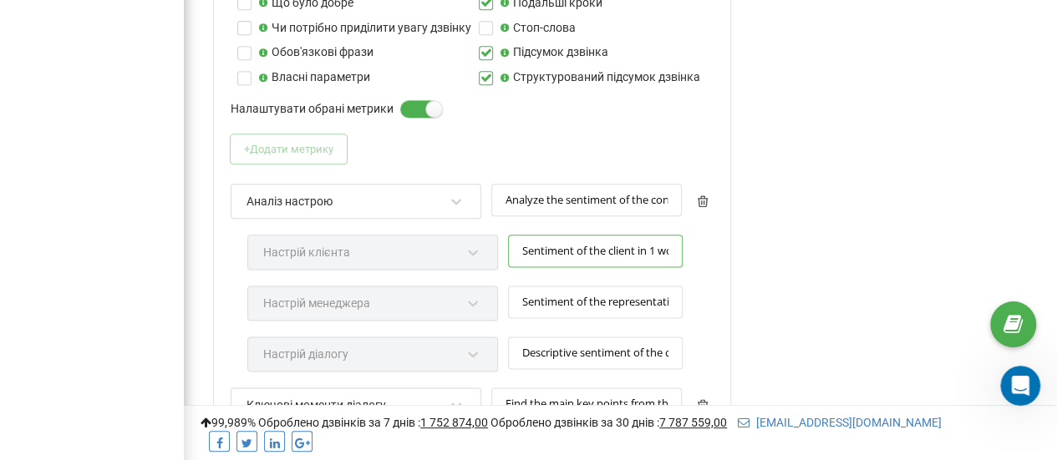
scroll to position [0, 20]
drag, startPoint x: 518, startPoint y: 246, endPoint x: 677, endPoint y: 262, distance: 159.6
click at [677, 262] on div "Sentiment of the client in 1 word" at bounding box center [595, 260] width 175 height 51
paste input "Настрій клієнта одним словом"
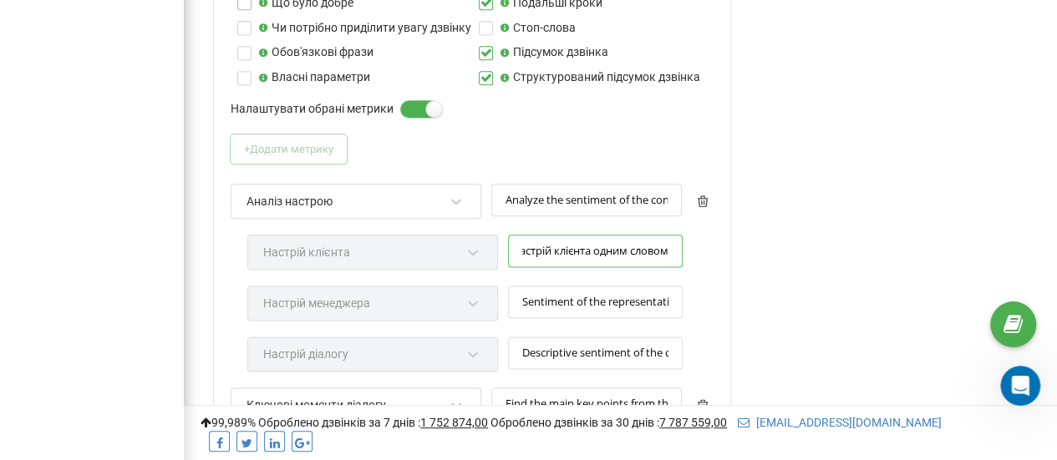
type input "Настрій клієнта одним словом"
drag, startPoint x: 520, startPoint y: 292, endPoint x: 705, endPoint y: 310, distance: 186.4
click at [705, 310] on div "Аналіз настрою Analyze the sentiment of the conversation and provide it in 3 va…" at bounding box center [472, 286] width 483 height 204
paste input "Настрій менеджера одним словом"
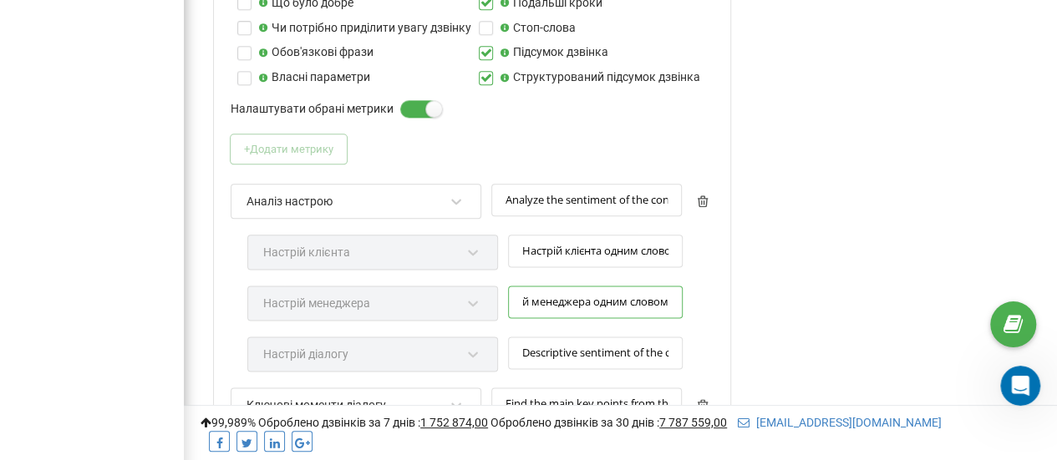
scroll to position [0, 40]
type input "Настрій менеджера одним словом"
drag, startPoint x: 523, startPoint y: 348, endPoint x: 695, endPoint y: 352, distance: 172.2
click at [695, 352] on div "Аналіз настрою Analyze the sentiment of the conversation and provide it in 3 va…" at bounding box center [472, 286] width 483 height 204
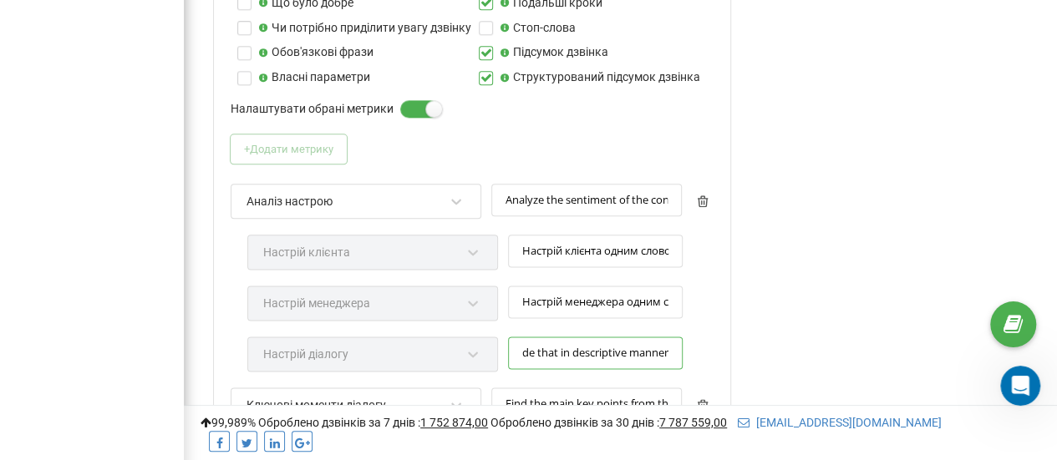
paste input "Опис настрою розмови загалом і, якщо він змінювався під час бесіди, [PERSON_NAM…"
type input "Опис настрою розмови загалом і, якщо він змінювався під час бесіди, [PERSON_NAM…"
drag, startPoint x: 502, startPoint y: 195, endPoint x: 704, endPoint y: 206, distance: 201.7
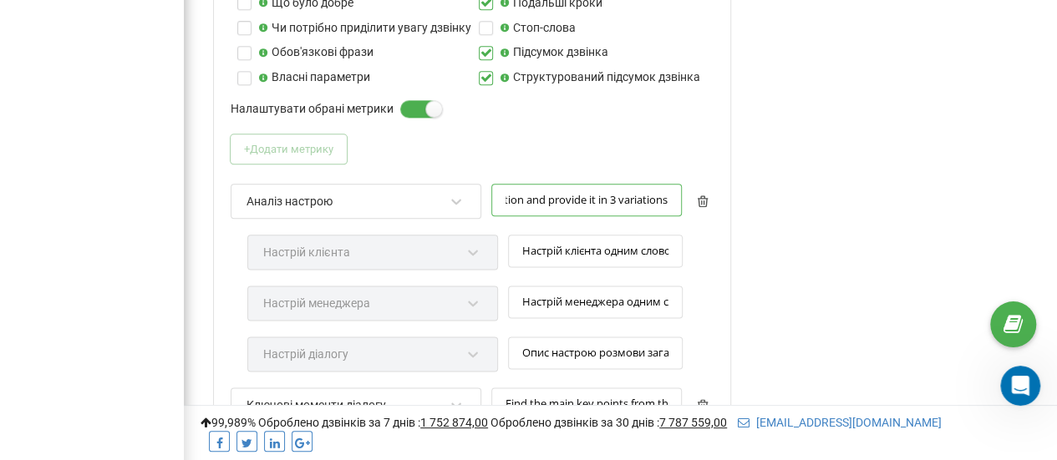
click at [704, 206] on div "Аналіз настрою Analyze the sentiment of the conversation and provide it in 3 va…" at bounding box center [472, 209] width 483 height 51
drag, startPoint x: 498, startPoint y: 191, endPoint x: 695, endPoint y: 206, distance: 197.8
click at [695, 206] on div "Аналіз настрою Analyze the sentiment of the conversation and provide it in 3 va…" at bounding box center [472, 209] width 483 height 51
paste input "Проаналізуйте настрій розмови та представте його у 3 варіантах"
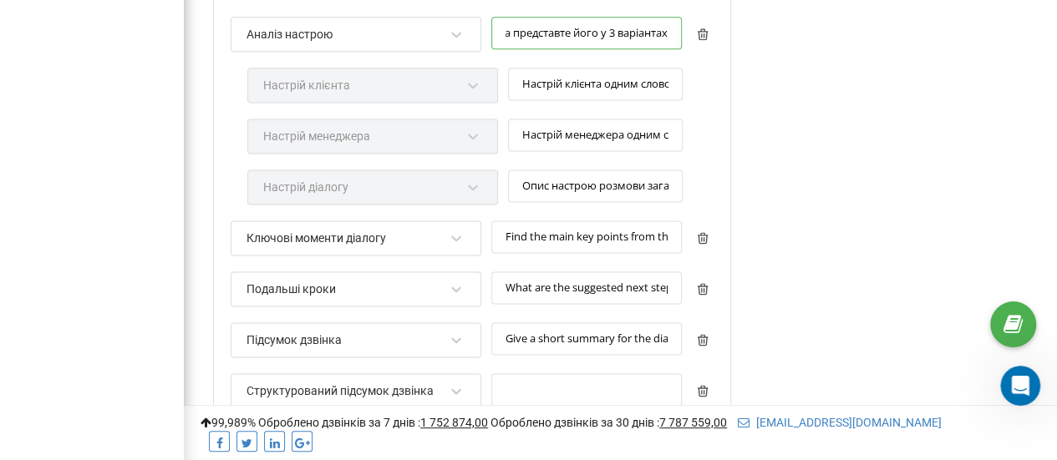
scroll to position [1187, 0]
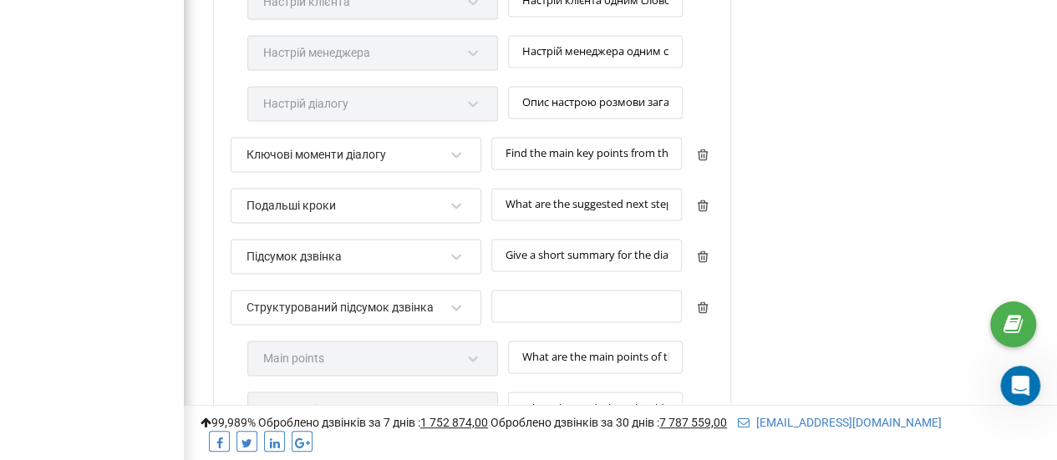
type input "Проаналізуйте настрій розмови та представте його у 3 варіантах"
drag, startPoint x: 505, startPoint y: 143, endPoint x: 707, endPoint y: 160, distance: 202.9
click at [707, 160] on div "Ключові моменти діалогу Find the main key points from the conversation and prov…" at bounding box center [472, 162] width 483 height 51
paste input "Знайдіть основні ключові моменти розмови і представте їх у вигляді масиву."
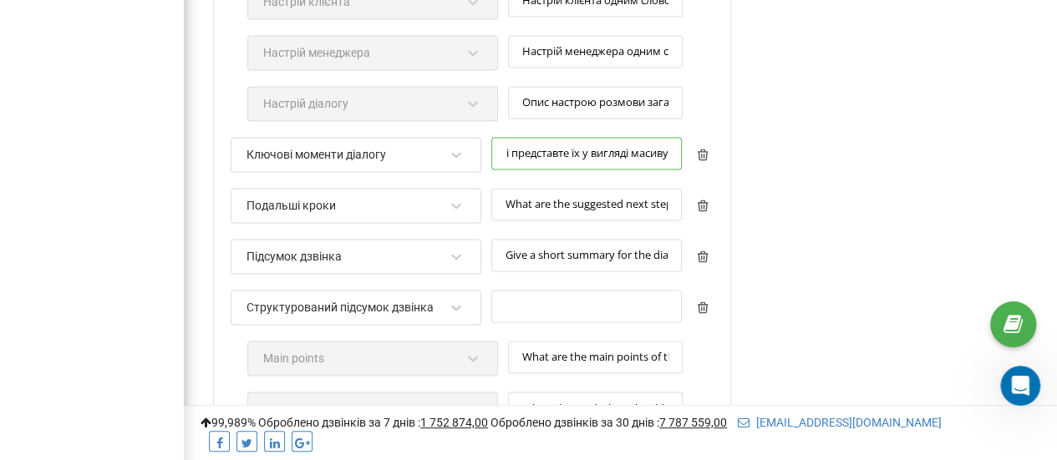
scroll to position [0, 254]
click at [501, 149] on input "Знайдіть основні ключові моменти розмови і представте їх у вигляді масиву." at bounding box center [586, 153] width 191 height 33
type input "Знайдіть основні ключові моменти розмови і представте їх у вигляді масиву."
click at [548, 228] on div "What are the suggested next steps after call, also focus on next steps that wer…" at bounding box center [586, 213] width 191 height 51
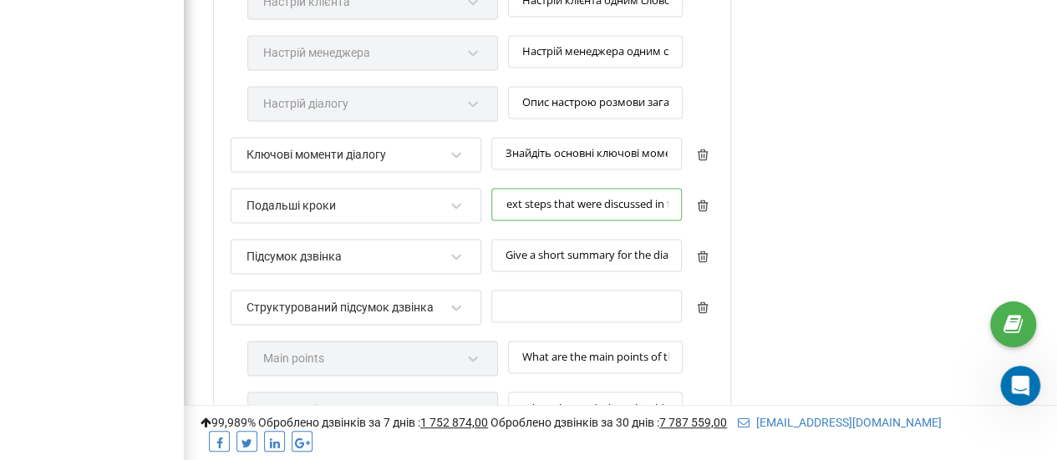
scroll to position [0, 349]
drag, startPoint x: 506, startPoint y: 196, endPoint x: 674, endPoint y: 203, distance: 168.1
click at [674, 203] on input "What are the suggested next steps after call, also focus on next steps that wer…" at bounding box center [586, 204] width 191 height 33
paste input "[PERSON_NAME] запропоновані наступні кроки після дзвінка, також зосередьтеся на…"
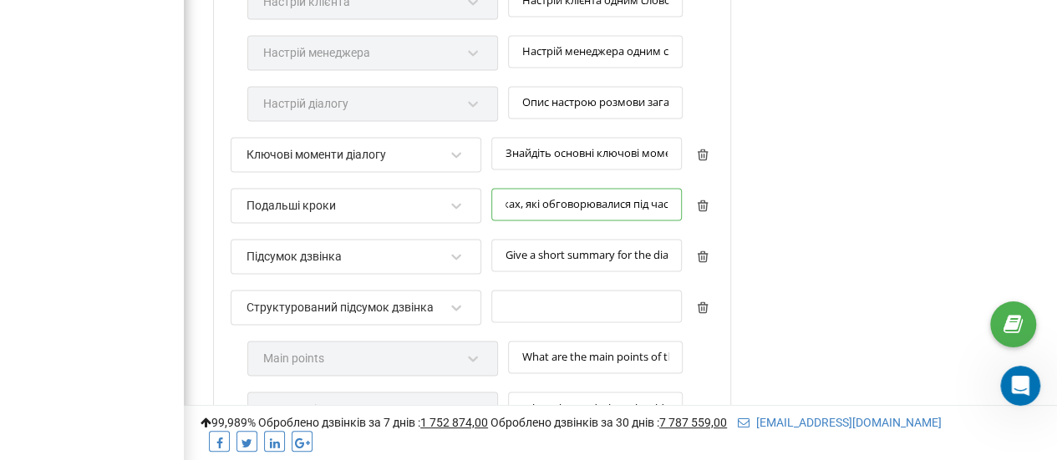
type input "[PERSON_NAME] запропоновані наступні кроки після дзвінка, також зосередьтеся на…"
drag, startPoint x: 503, startPoint y: 245, endPoint x: 684, endPoint y: 247, distance: 181.3
click at [684, 247] on div "Підсумок дзвінка Give a short summary for the dialog" at bounding box center [472, 264] width 483 height 51
paste input "Склади короткий підсумок розмови."
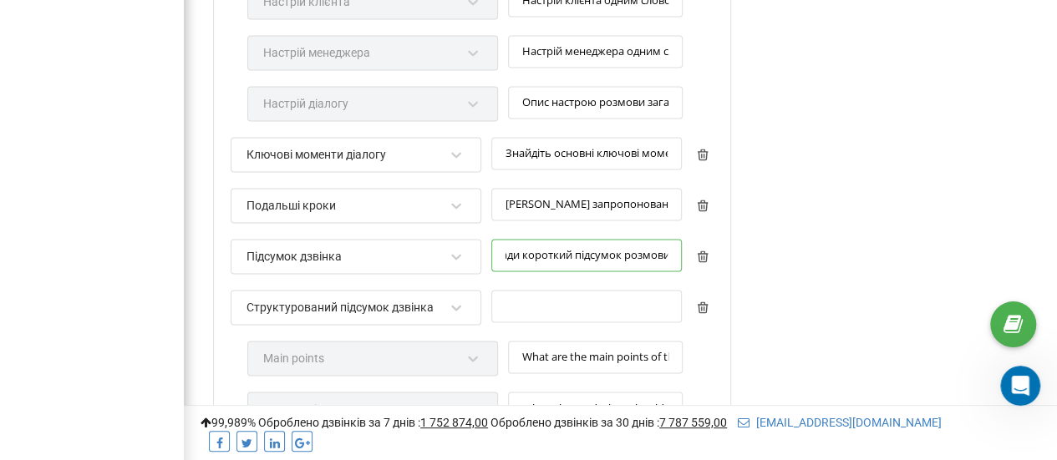
scroll to position [0, 33]
type input "Склади короткий підсумок розмови."
drag, startPoint x: 521, startPoint y: 348, endPoint x: 686, endPoint y: 351, distance: 164.6
click at [686, 351] on div "Main points What are the main points of the call? Who and what said? What shoul…" at bounding box center [469, 366] width 445 height 51
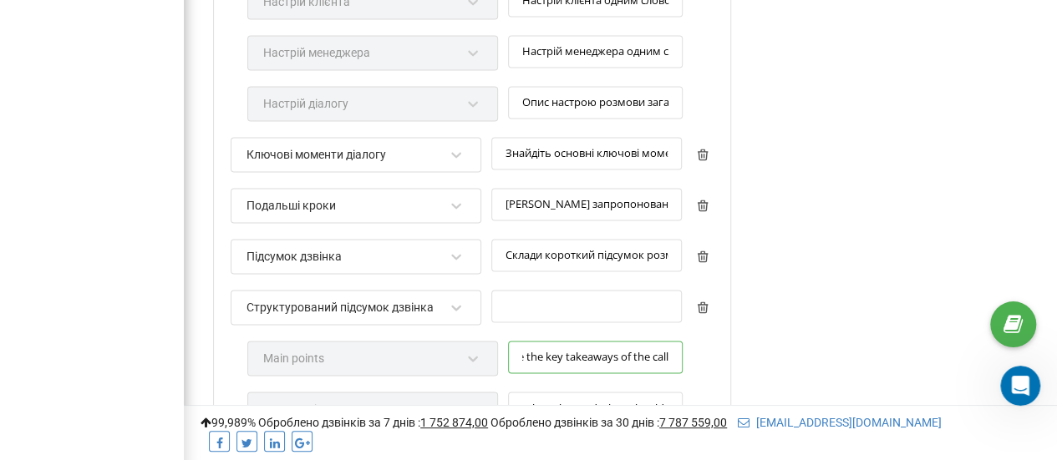
paste input "Які основні пункти дзвінка? Хто і що сказав? Якими мають бути основні висновки …"
type input "Які основні пункти дзвінка? Хто і що сказав? Якими мають бути основні висновки …"
click at [546, 399] on input "Who, what and when should do after the call?" at bounding box center [595, 408] width 175 height 33
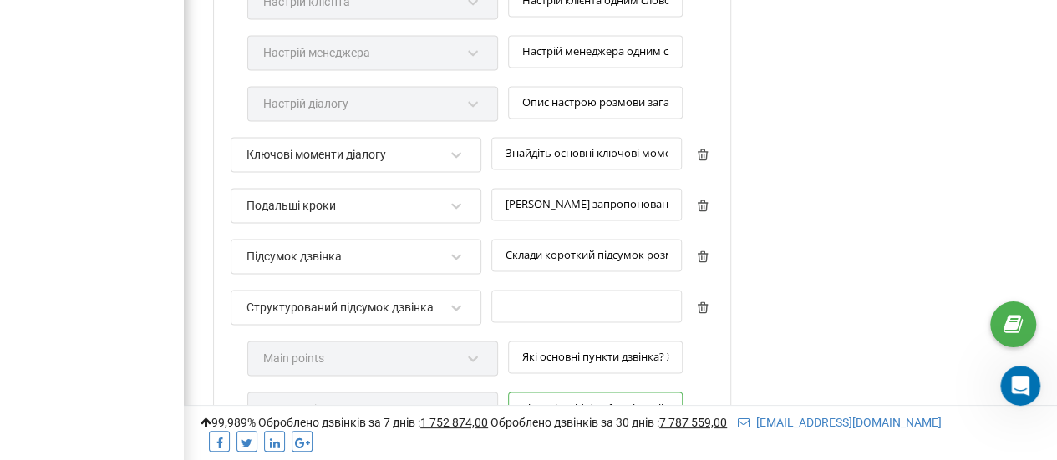
drag, startPoint x: 515, startPoint y: 395, endPoint x: 704, endPoint y: 405, distance: 189.1
click at [704, 405] on div "Структурований підсумок дзвінка Main points Які основні пункти дзвінка? Хто і щ…" at bounding box center [472, 366] width 483 height 153
paste input "Хто, що і коли має робити після дзвінка"
type input "Хто, що і коли має робити після дзвінка?"
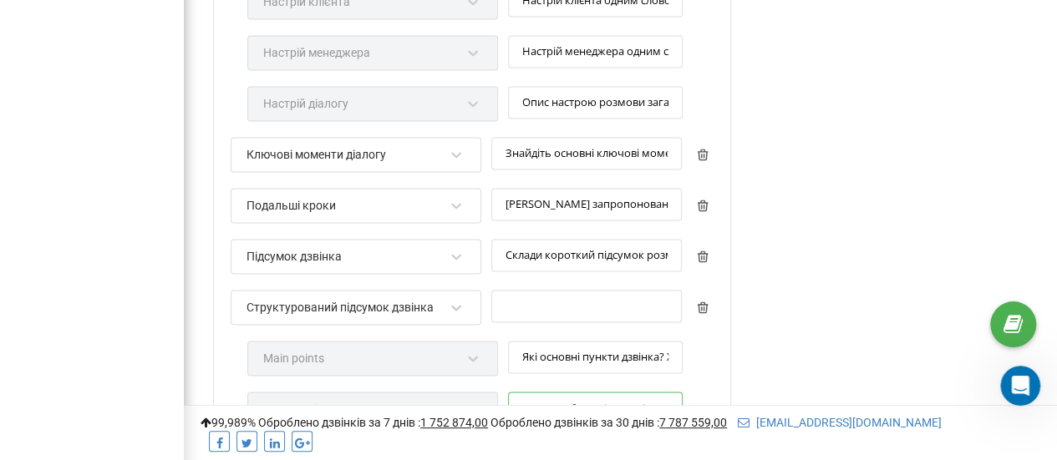
scroll to position [0, 0]
click at [551, 299] on input "text" at bounding box center [586, 306] width 191 height 33
type input "c"
type input "C"
paste input "основні висновки дзвінка і рекомендації подальших дій."
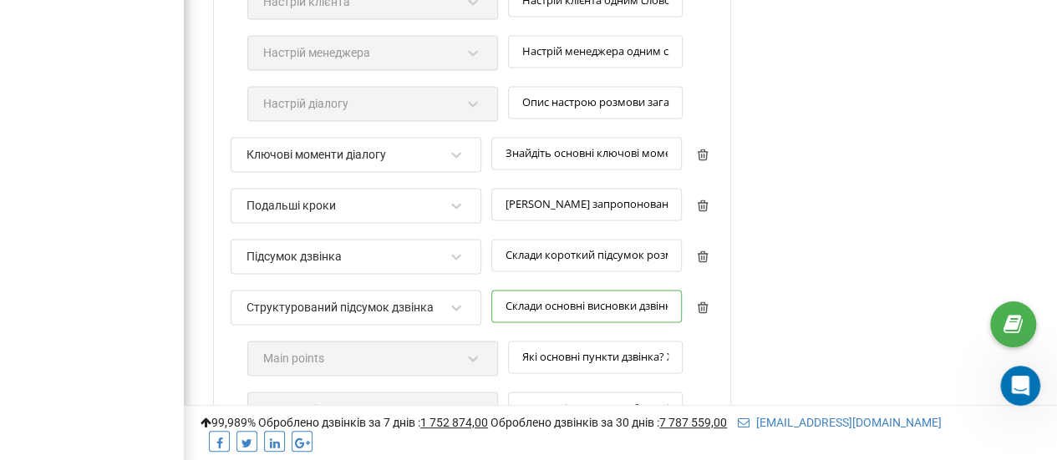
scroll to position [0, 189]
type input "Склади основні висновки дзвінка і рекомендації подальших дій."
click at [714, 374] on div "Налаштування аналітики Оцінка якості діалогу Тема діалогу Слова-паразити Неценз…" at bounding box center [472, 204] width 518 height 1197
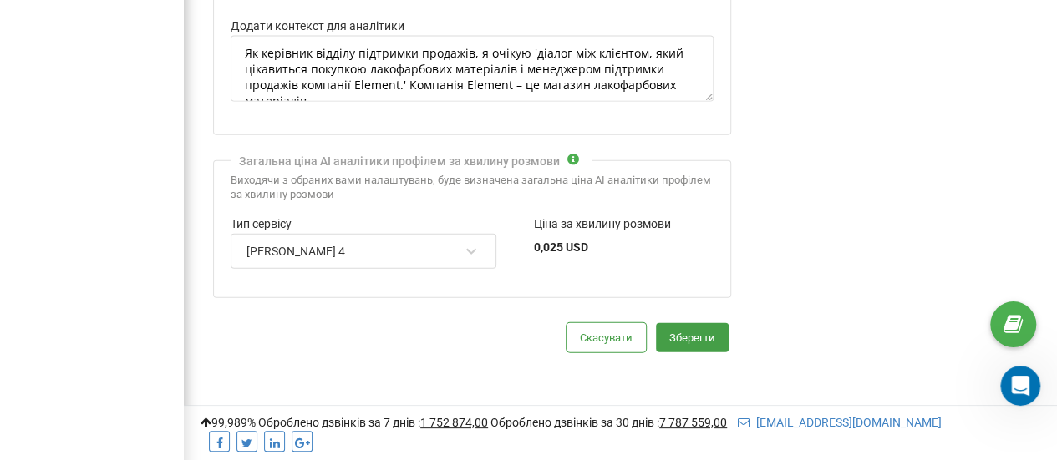
scroll to position [1875, 0]
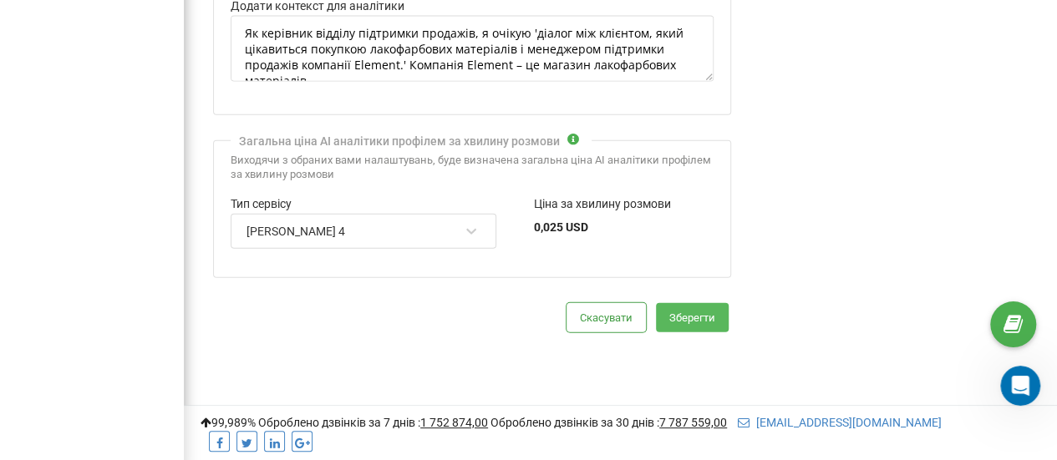
click at [680, 313] on button "Зберегти" at bounding box center [692, 317] width 73 height 29
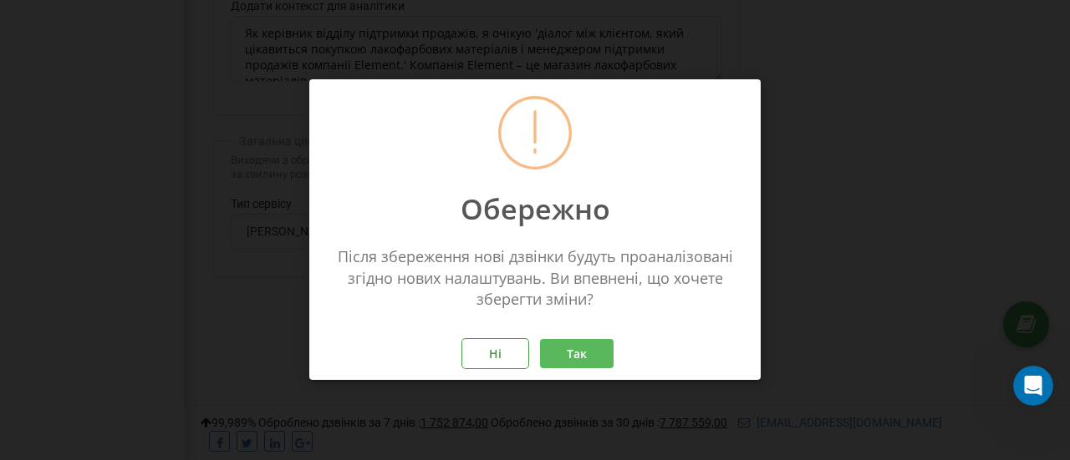
click at [578, 352] on button "Так" at bounding box center [577, 354] width 74 height 29
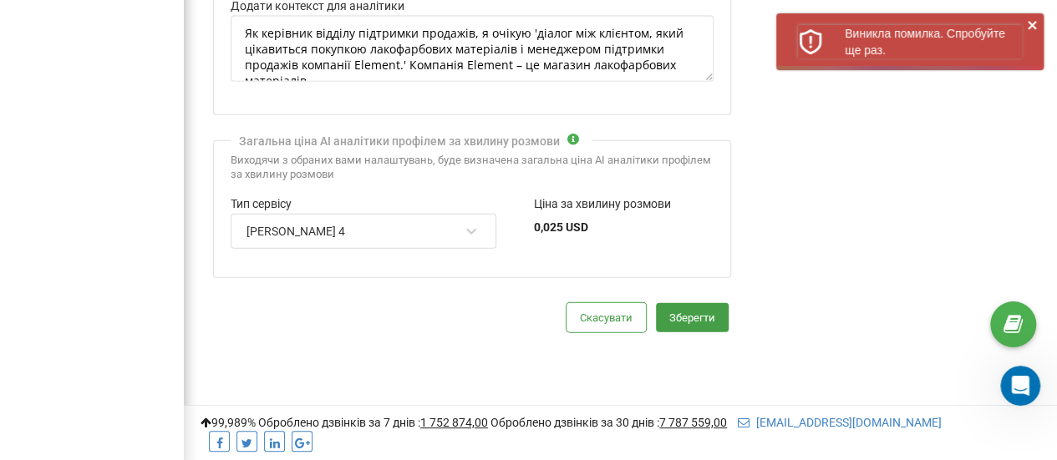
click at [969, 40] on p "Виникла помилка. Спробуйте ще раз." at bounding box center [933, 41] width 177 height 33
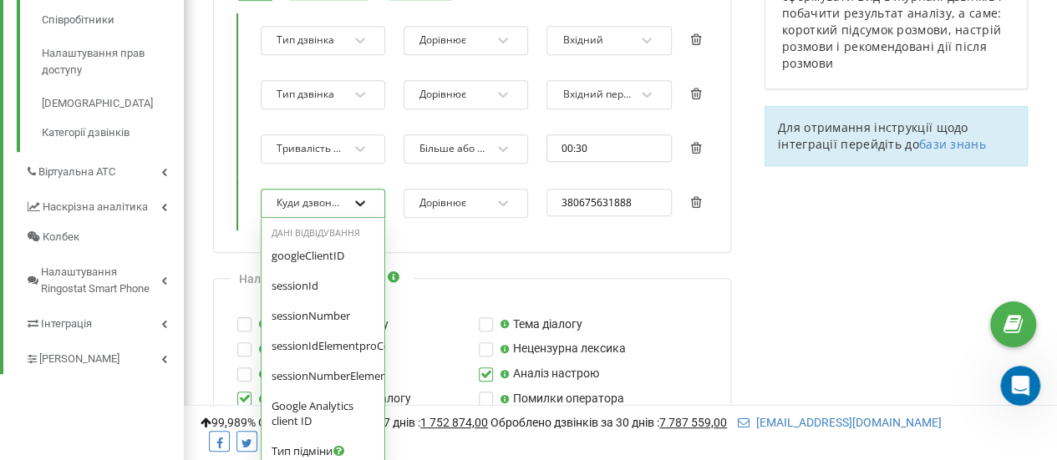
scroll to position [1009, 0]
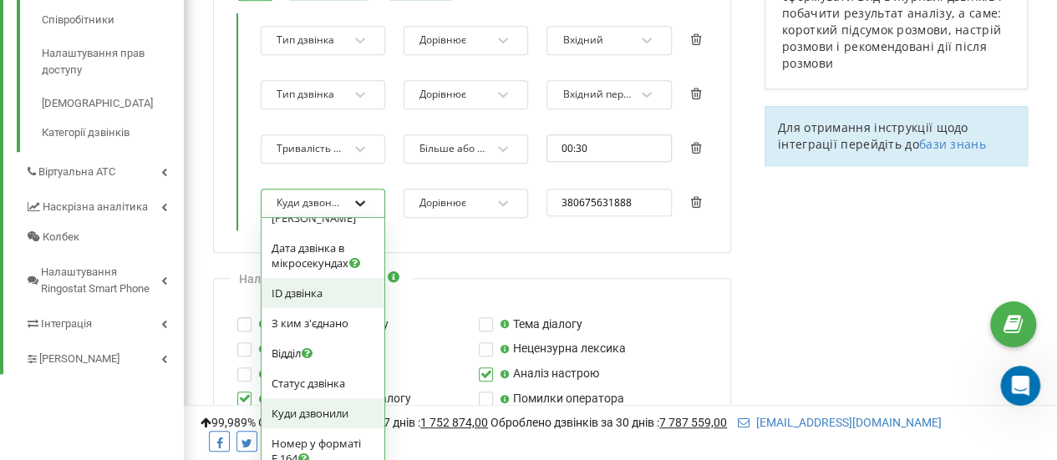
click at [363, 218] on div "option Куди дзвонили, selected. option ID дзвінка focused, 0 of 4. 53 results a…" at bounding box center [323, 203] width 125 height 29
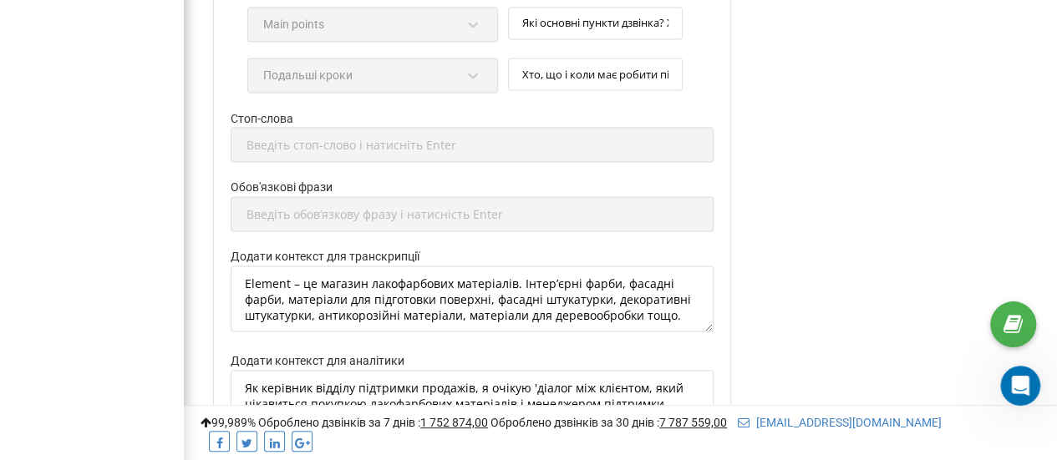
scroll to position [1875, 0]
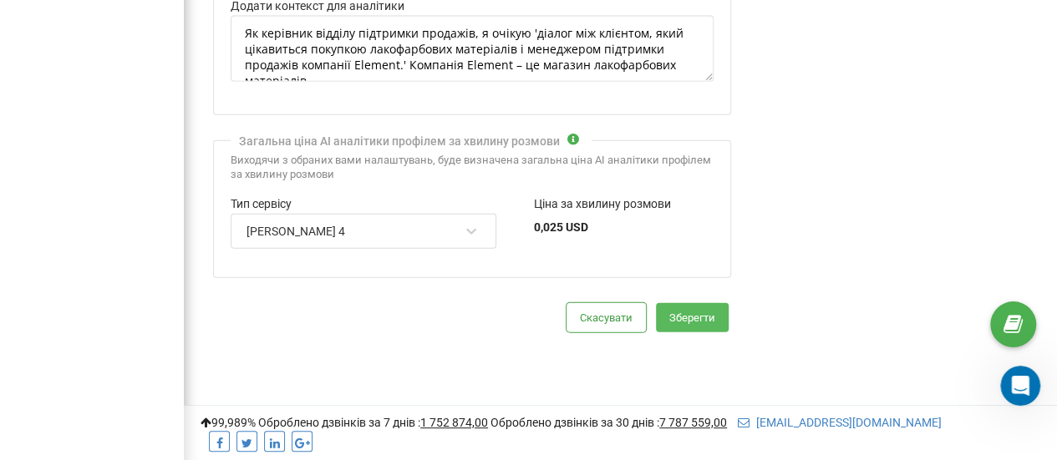
click at [685, 303] on button "Зберегти" at bounding box center [692, 317] width 73 height 29
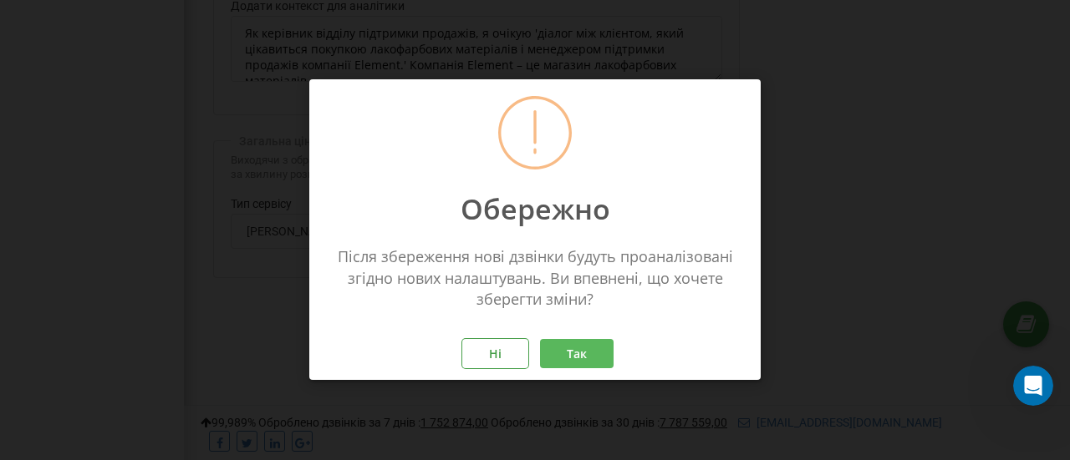
click at [587, 352] on button "Так" at bounding box center [577, 354] width 74 height 29
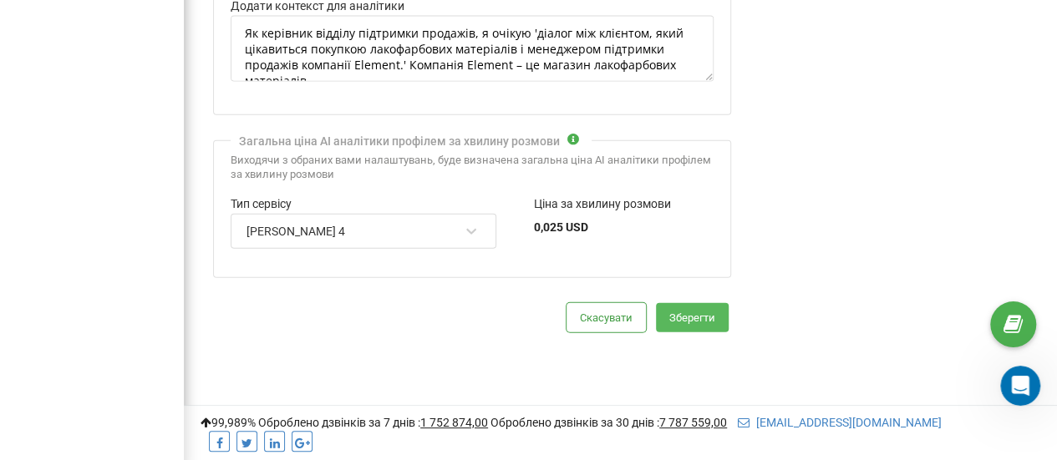
click at [688, 303] on button "Зберегти" at bounding box center [692, 317] width 73 height 29
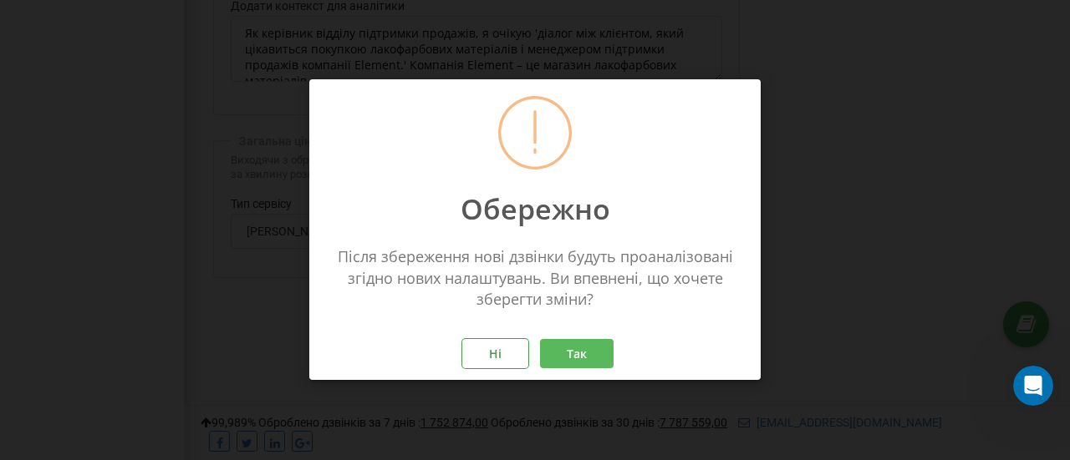
click at [570, 354] on button "Так" at bounding box center [577, 354] width 74 height 29
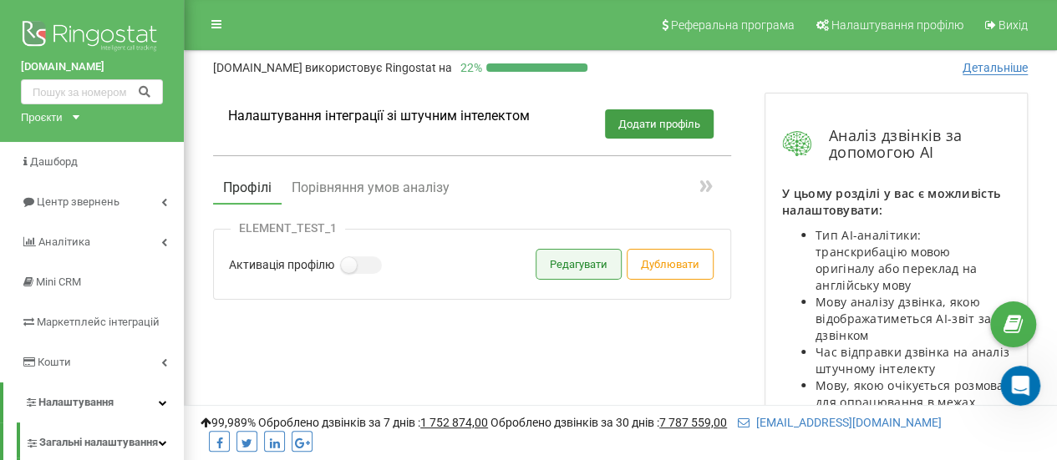
click at [548, 272] on button "Редагувати" at bounding box center [578, 264] width 84 height 29
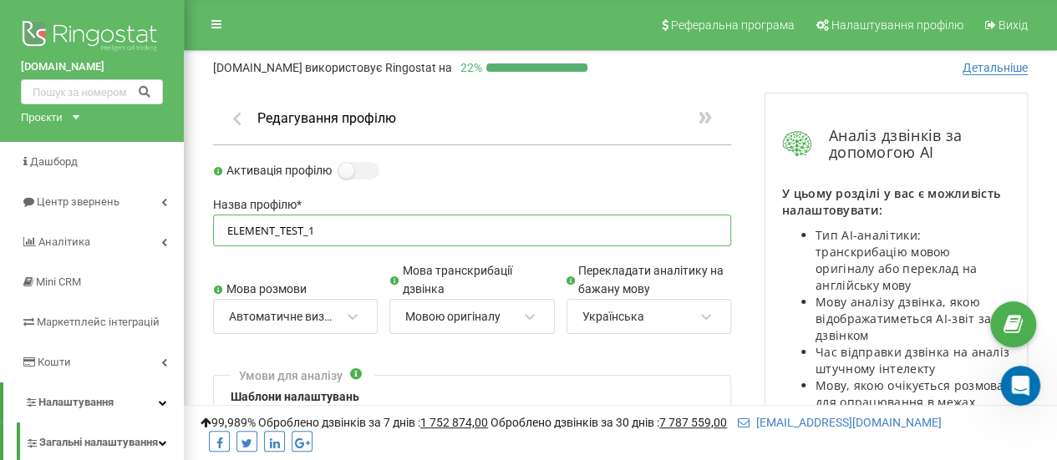
drag, startPoint x: 225, startPoint y: 231, endPoint x: 353, endPoint y: 230, distance: 127.9
click at [351, 230] on input "ELEMENT_TEST_1" at bounding box center [472, 231] width 518 height 33
